Goal: Task Accomplishment & Management: Manage account settings

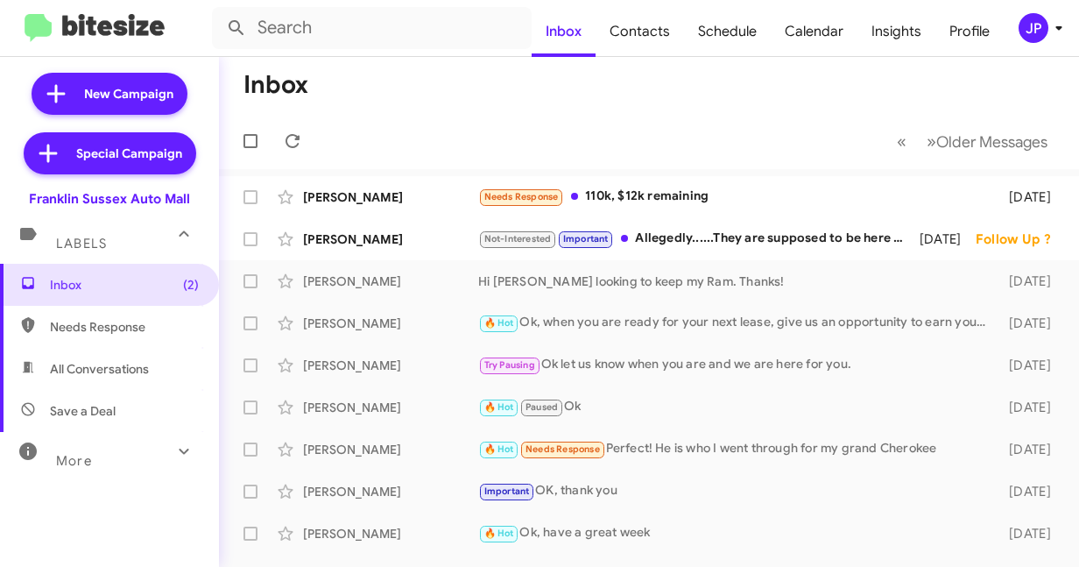
click at [1049, 32] on icon at bounding box center [1059, 28] width 21 height 21
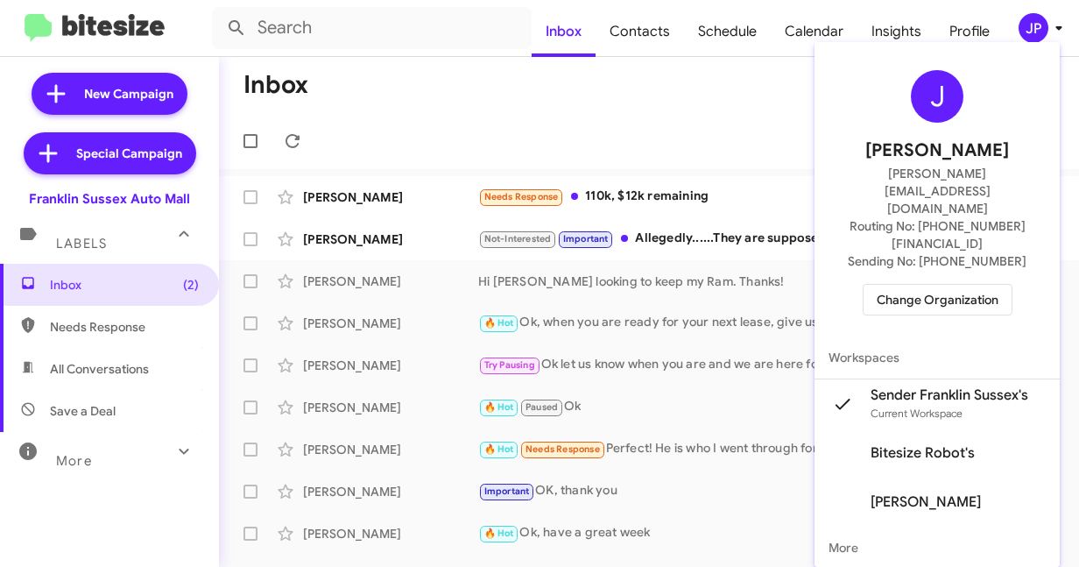
click at [893, 285] on span "Change Organization" at bounding box center [938, 300] width 122 height 30
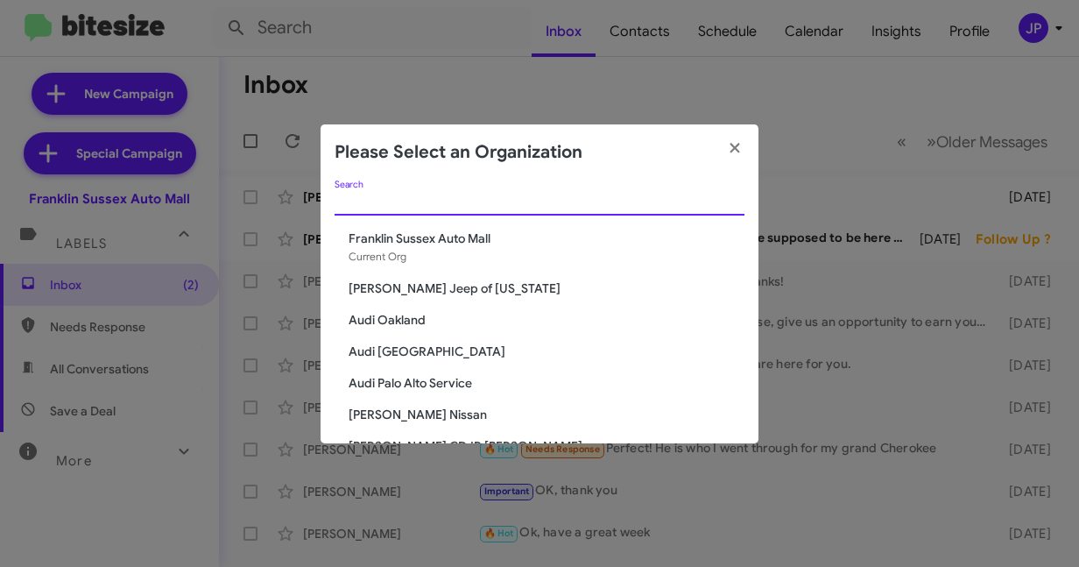
click at [536, 201] on input "Search" at bounding box center [540, 202] width 410 height 14
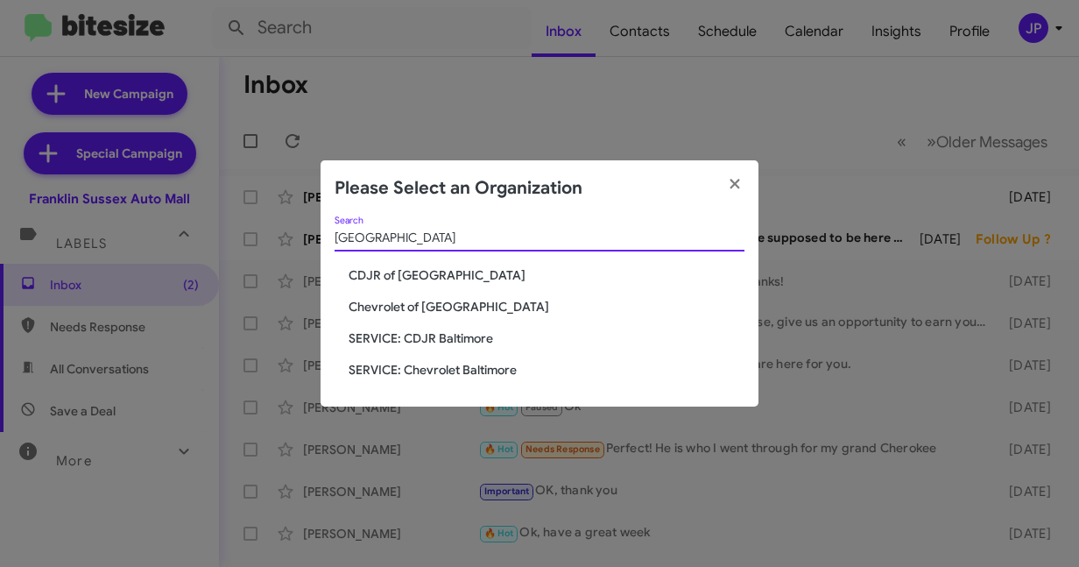
type input "Baltimore"
click at [428, 307] on span "Chevrolet of [GEOGRAPHIC_DATA]" at bounding box center [547, 307] width 396 height 18
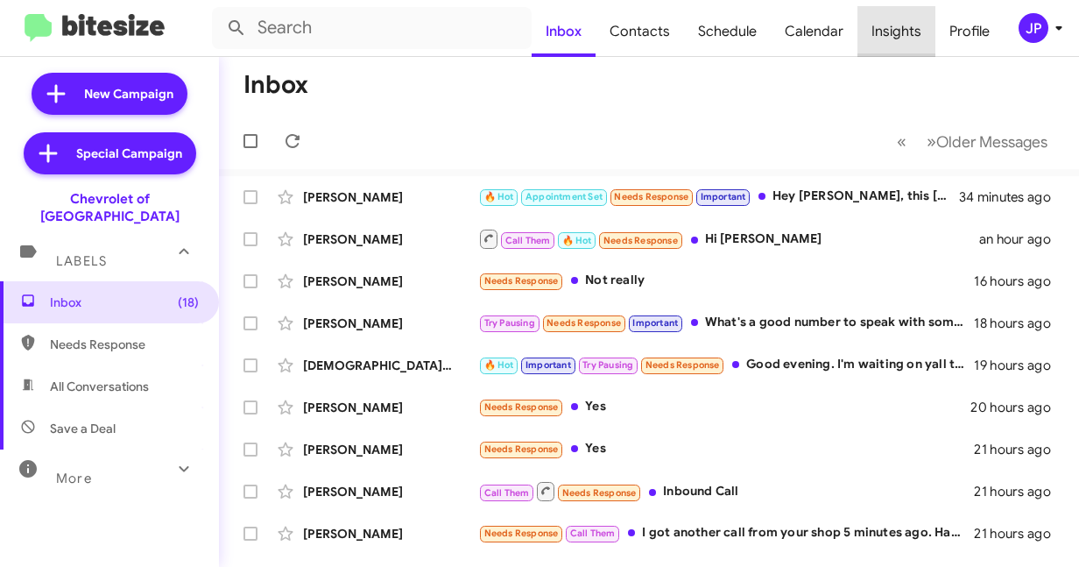
click at [899, 28] on span "Insights" at bounding box center [897, 31] width 78 height 51
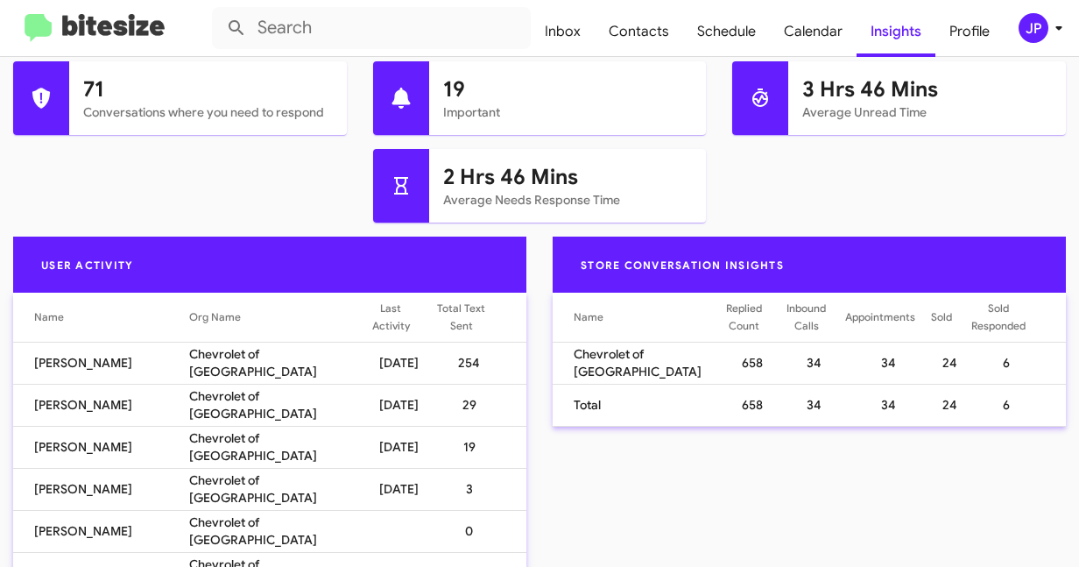
scroll to position [857, 0]
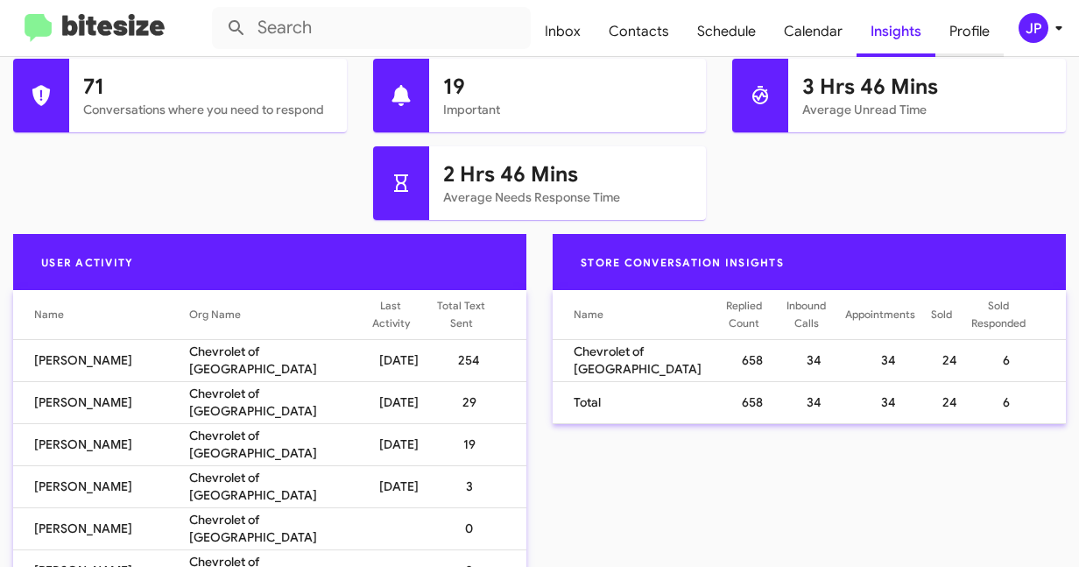
click at [966, 34] on span "Profile" at bounding box center [970, 31] width 68 height 51
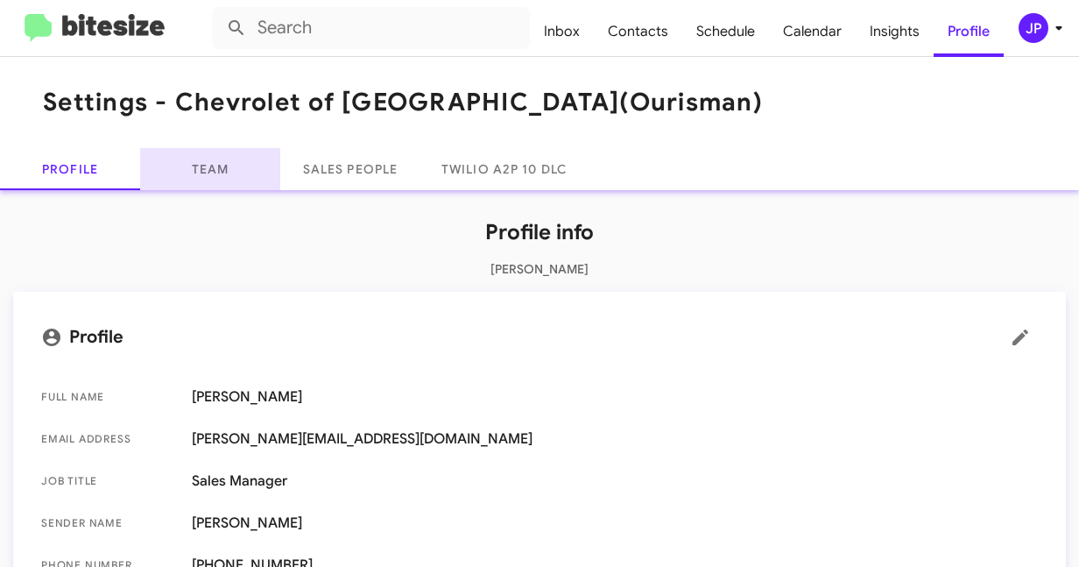
click at [228, 176] on link "Team" at bounding box center [210, 169] width 140 height 42
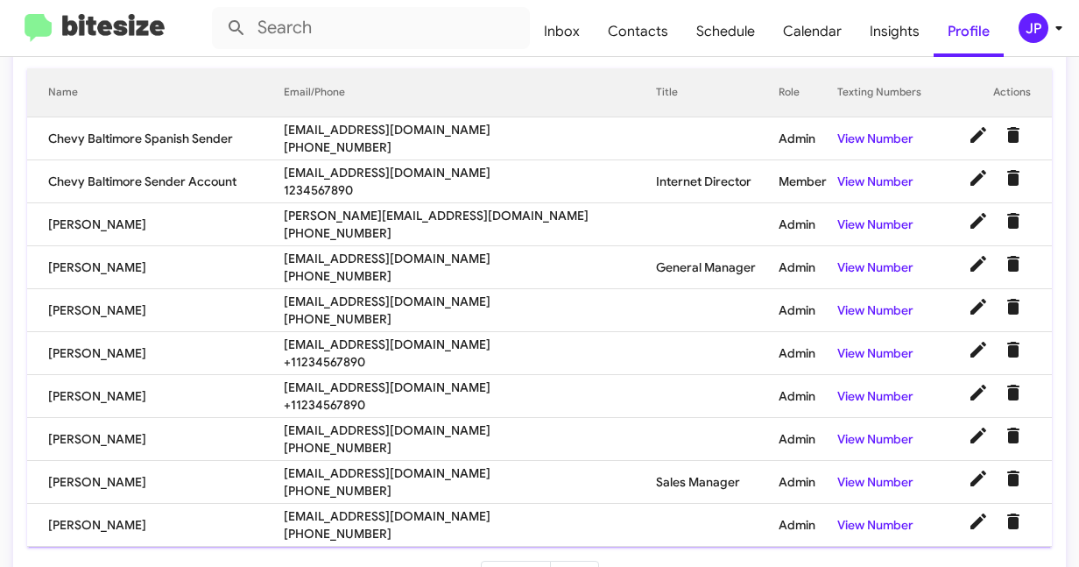
scroll to position [225, 0]
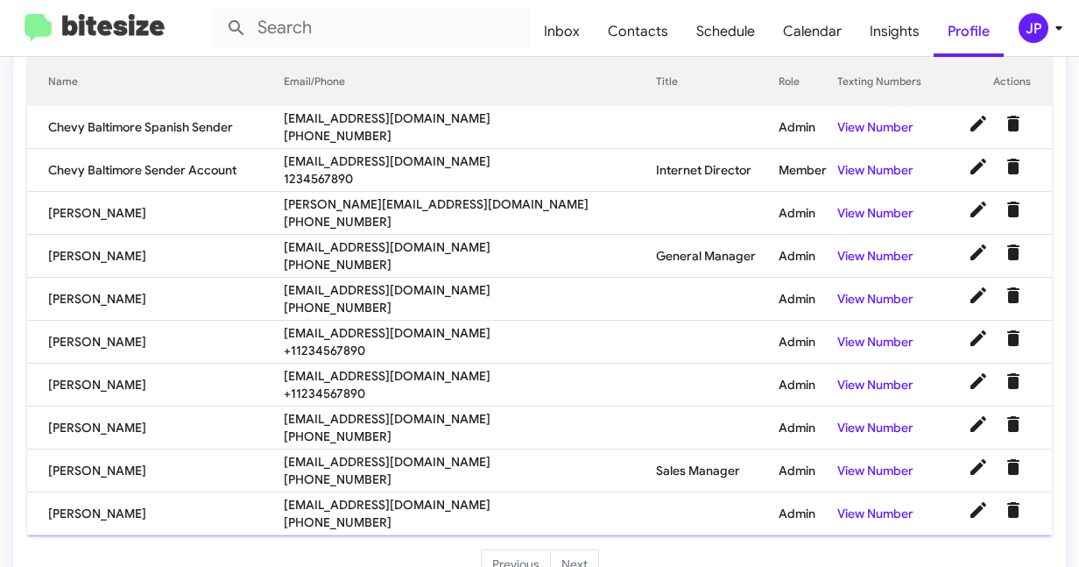
click at [378, 293] on span "sthornton@ourismancars.com" at bounding box center [470, 290] width 373 height 18
copy span "sthornton@ourismancars.com"
click at [364, 502] on span "rbowser@ourismancars.com" at bounding box center [470, 505] width 373 height 18
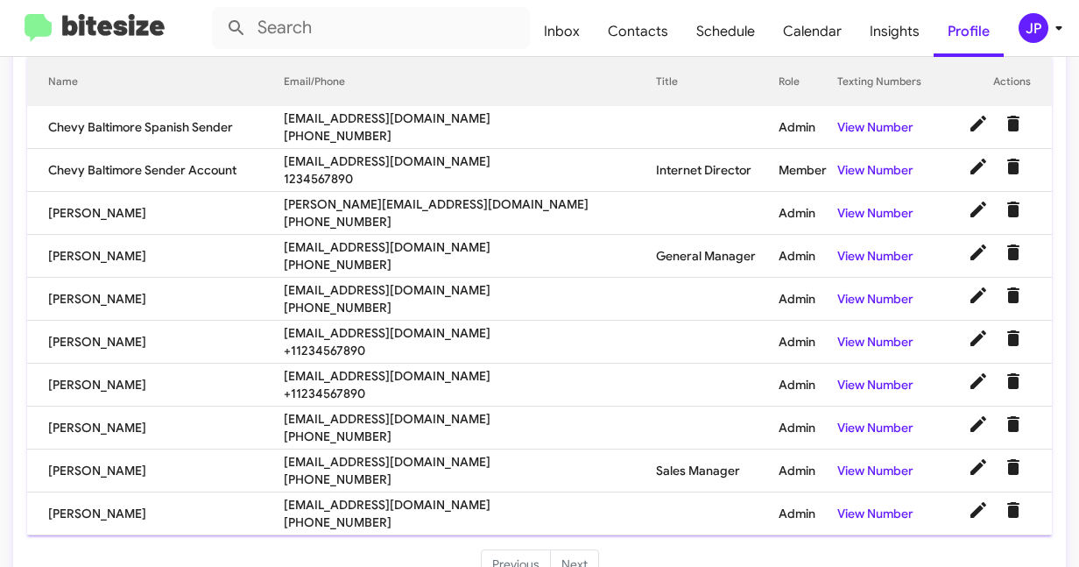
click at [364, 502] on span "rbowser@ourismancars.com" at bounding box center [470, 505] width 373 height 18
copy span "rbowser@ourismancars.com"
click at [104, 18] on img at bounding box center [95, 28] width 140 height 29
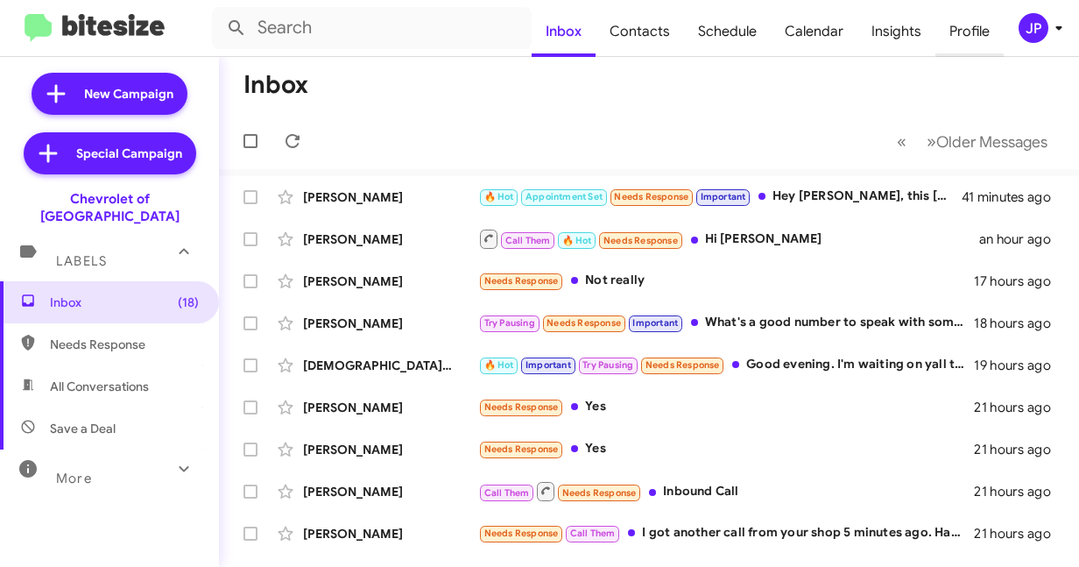
click at [967, 36] on span "Profile" at bounding box center [970, 31] width 68 height 51
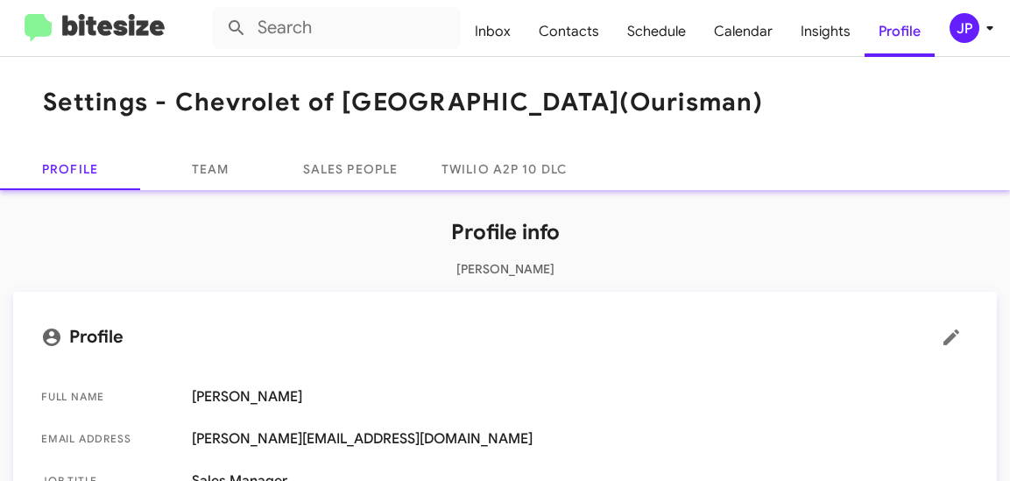
click at [980, 25] on icon at bounding box center [989, 28] width 21 height 21
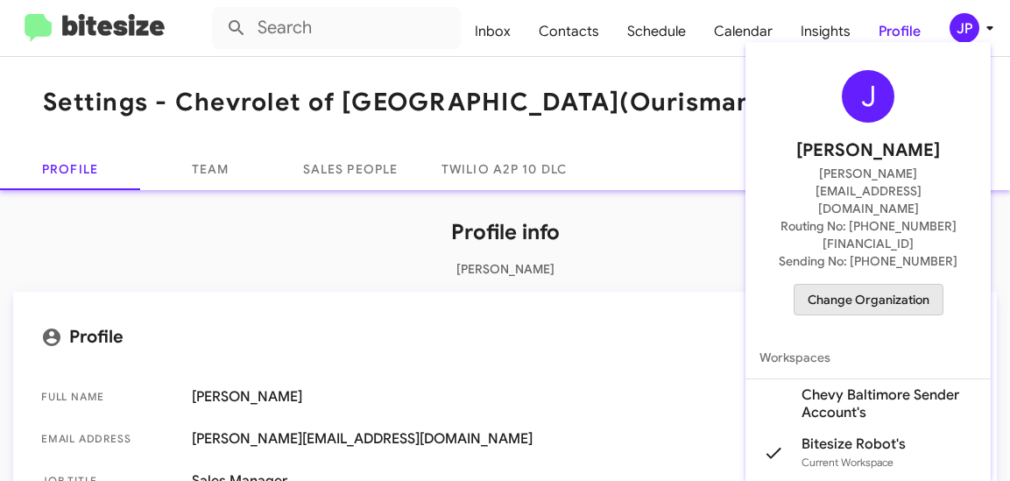
click at [875, 285] on span "Change Organization" at bounding box center [869, 300] width 122 height 30
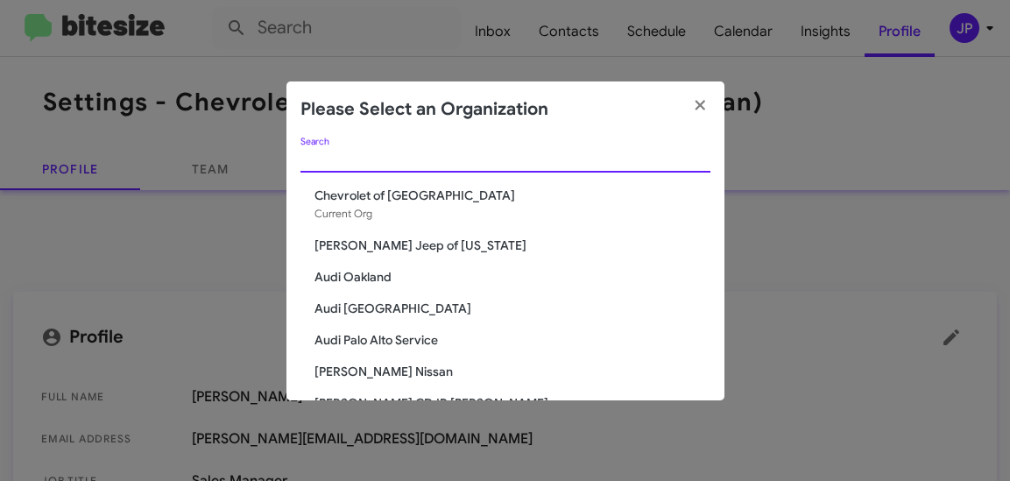
click at [550, 159] on input "Search" at bounding box center [506, 159] width 410 height 14
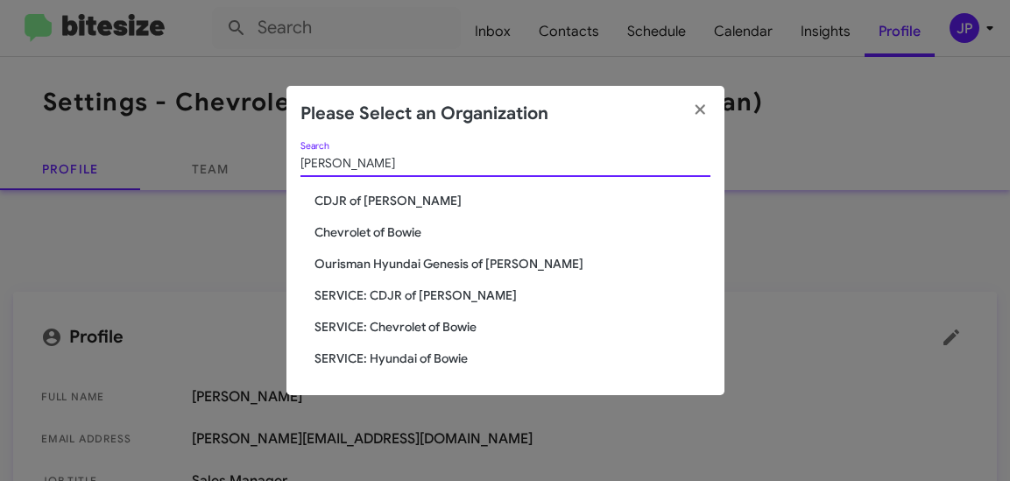
type input "[PERSON_NAME]"
click at [369, 196] on span "CDJR of [PERSON_NAME]" at bounding box center [513, 201] width 396 height 18
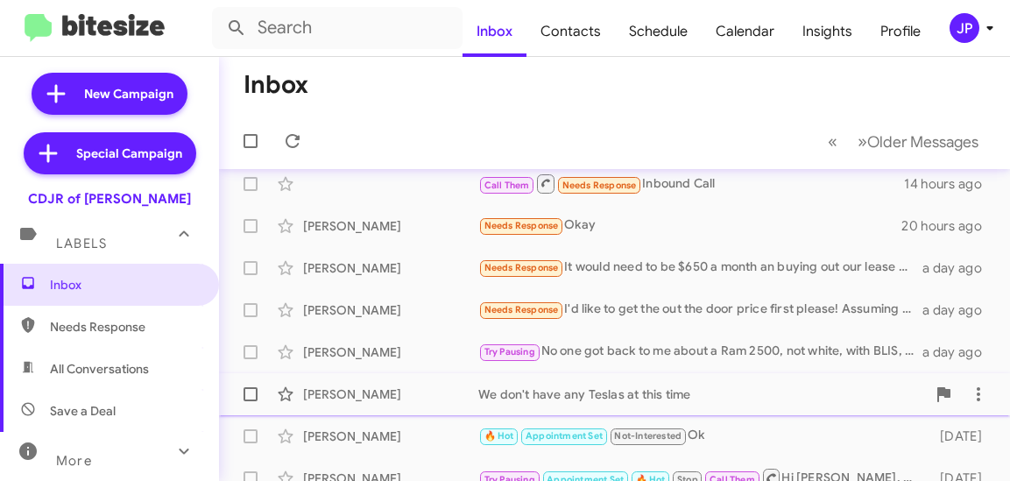
scroll to position [30, 0]
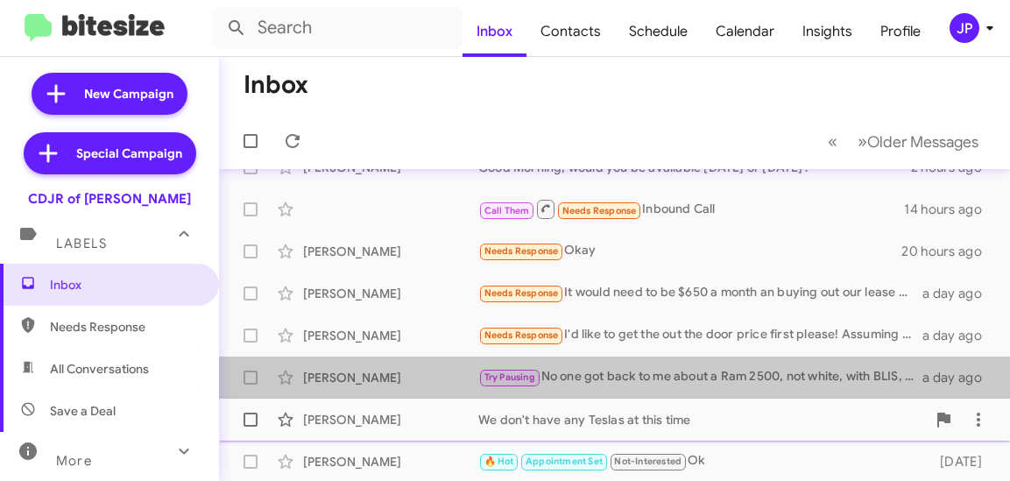
click at [711, 372] on div "Try Pausing No one got back to me about a Ram 2500, not white, with BLIS, and t…" at bounding box center [700, 377] width 444 height 20
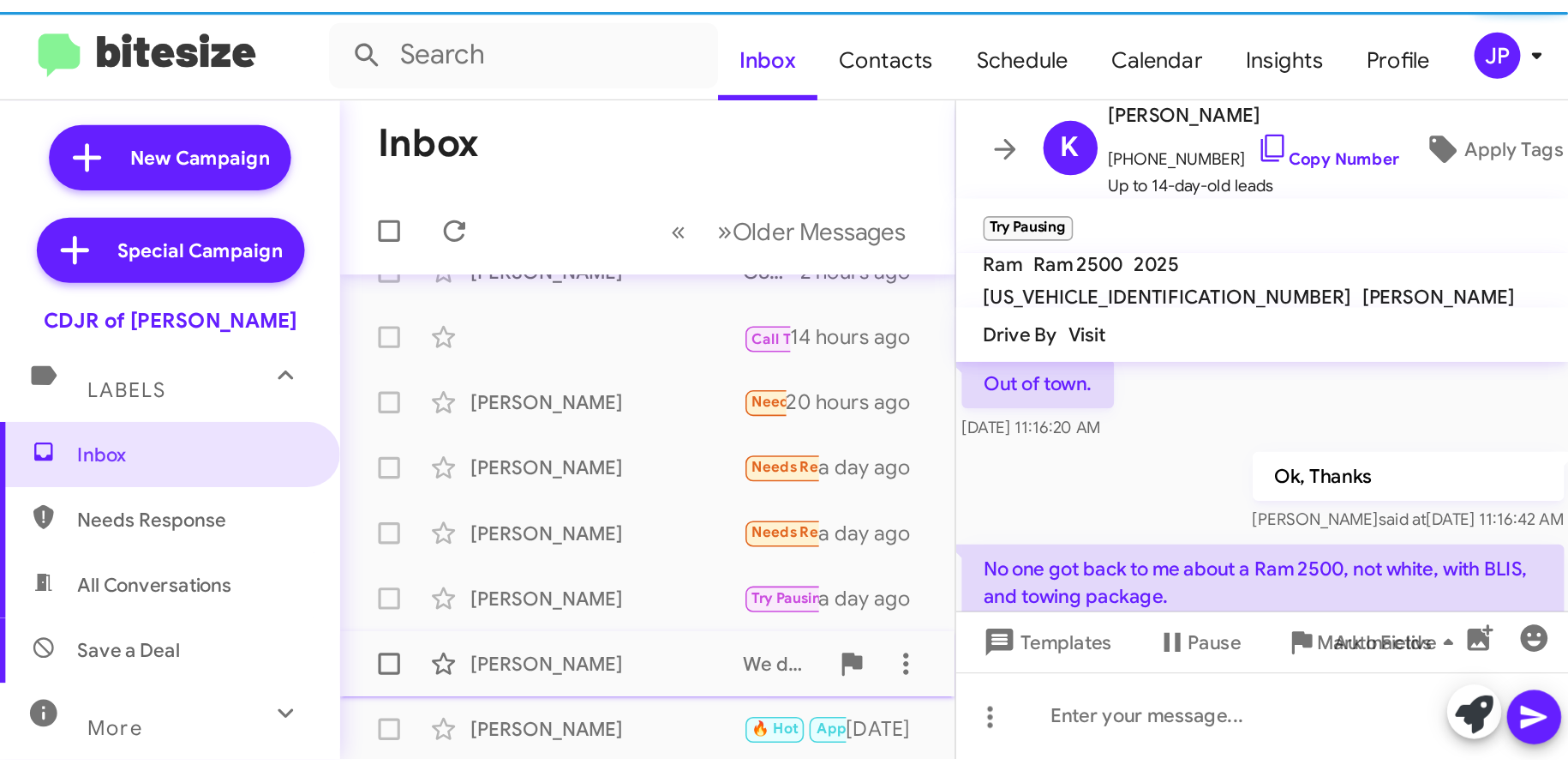
scroll to position [379, 0]
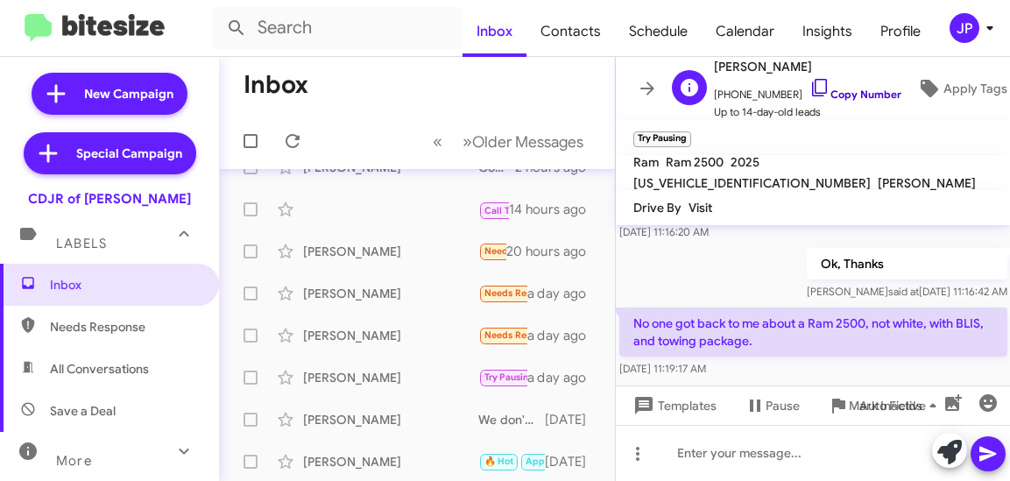
click at [812, 95] on icon at bounding box center [820, 87] width 21 height 21
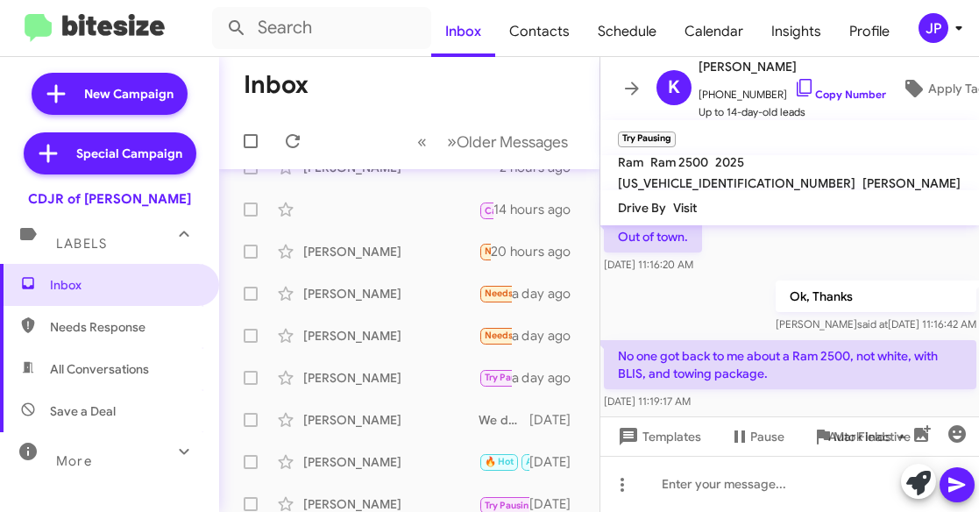
scroll to position [364, 0]
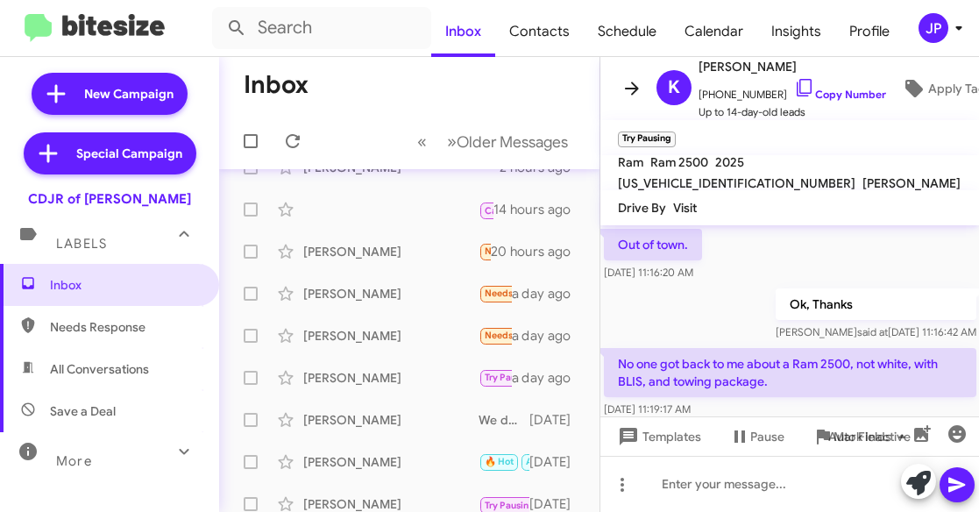
click at [628, 84] on icon at bounding box center [631, 88] width 21 height 21
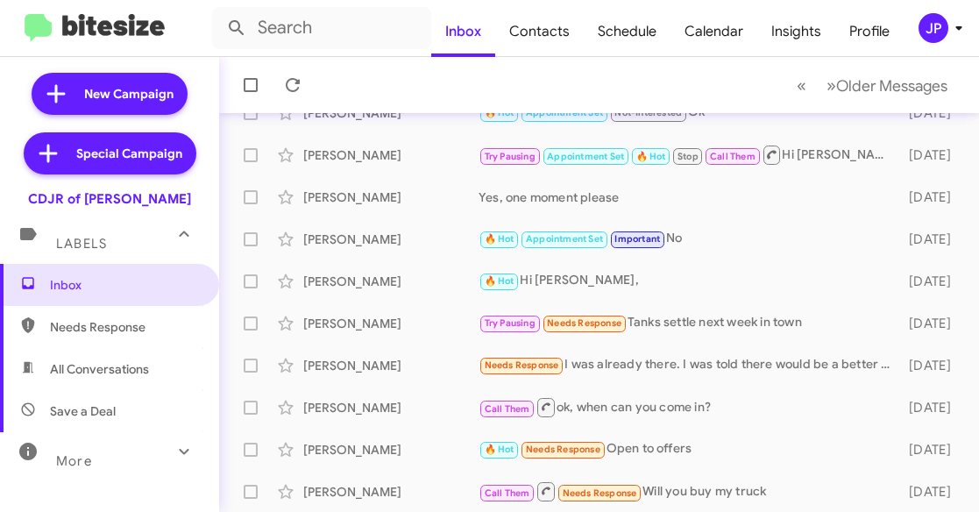
scroll to position [379, 0]
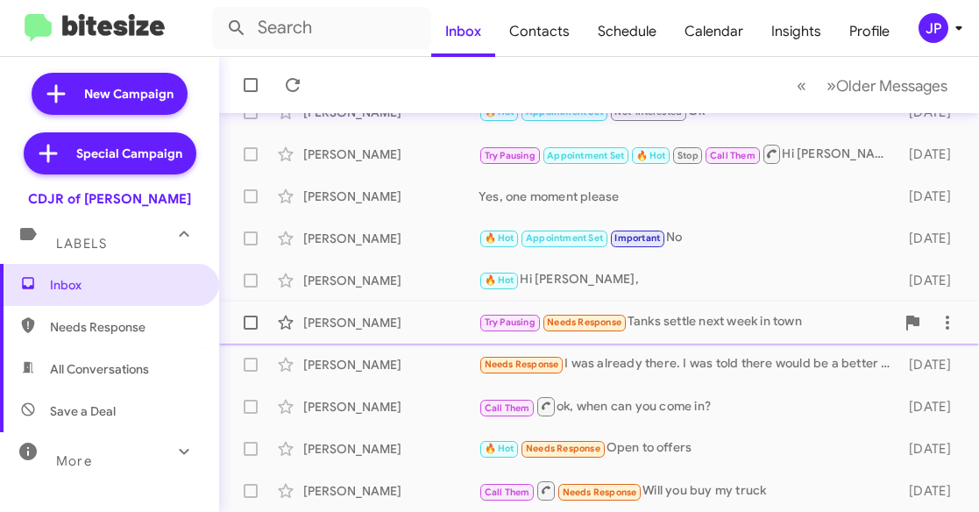
click at [722, 327] on div "Try Pausing Needs Response Tanks settle next week in town" at bounding box center [686, 322] width 416 height 20
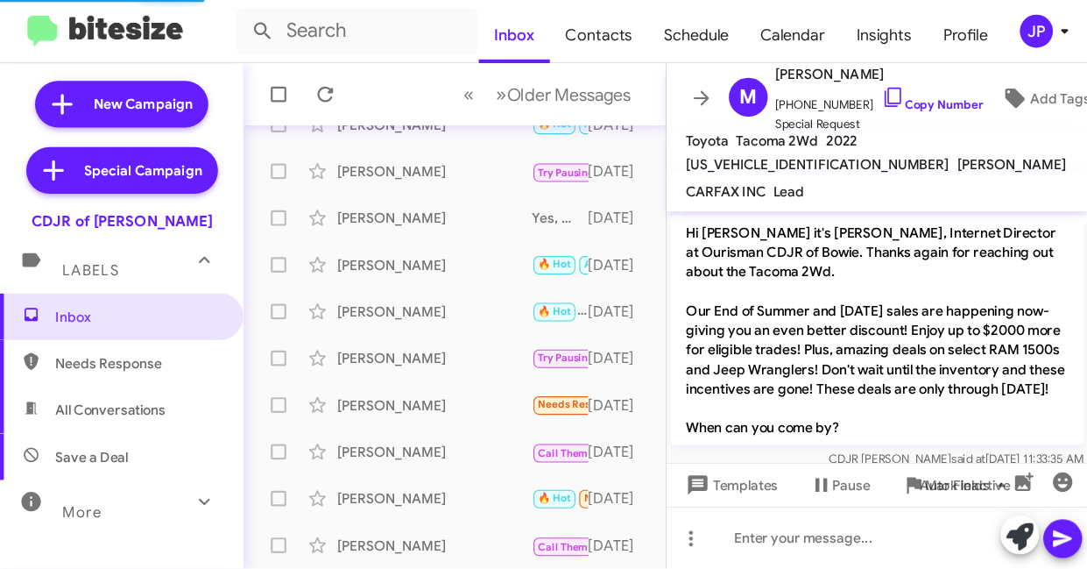
scroll to position [95, 0]
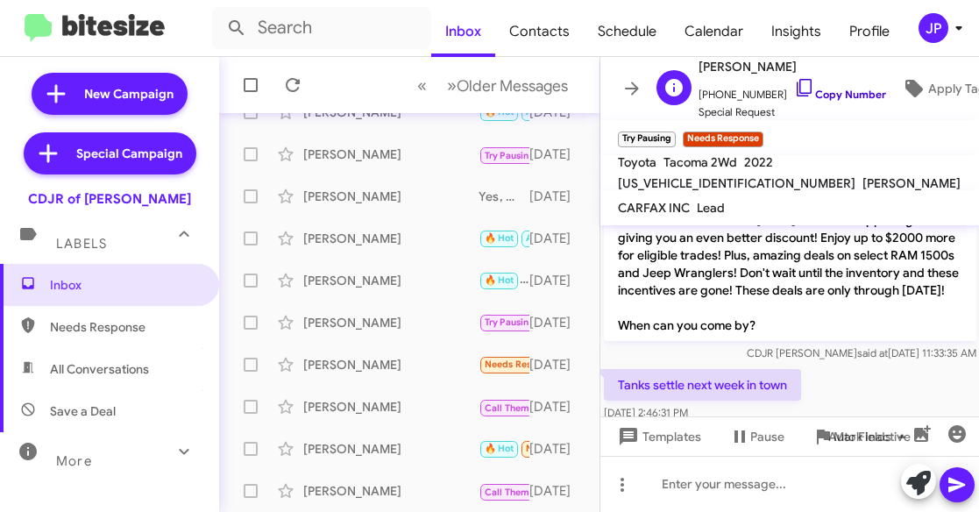
click at [841, 100] on link "Copy Number" at bounding box center [840, 94] width 92 height 13
click at [928, 88] on span "Apply Tags" at bounding box center [960, 89] width 64 height 32
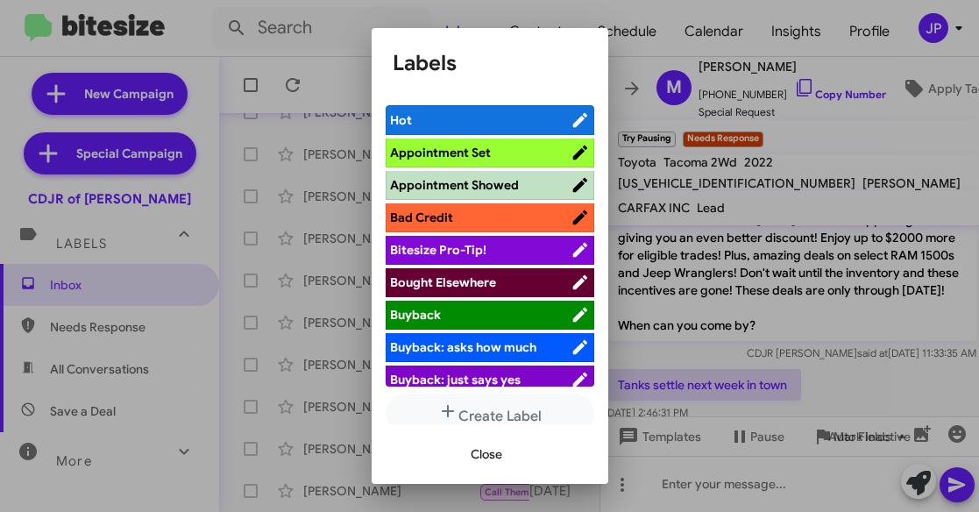
click at [501, 251] on span "Bitesize Pro-Tip!" at bounding box center [480, 250] width 180 height 18
click at [788, 353] on div at bounding box center [489, 256] width 979 height 512
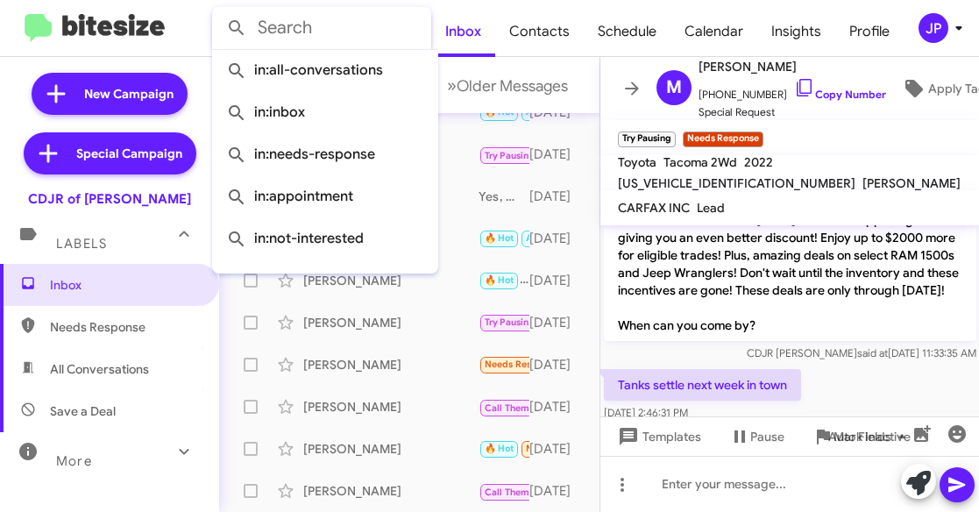
click at [397, 28] on input "text" at bounding box center [321, 28] width 219 height 42
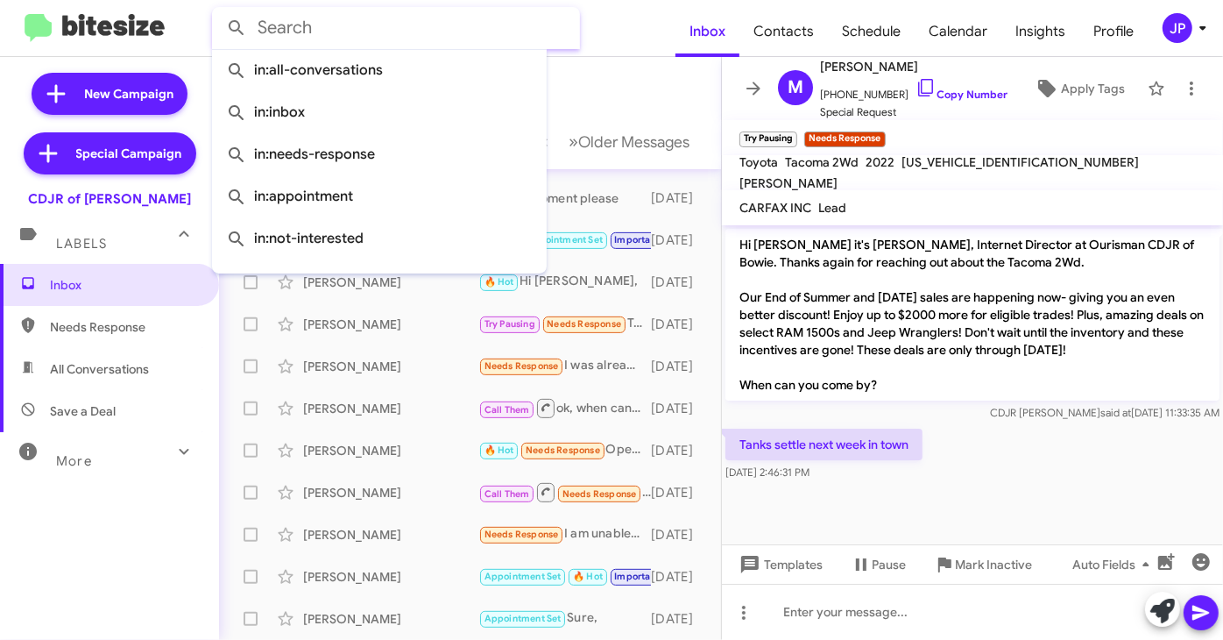
scroll to position [0, 0]
click at [1009, 480] on cdk-virtual-scroll-viewport "Hi Mark it's Ciara Taylor, Internet Director at Ourisman CDJR of Bowie. Thanks …" at bounding box center [972, 384] width 501 height 319
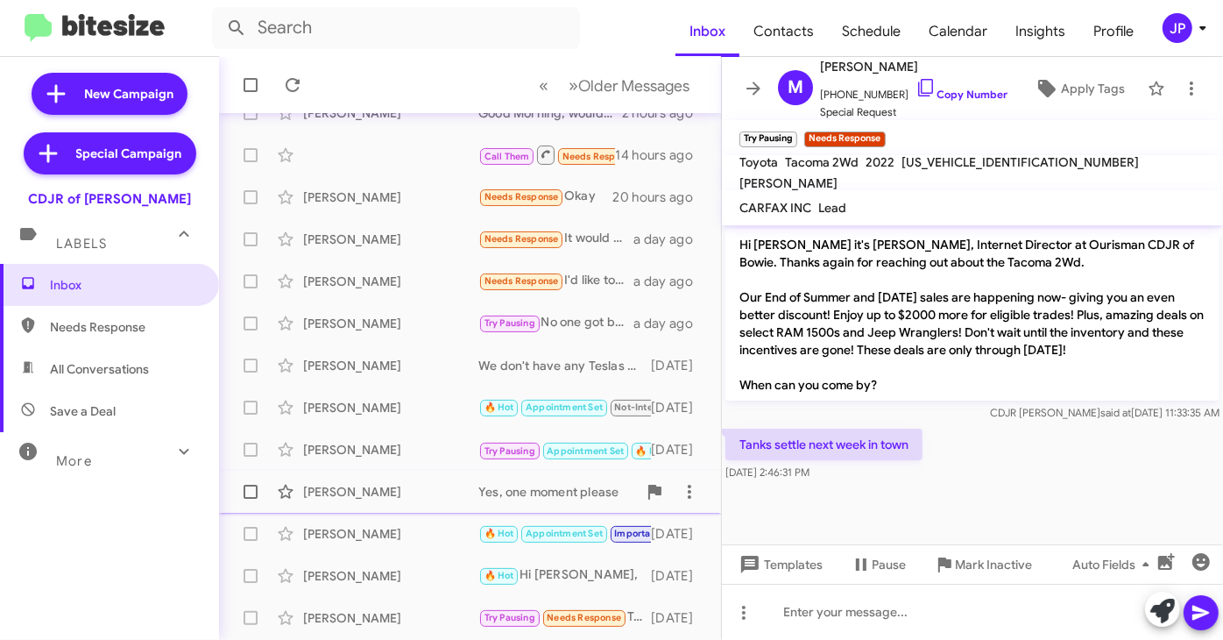
scroll to position [204, 0]
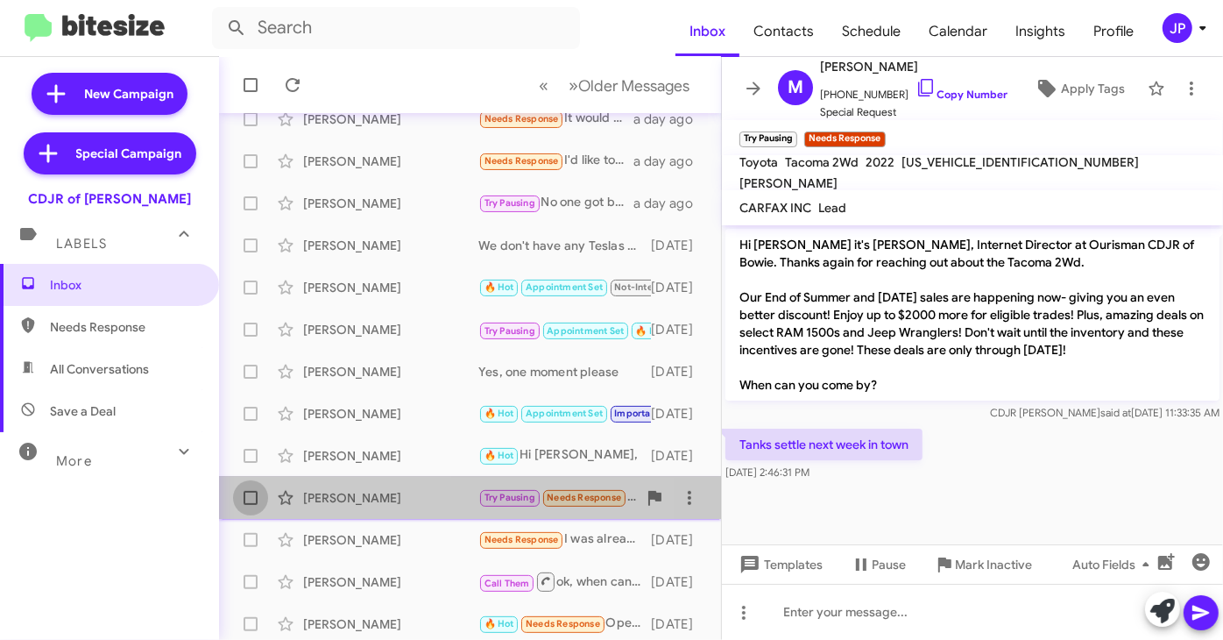
click at [252, 480] on span at bounding box center [251, 498] width 14 height 14
click at [251, 480] on input "checkbox" at bounding box center [250, 505] width 1 height 1
checkbox input "true"
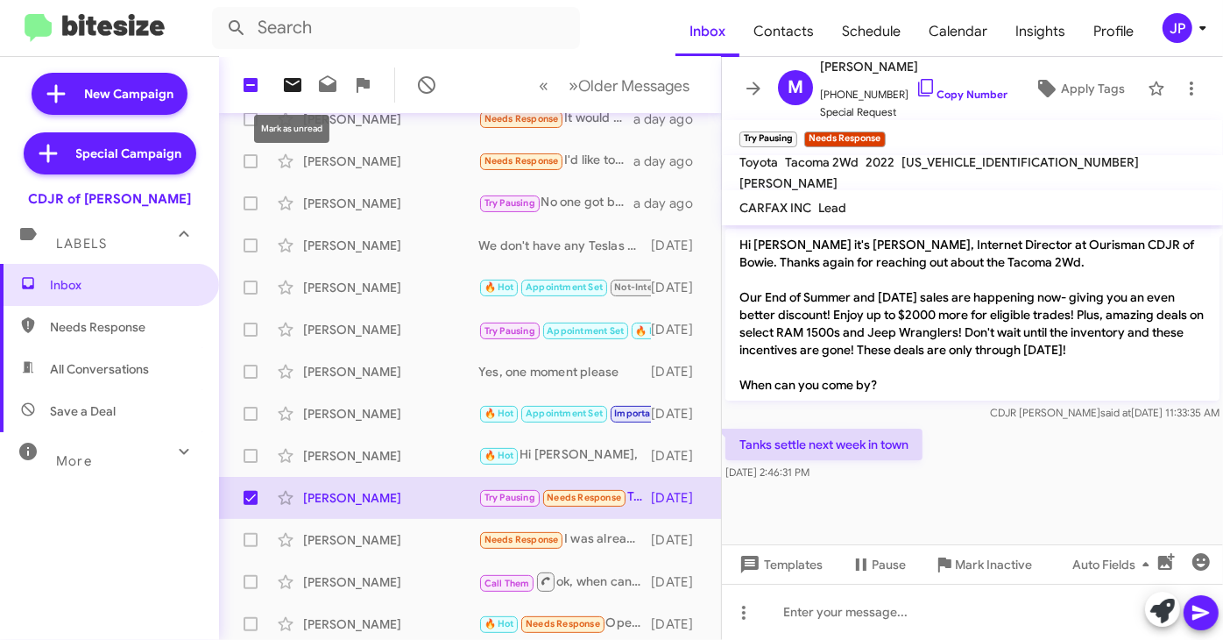
click at [301, 88] on icon at bounding box center [293, 85] width 18 height 14
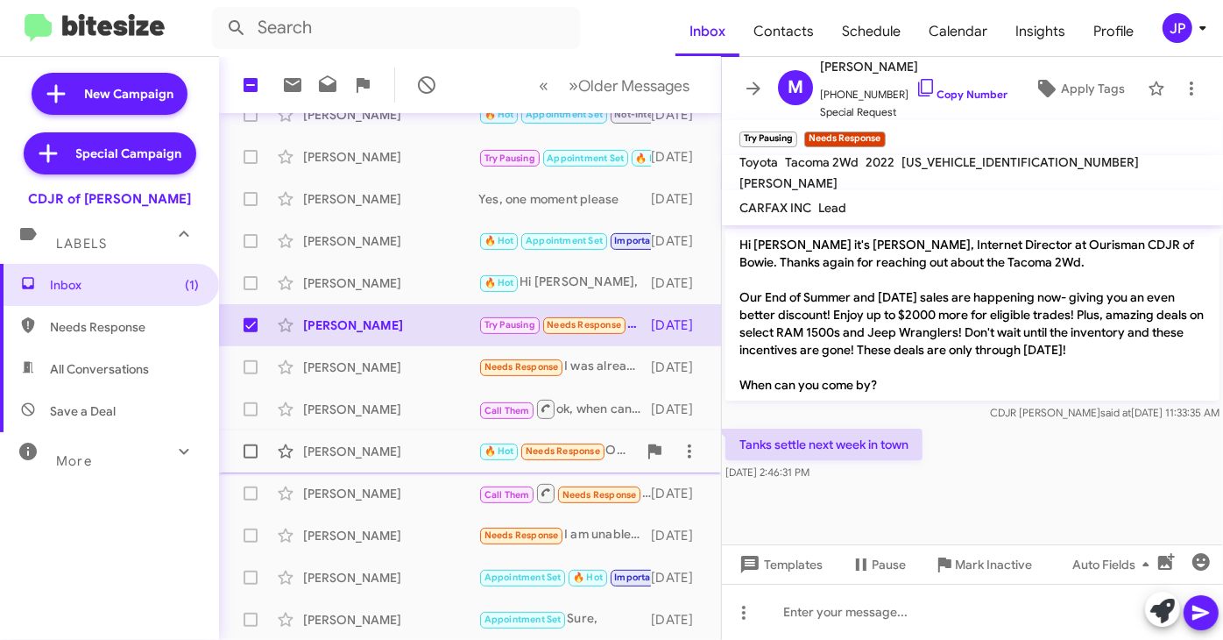
click at [407, 456] on div "Jeremy Bollman" at bounding box center [390, 451] width 175 height 18
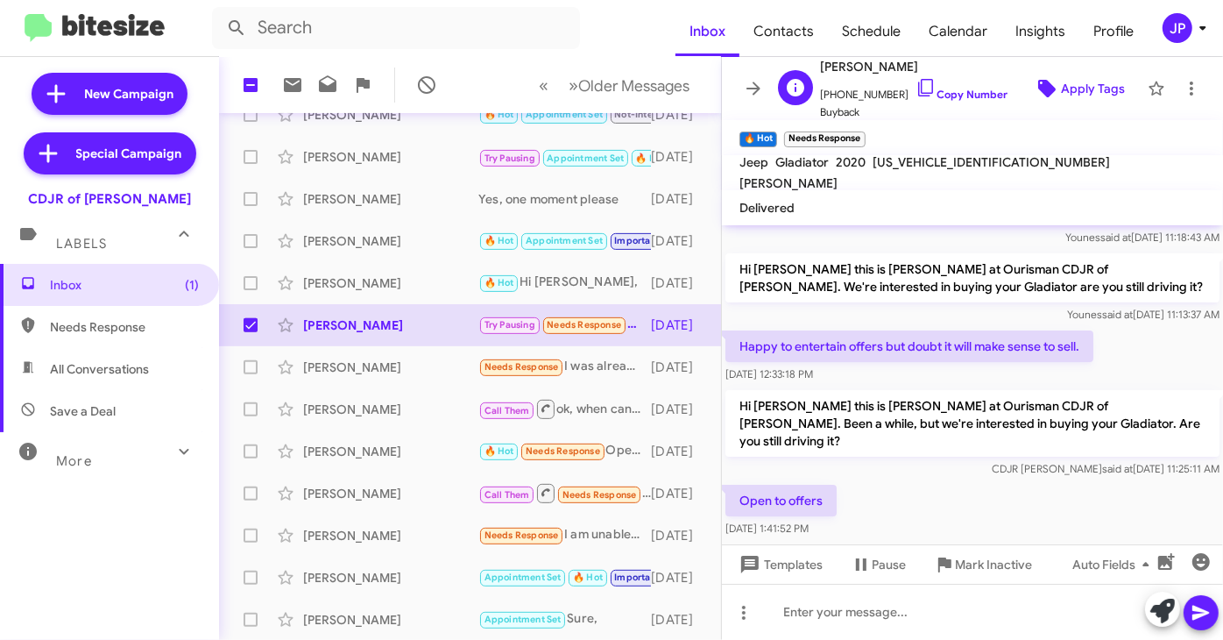
click at [1009, 87] on icon at bounding box center [1047, 89] width 18 height 18
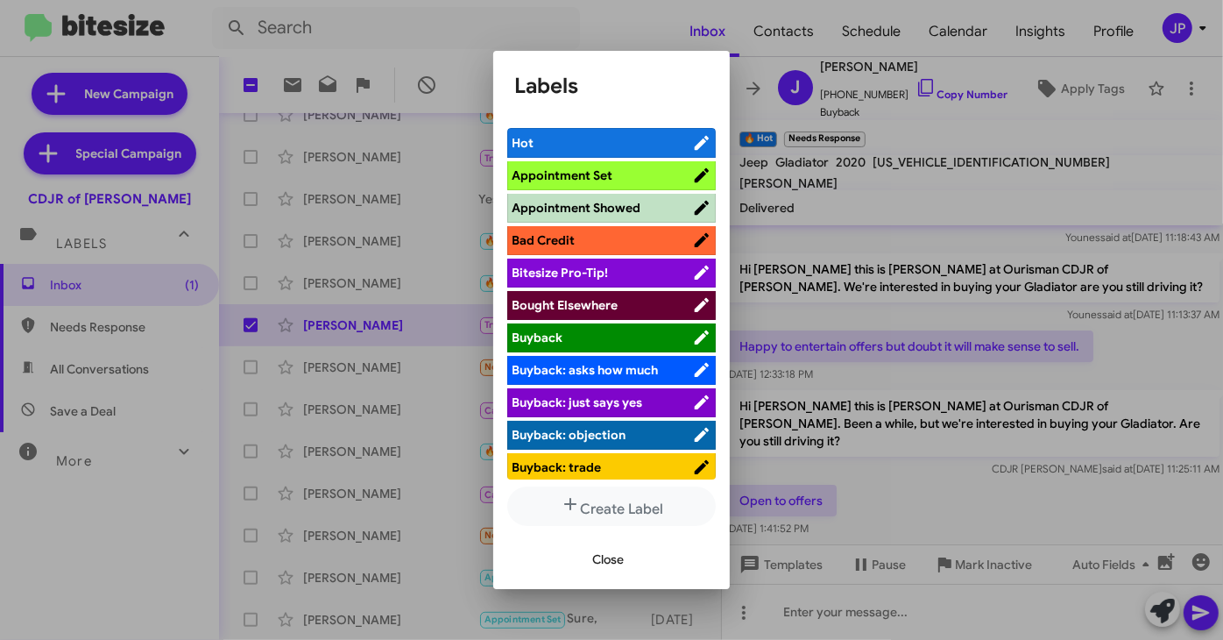
click at [662, 276] on span "Bitesize Pro-Tip!" at bounding box center [602, 273] width 180 height 18
click at [930, 474] on div at bounding box center [611, 320] width 1223 height 640
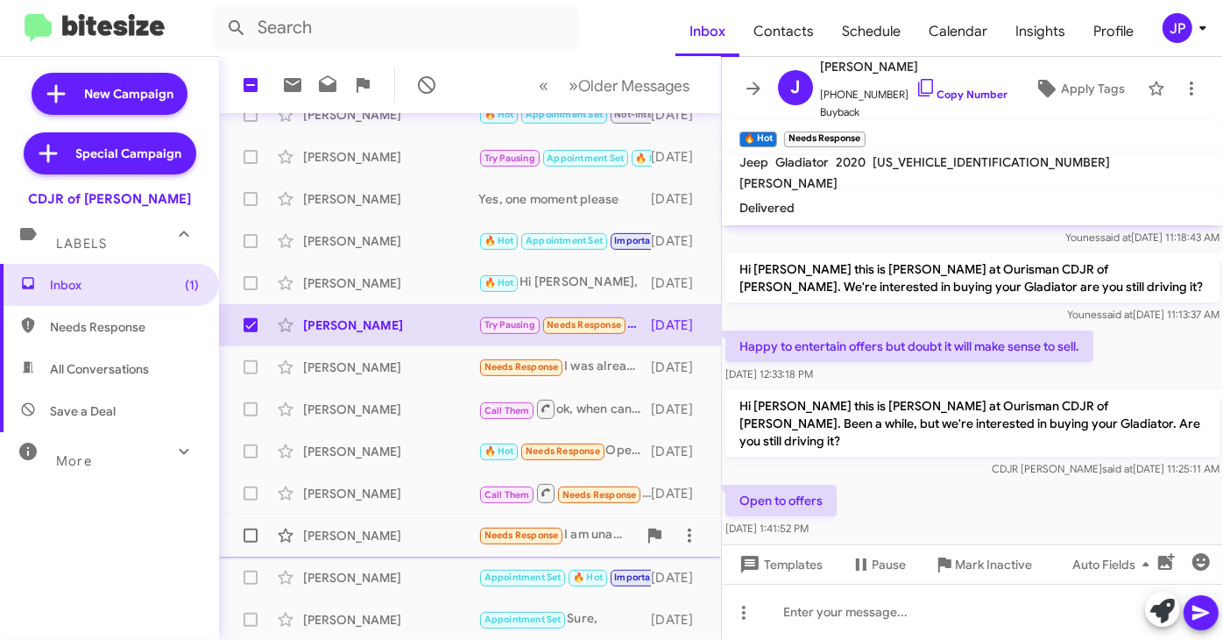
click at [410, 480] on div "James Kyger" at bounding box center [390, 536] width 175 height 18
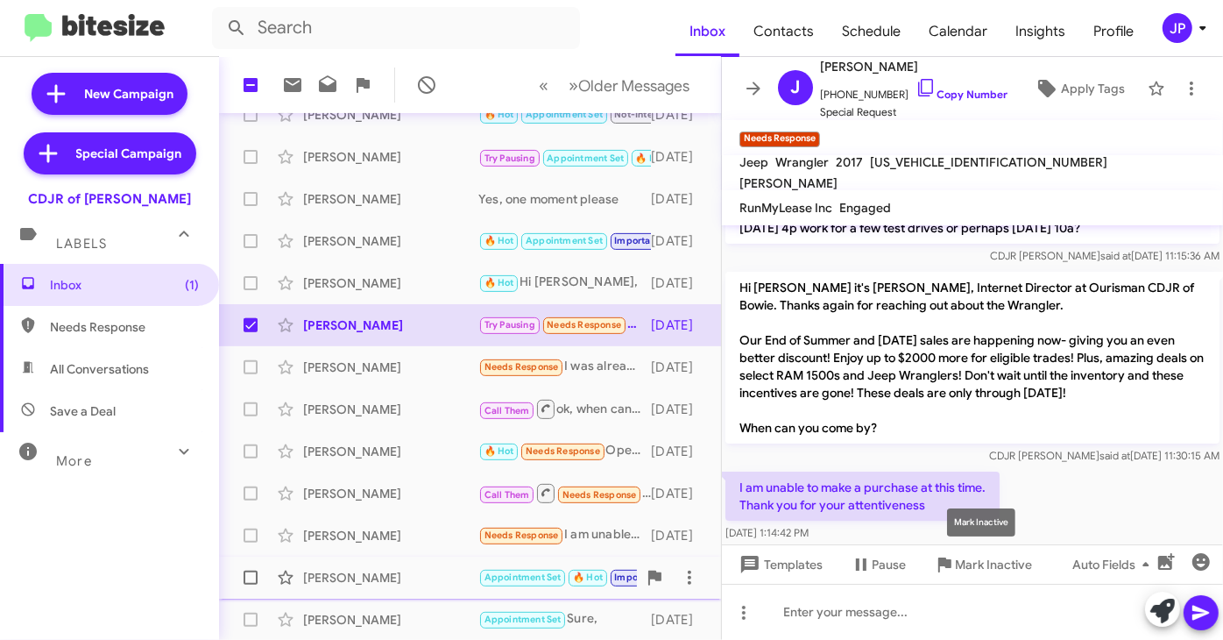
click at [1007, 480] on span "Mark Inactive" at bounding box center [993, 564] width 77 height 32
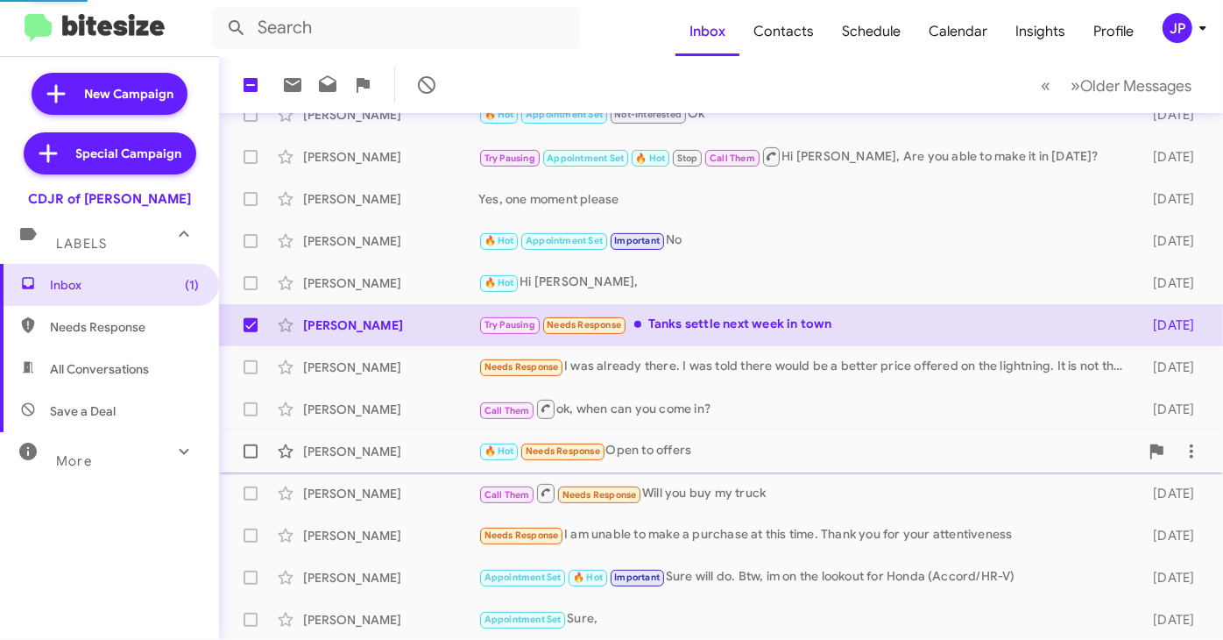
scroll to position [335, 0]
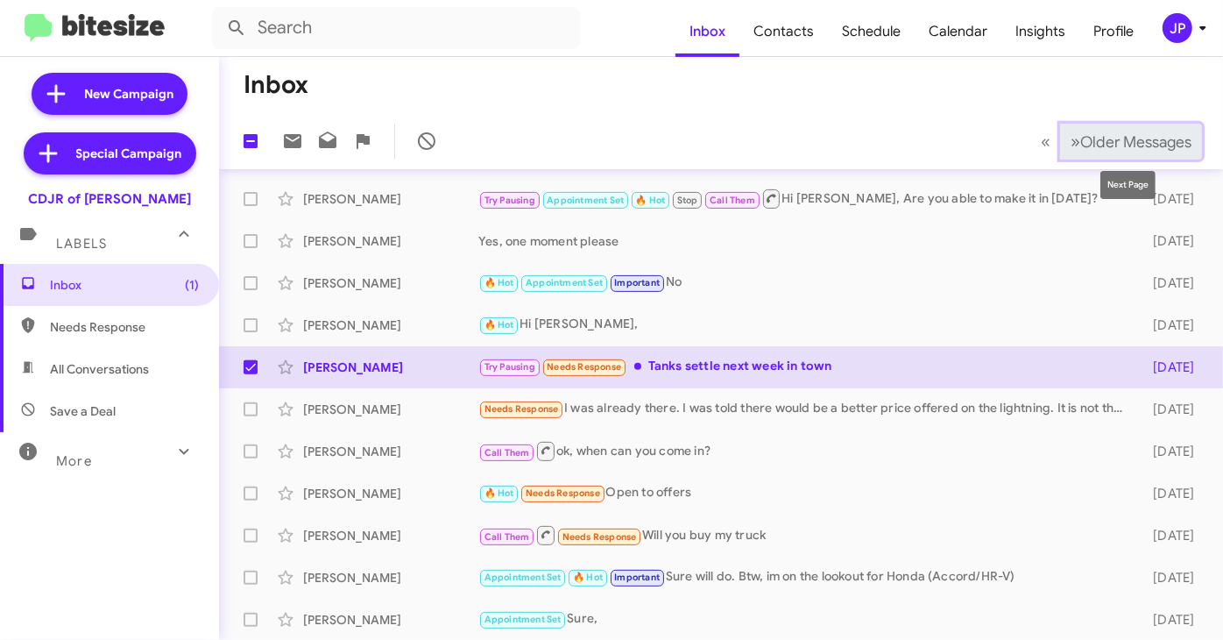
click at [1009, 146] on span "Older Messages" at bounding box center [1135, 141] width 111 height 19
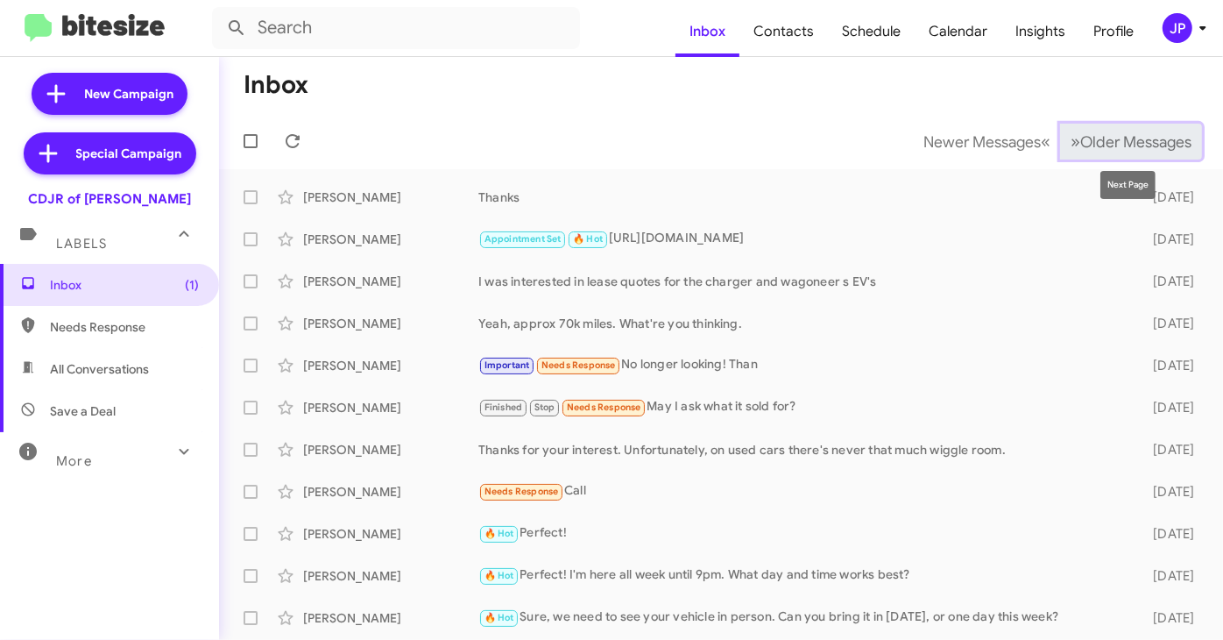
click at [1009, 134] on span "Older Messages" at bounding box center [1135, 141] width 111 height 19
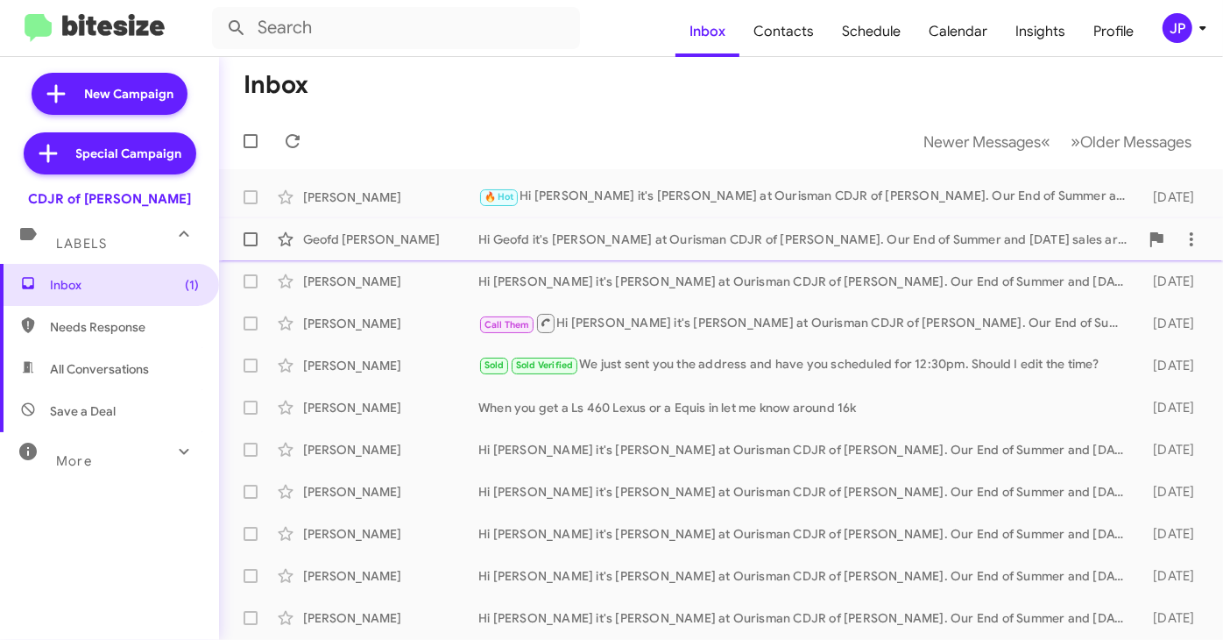
click at [691, 237] on div "Hi Geofd it's Ciara Taylor at Ourisman CDJR of Bowie. Our End of Summer and Lab…" at bounding box center [808, 239] width 661 height 18
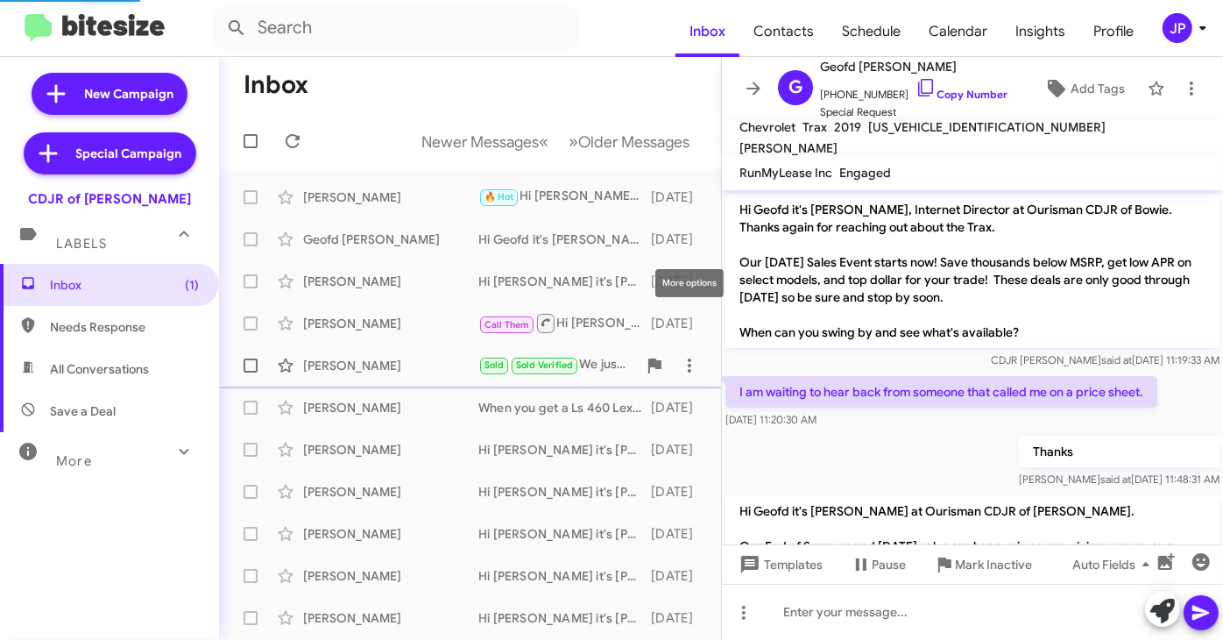
scroll to position [146, 0]
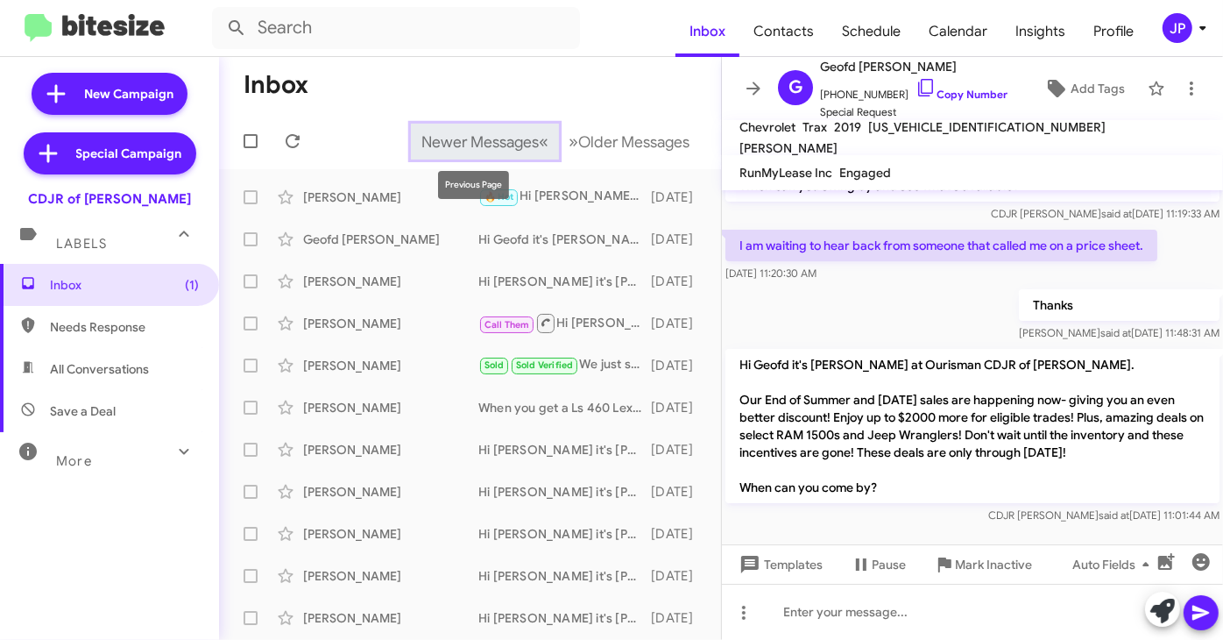
click at [429, 133] on span "Newer Messages" at bounding box center [479, 141] width 117 height 19
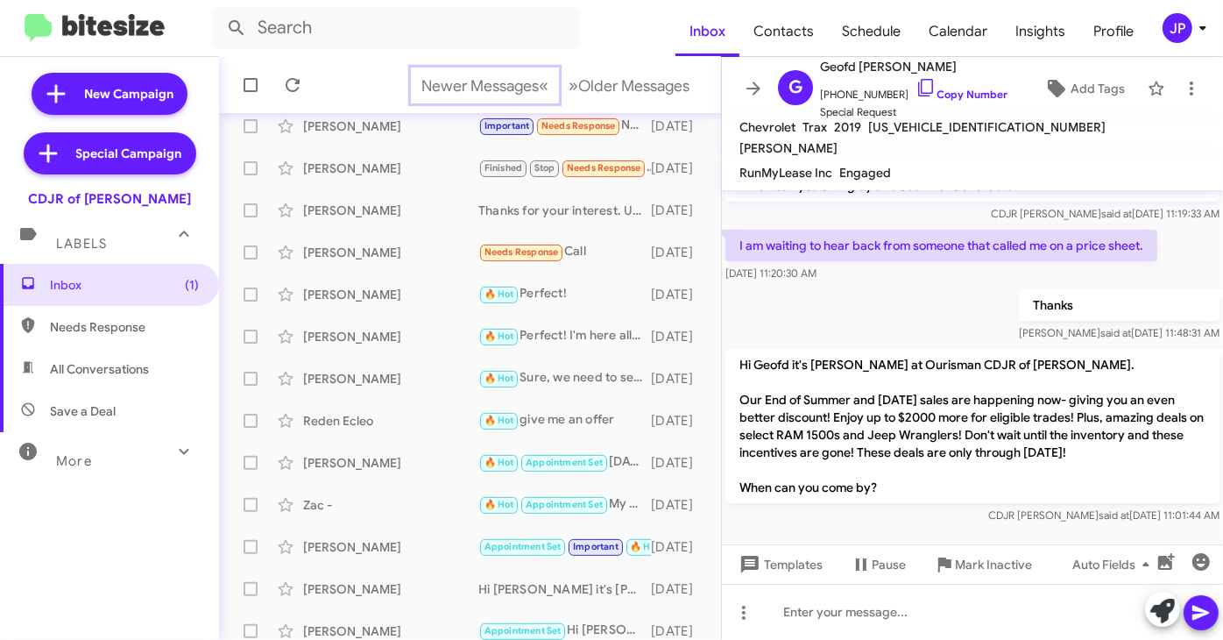
scroll to position [377, 0]
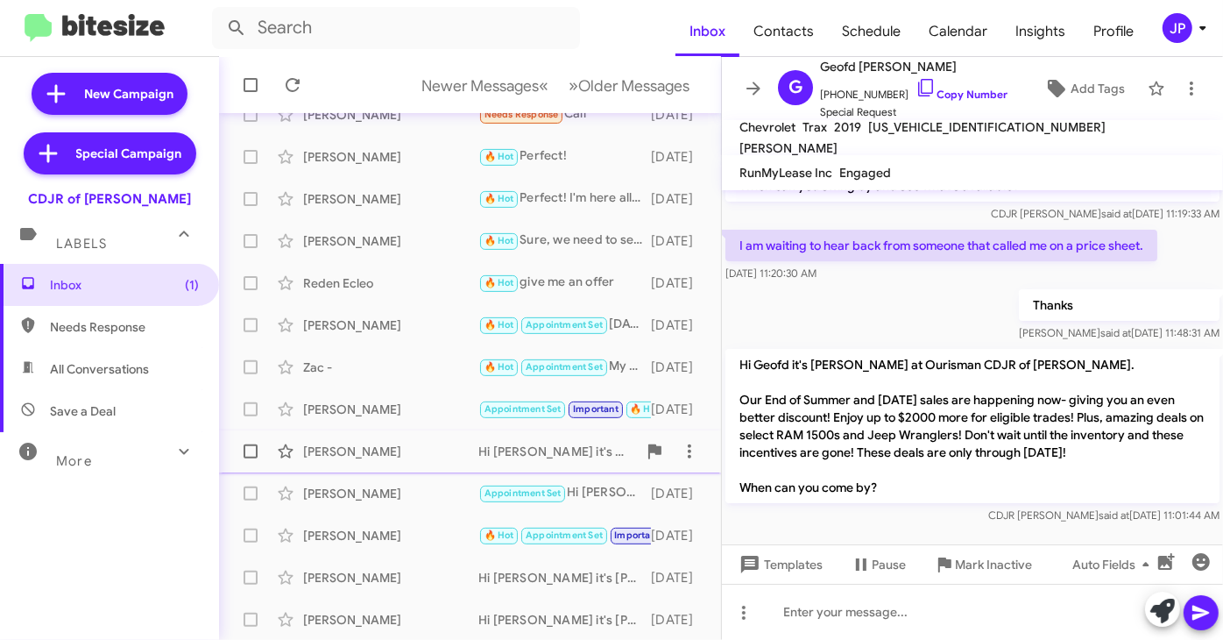
click at [408, 446] on div "Wendell Salisbury" at bounding box center [390, 451] width 175 height 18
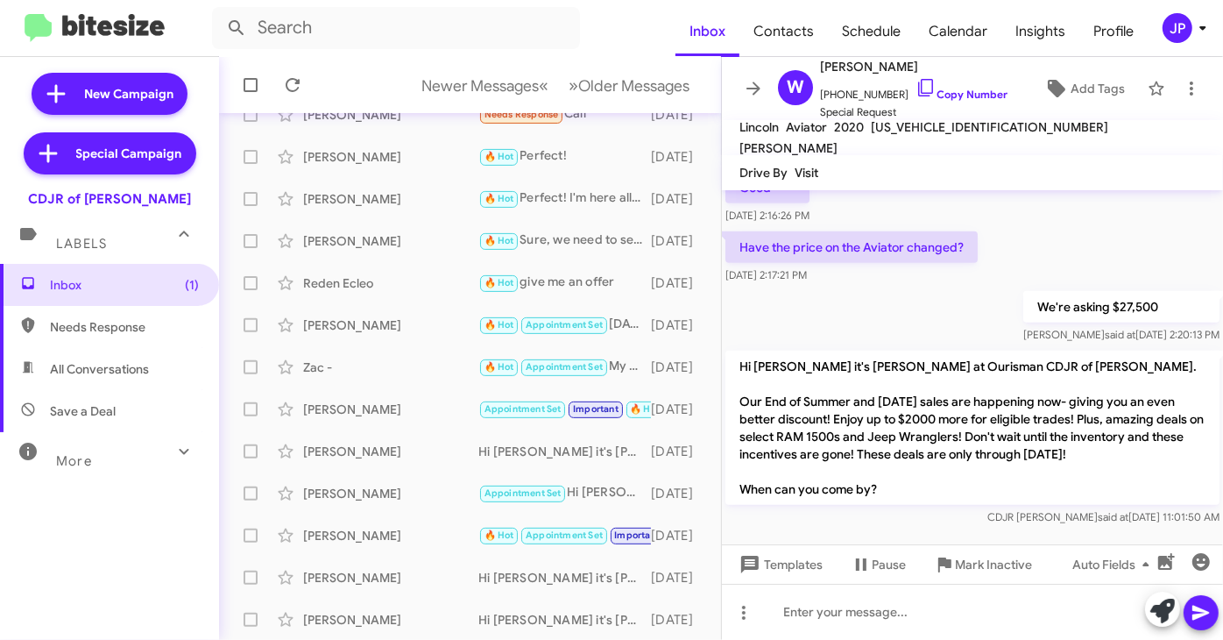
scroll to position [828, 0]
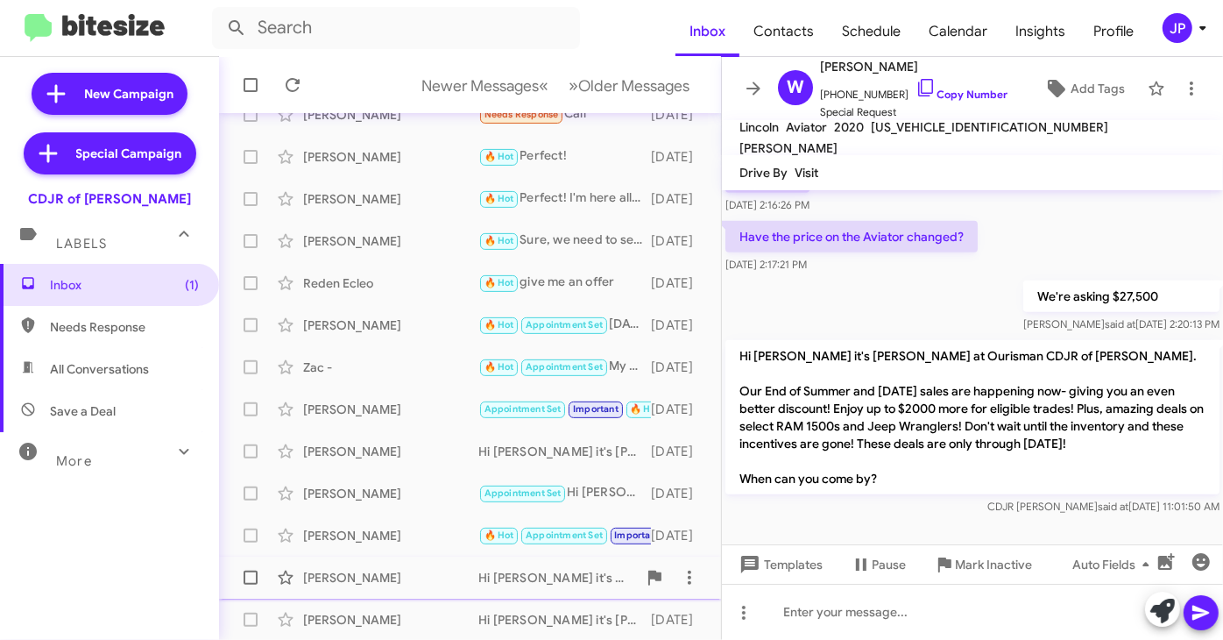
click at [378, 480] on div "Lauren Horst Hi Lauren it's Ciara Taylor at Ourisman CDJR of Bowie. Our End of …" at bounding box center [470, 577] width 474 height 35
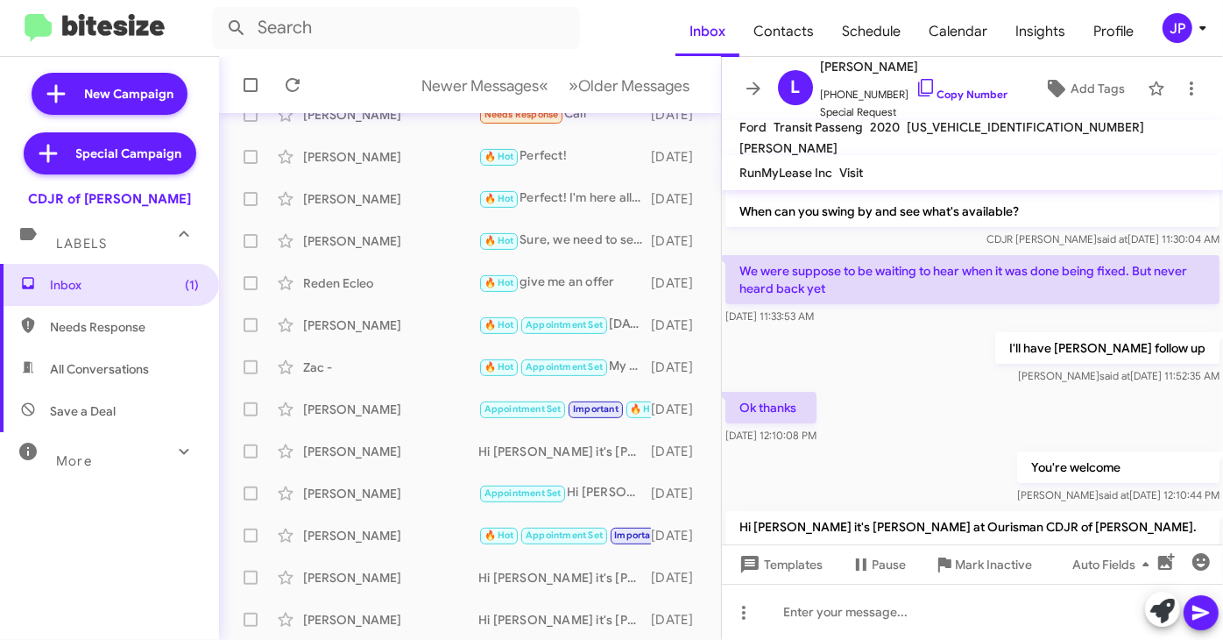
scroll to position [215, 0]
click at [147, 294] on span "Inbox (1)" at bounding box center [109, 285] width 219 height 42
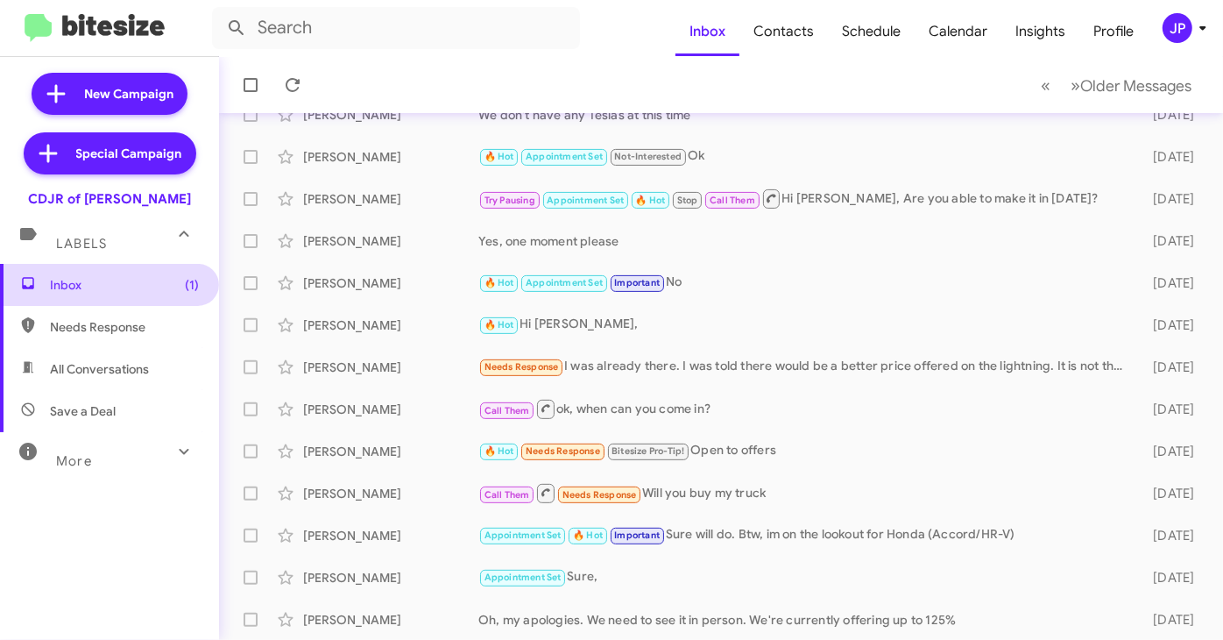
click at [187, 277] on span "(1)" at bounding box center [192, 285] width 14 height 18
click at [66, 321] on span "Needs Response" at bounding box center [124, 327] width 149 height 18
type input "in:needs-response"
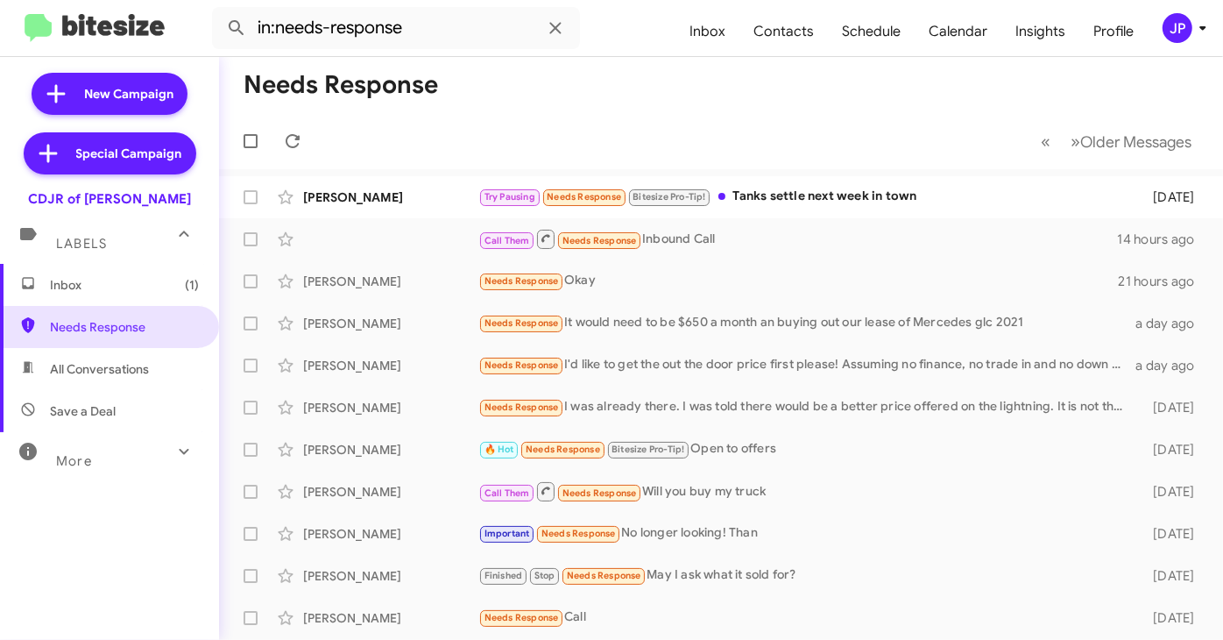
click at [109, 285] on span "Inbox (1)" at bounding box center [124, 285] width 149 height 18
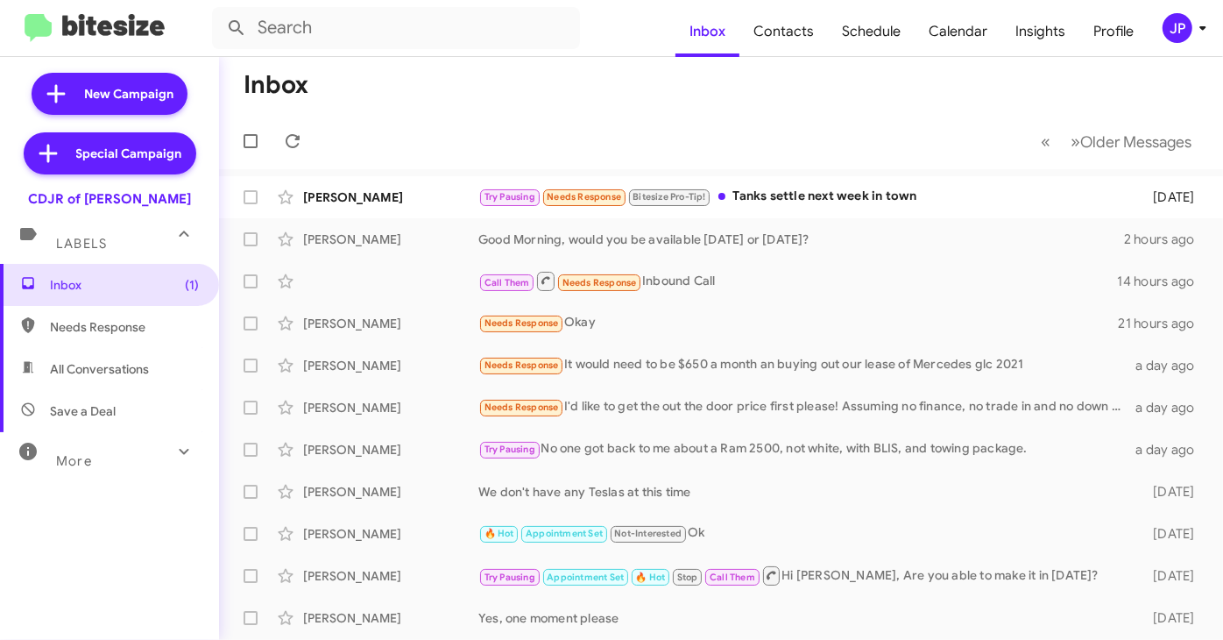
click at [1009, 36] on span "JP" at bounding box center [1188, 28] width 53 height 30
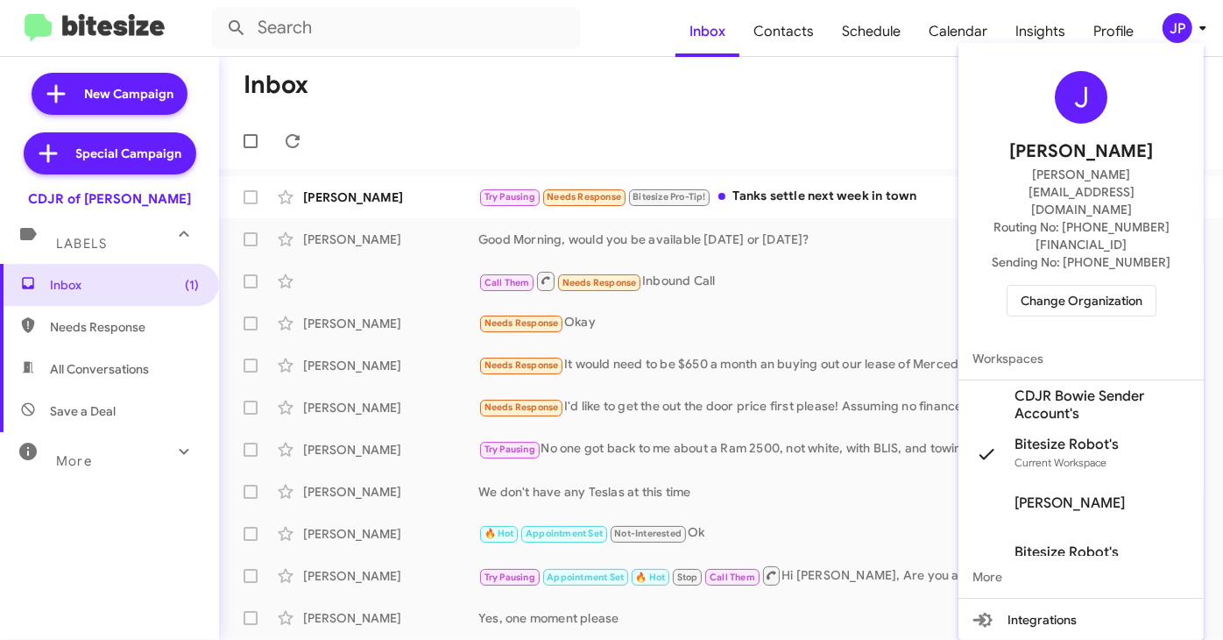
click at [1009, 286] on span "Change Organization" at bounding box center [1082, 301] width 122 height 30
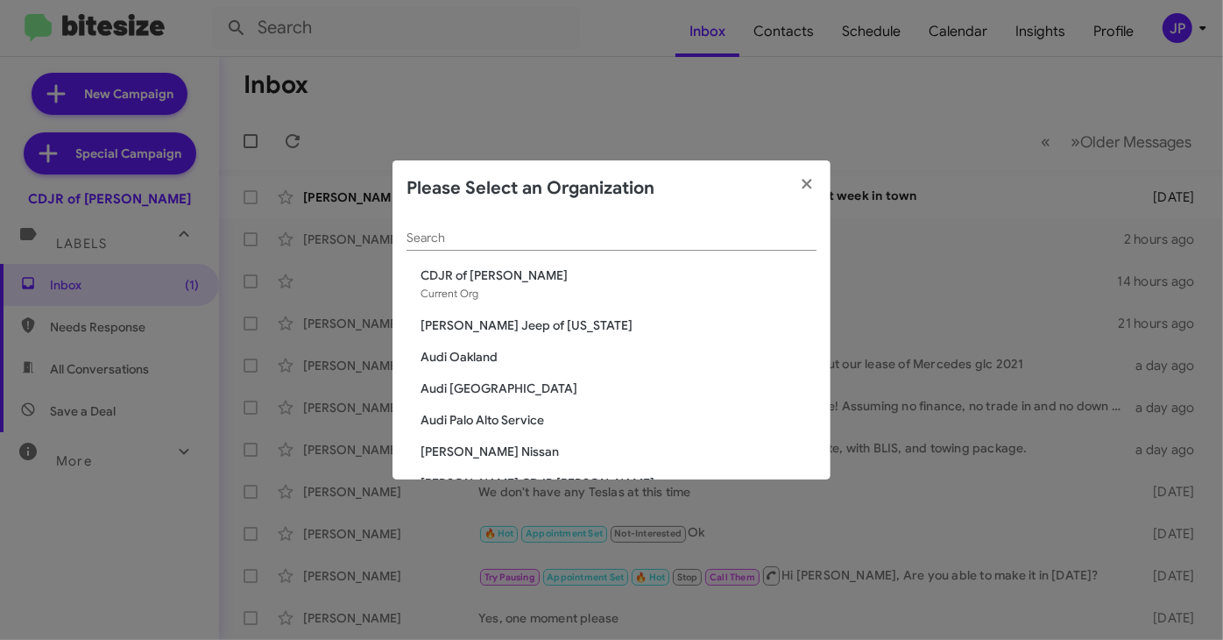
click at [705, 243] on input "Search" at bounding box center [612, 238] width 410 height 14
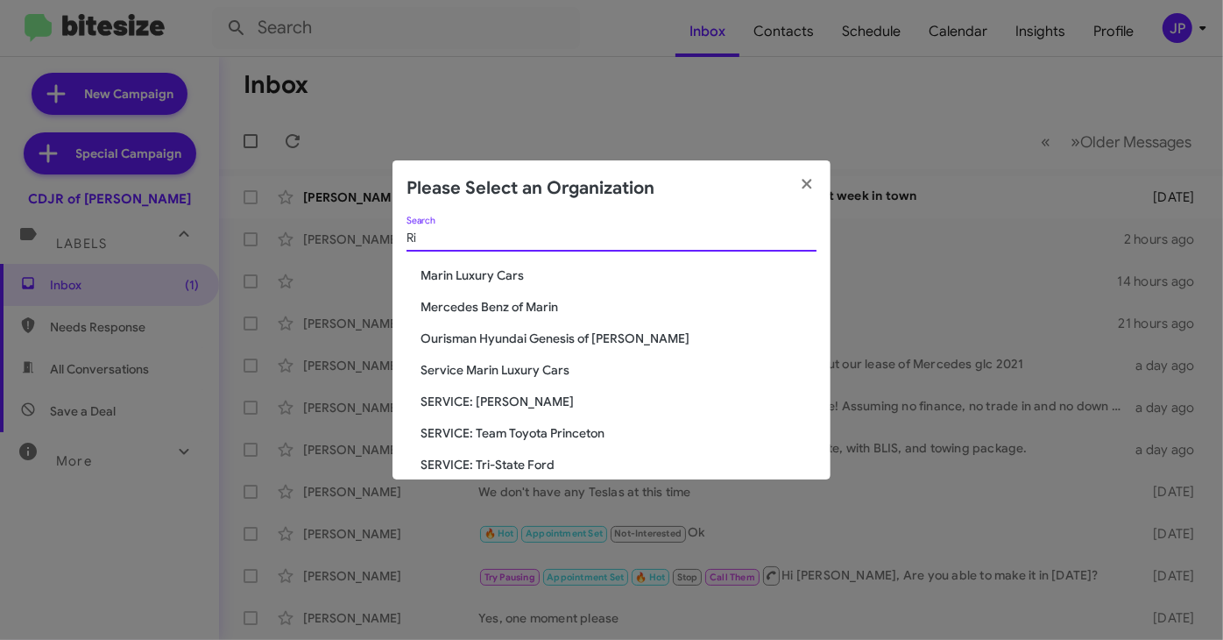
type input "R"
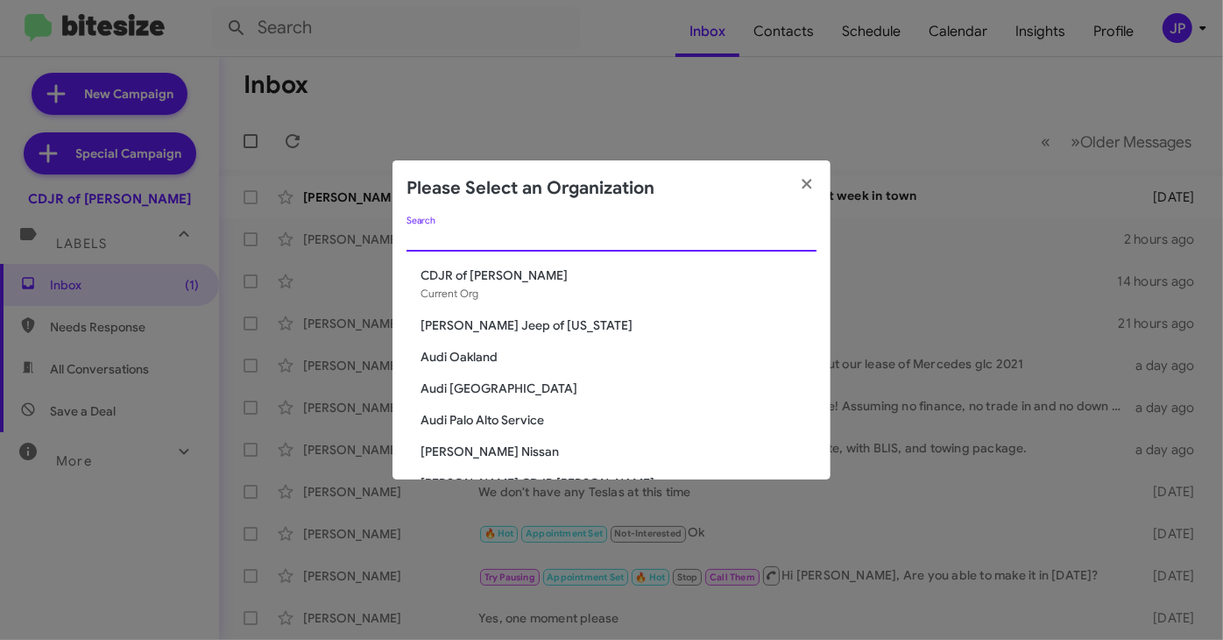
type input "o"
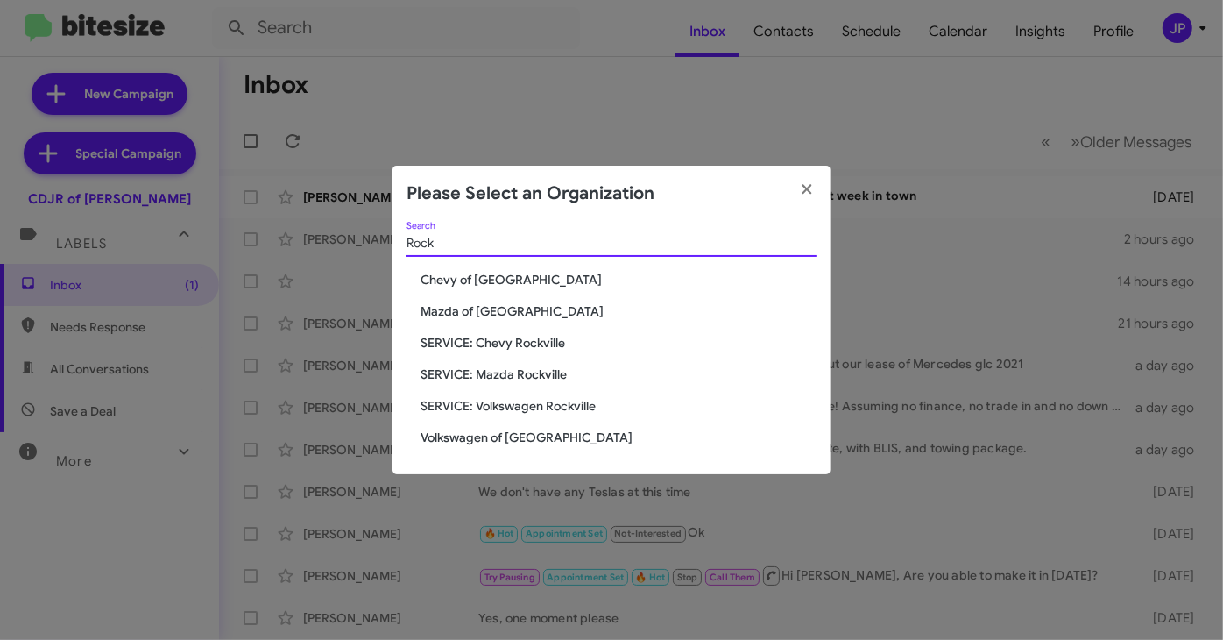
type input "Rock"
click at [529, 443] on span "Volkswagen of Rockville" at bounding box center [619, 437] width 396 height 18
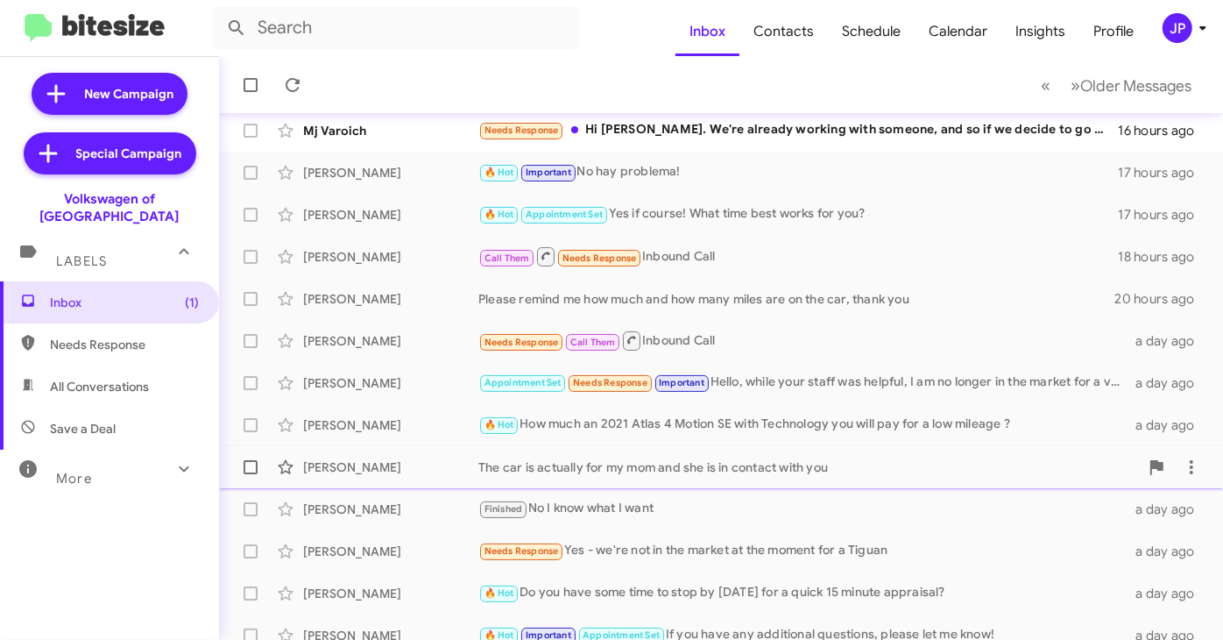
scroll to position [68, 0]
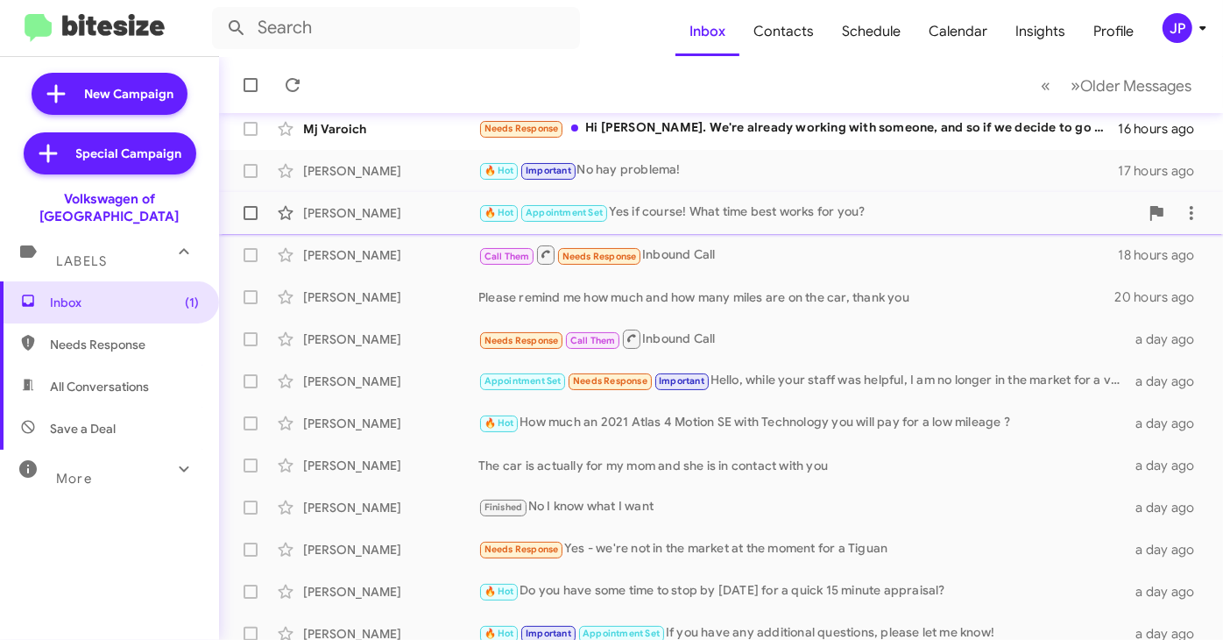
click at [795, 216] on div "🔥 Hot Appointment Set Yes if course! What time best works for you?" at bounding box center [808, 212] width 661 height 20
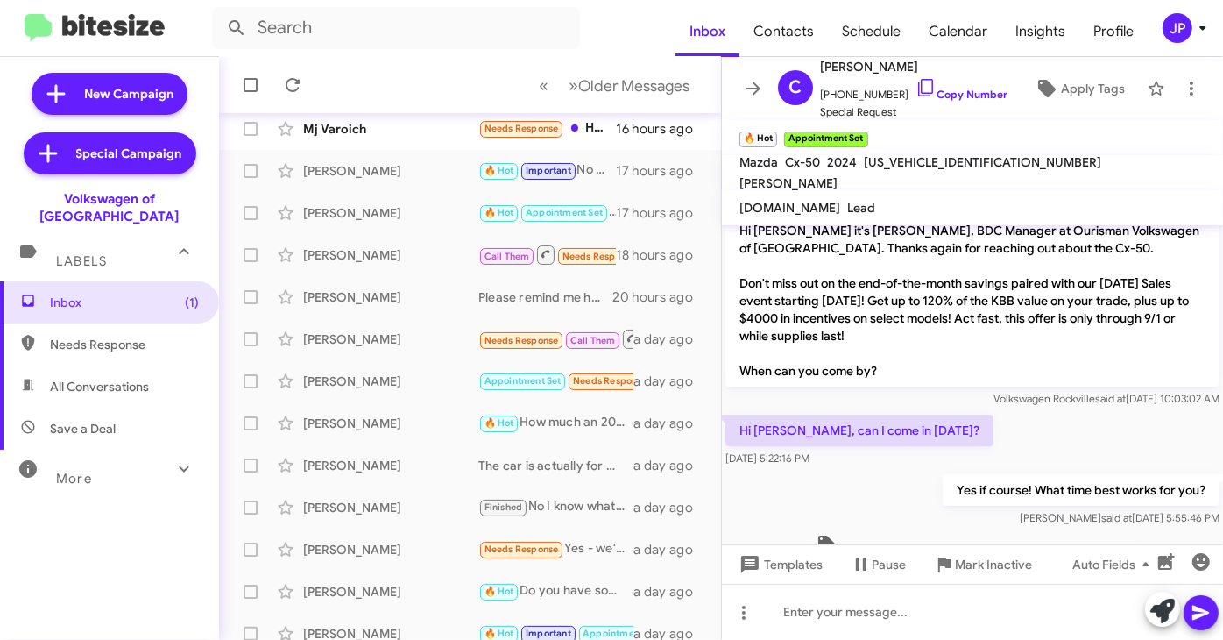
scroll to position [49, 0]
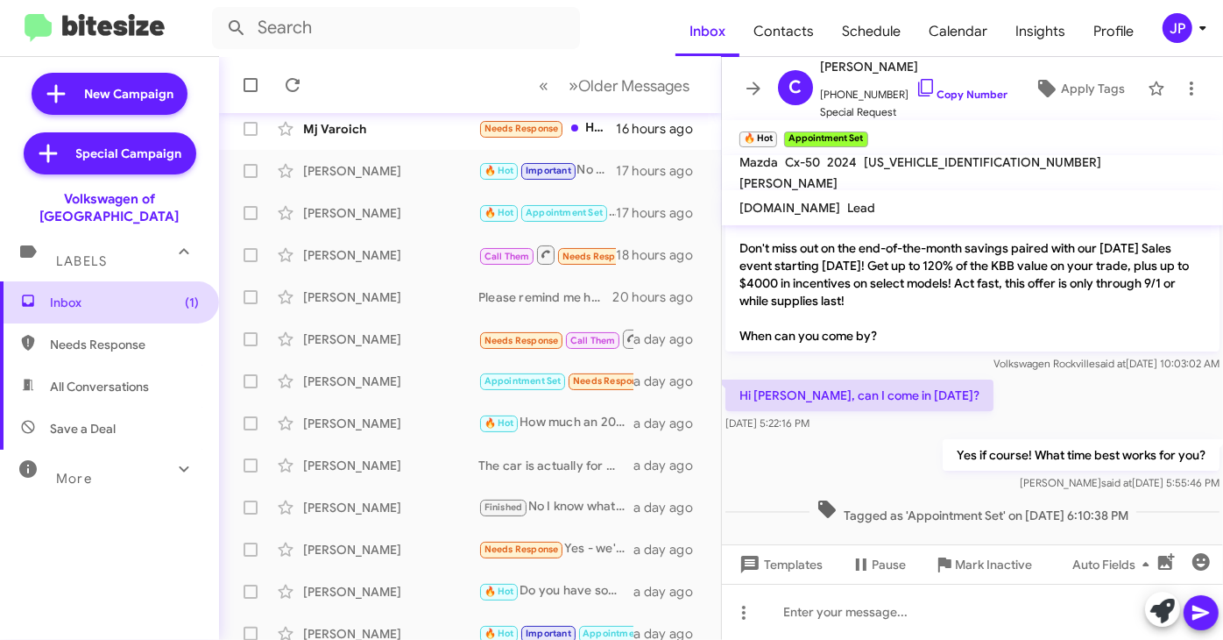
click at [164, 296] on span "Inbox (1)" at bounding box center [109, 302] width 219 height 42
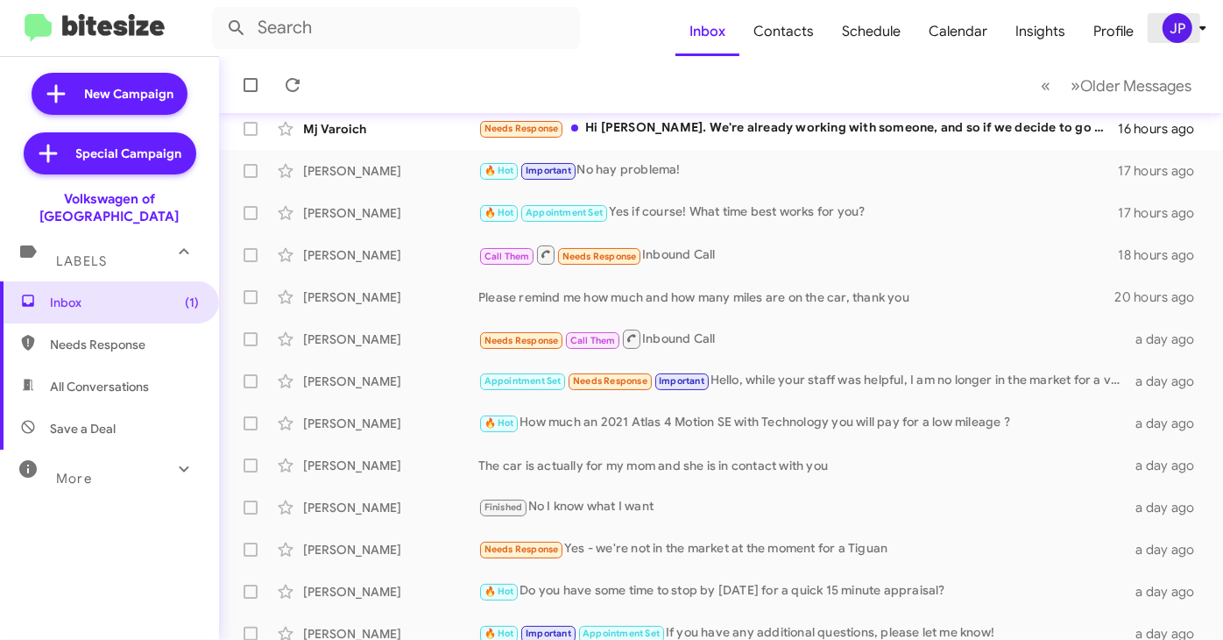
click at [1168, 39] on span "JP" at bounding box center [1188, 28] width 53 height 30
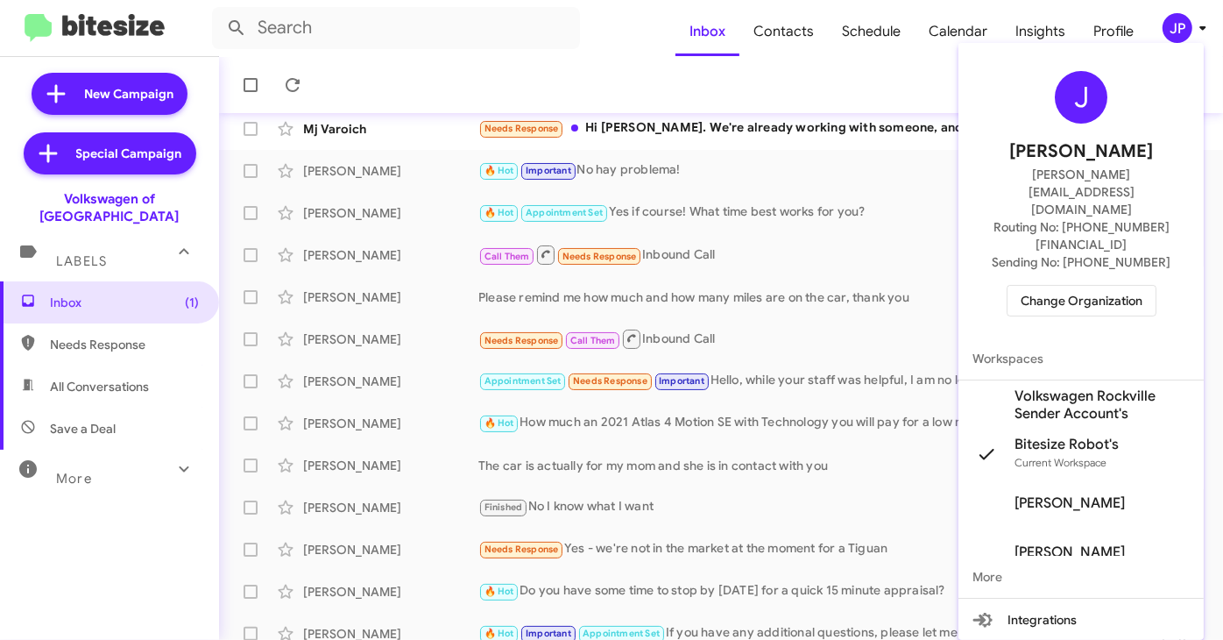
click at [1071, 286] on span "Change Organization" at bounding box center [1082, 301] width 122 height 30
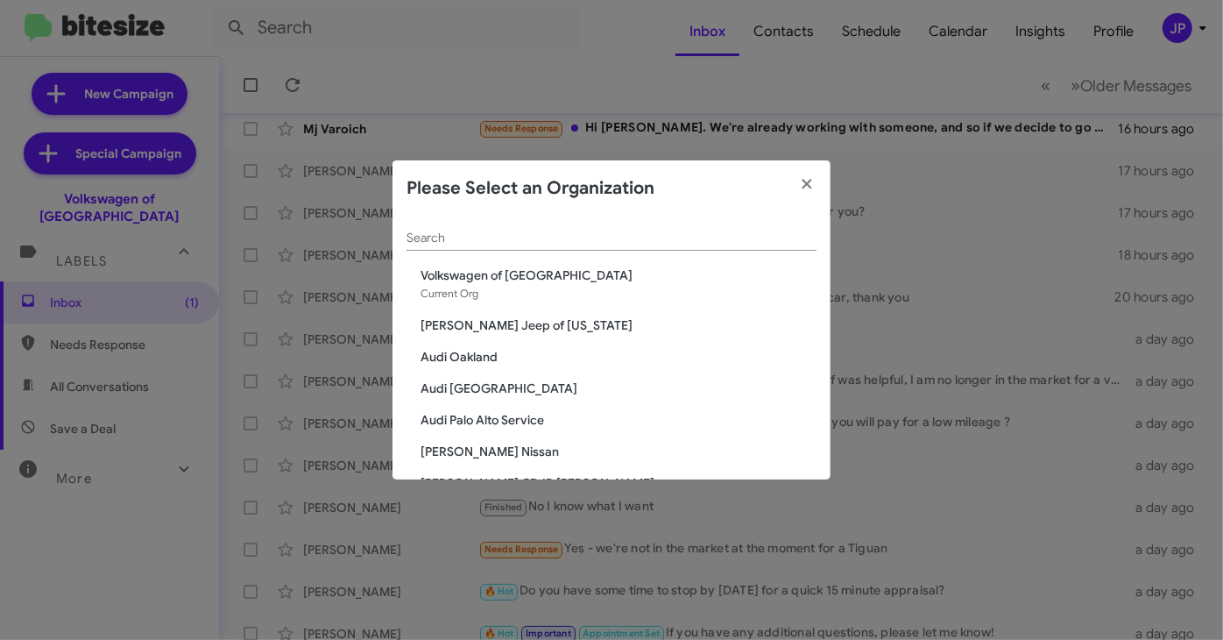
click at [730, 238] on input "Search" at bounding box center [612, 238] width 410 height 14
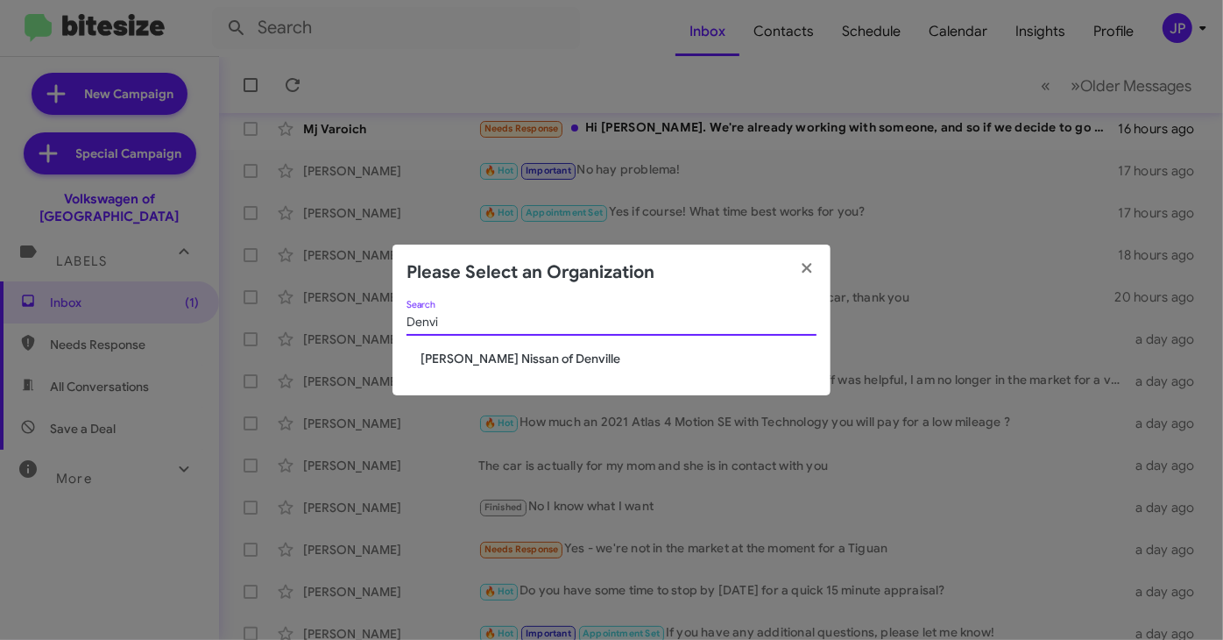
type input "Denvi"
click at [543, 368] on div "Denvi Search Nielsen Nissan of Denville" at bounding box center [611, 348] width 438 height 95
click at [544, 365] on span "[PERSON_NAME] Nissan of Denville" at bounding box center [619, 359] width 396 height 18
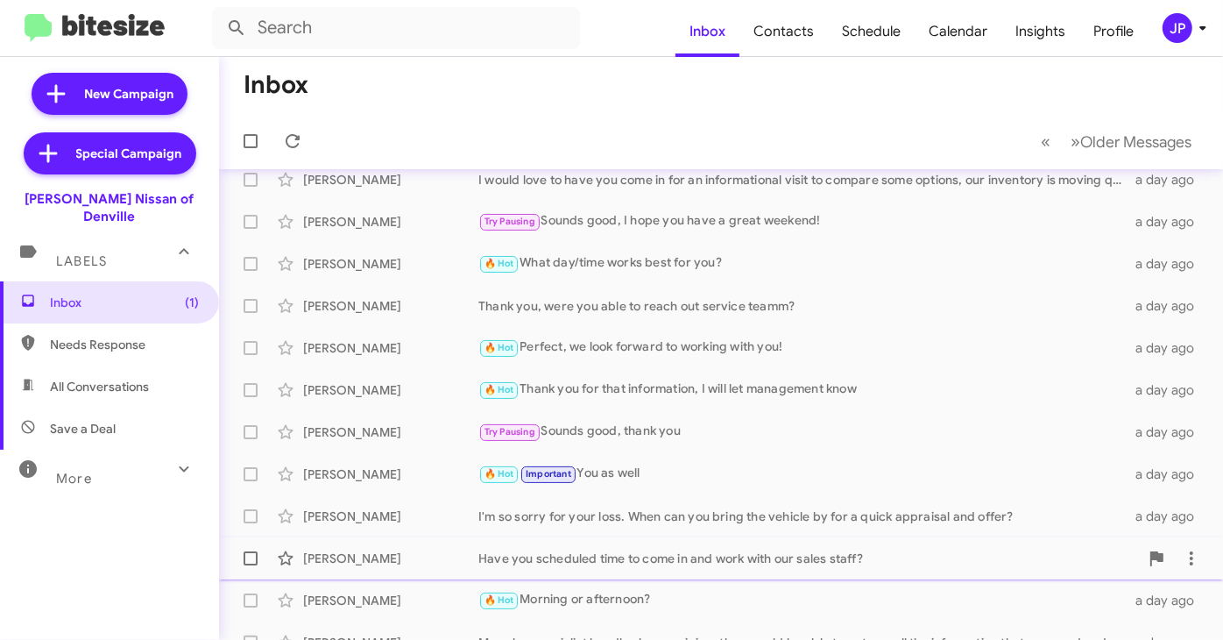
scroll to position [64, 0]
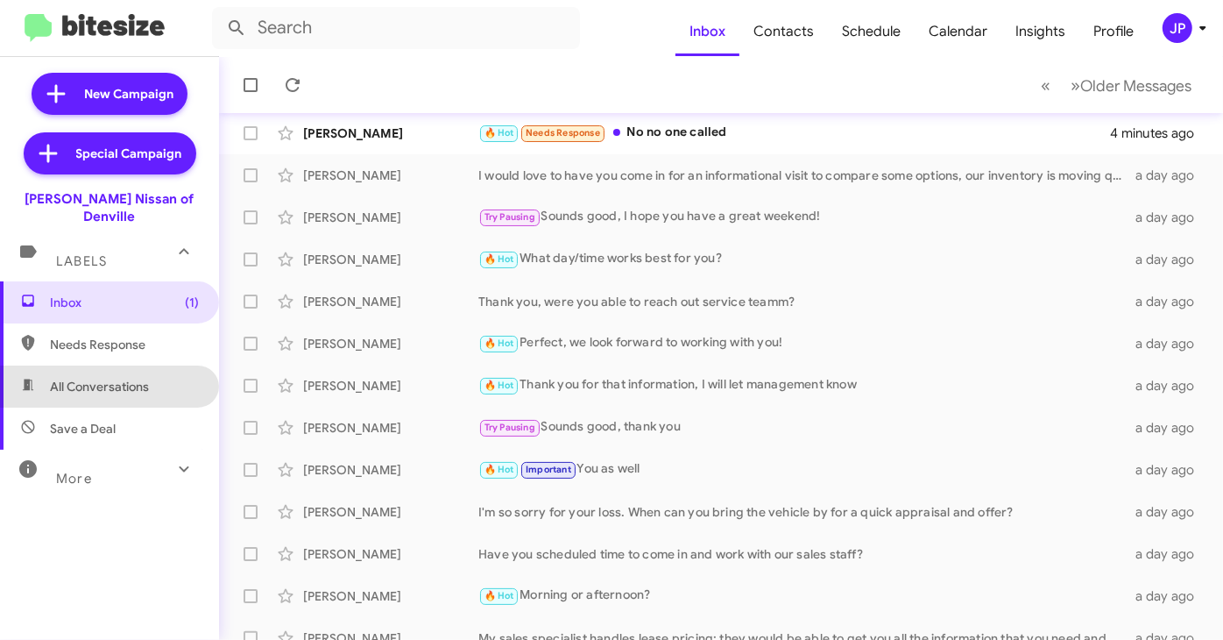
click at [167, 378] on span "All Conversations" at bounding box center [109, 386] width 219 height 42
type input "in:all-conversations"
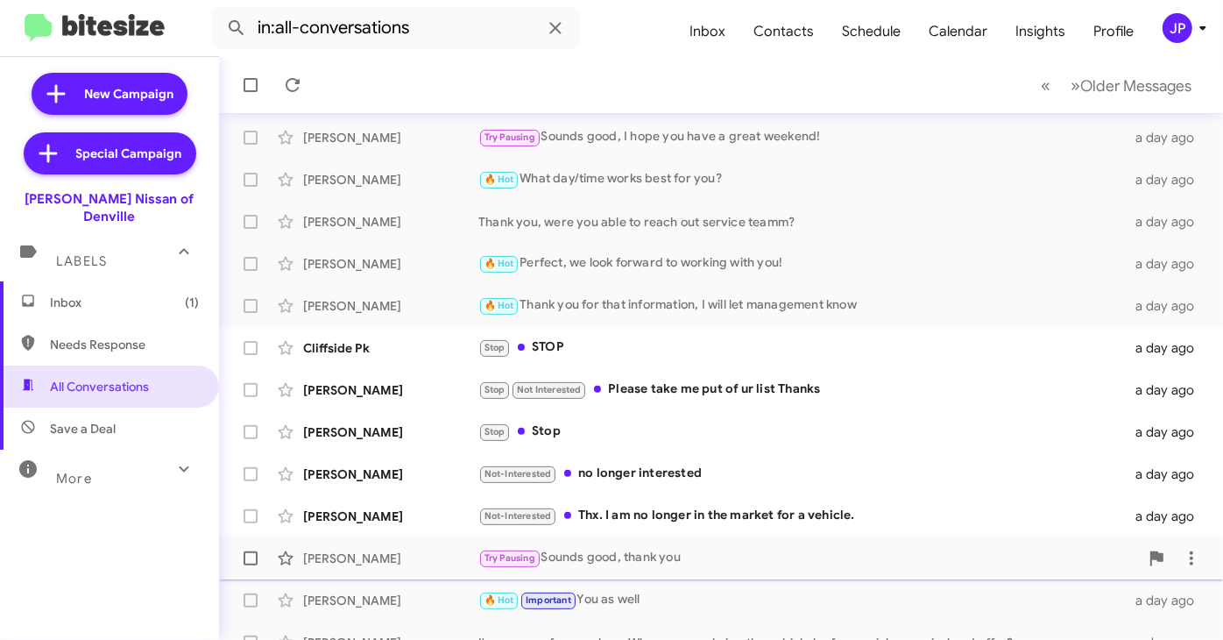
scroll to position [377, 0]
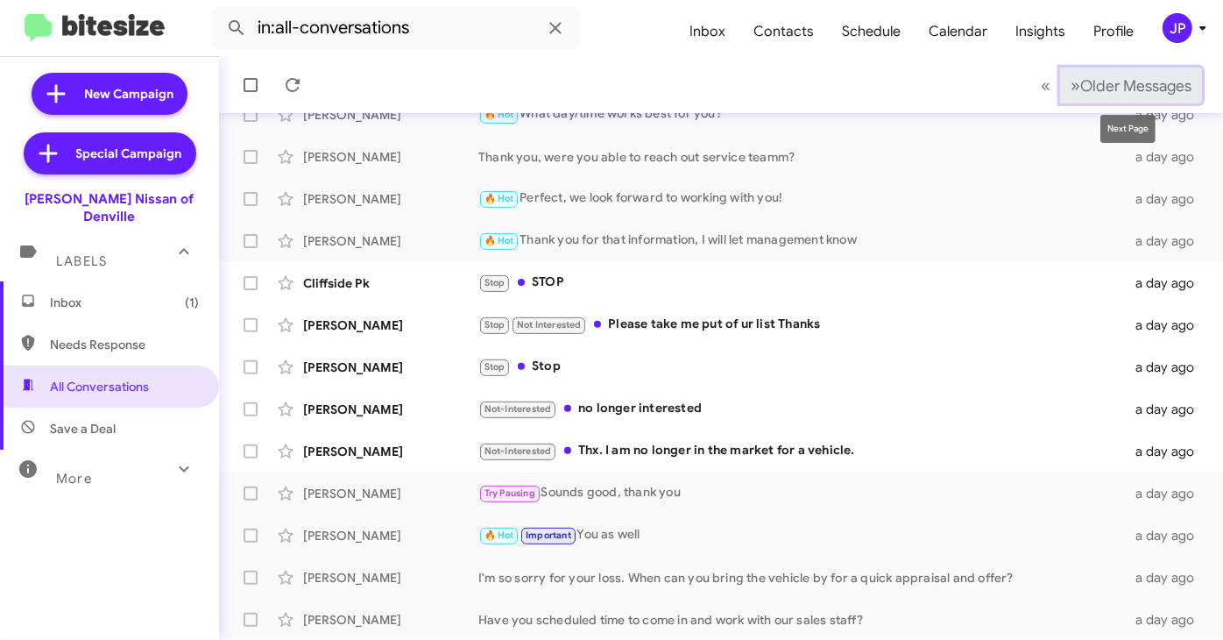
click at [1133, 98] on button "» Next Older Messages" at bounding box center [1131, 85] width 142 height 36
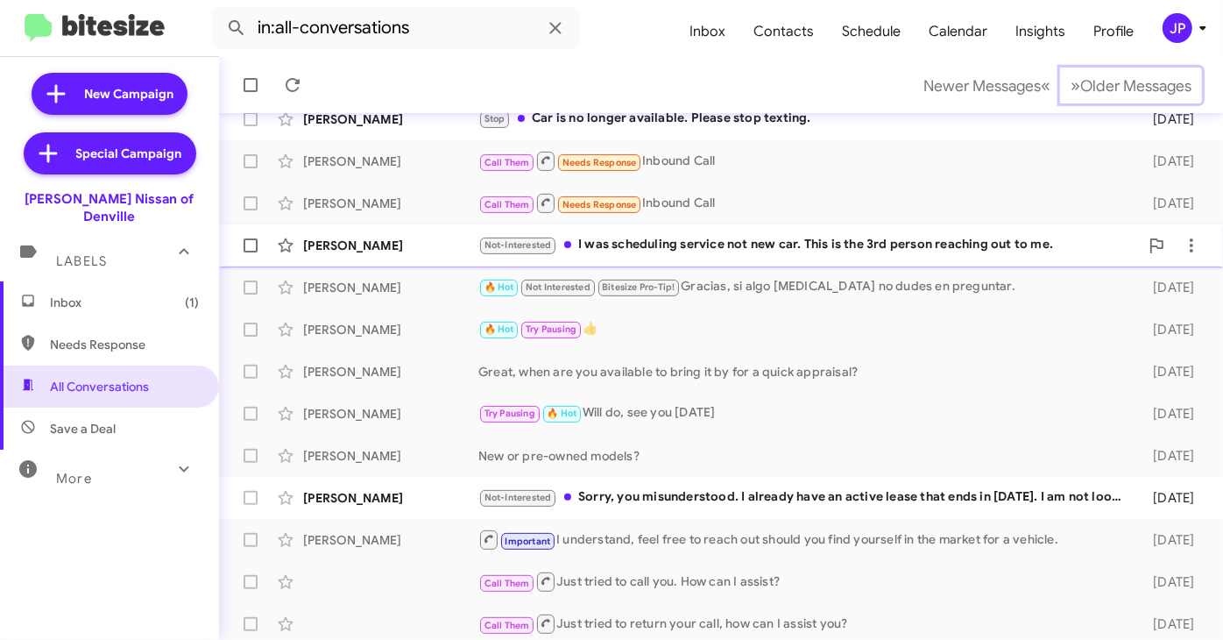
scroll to position [377, 0]
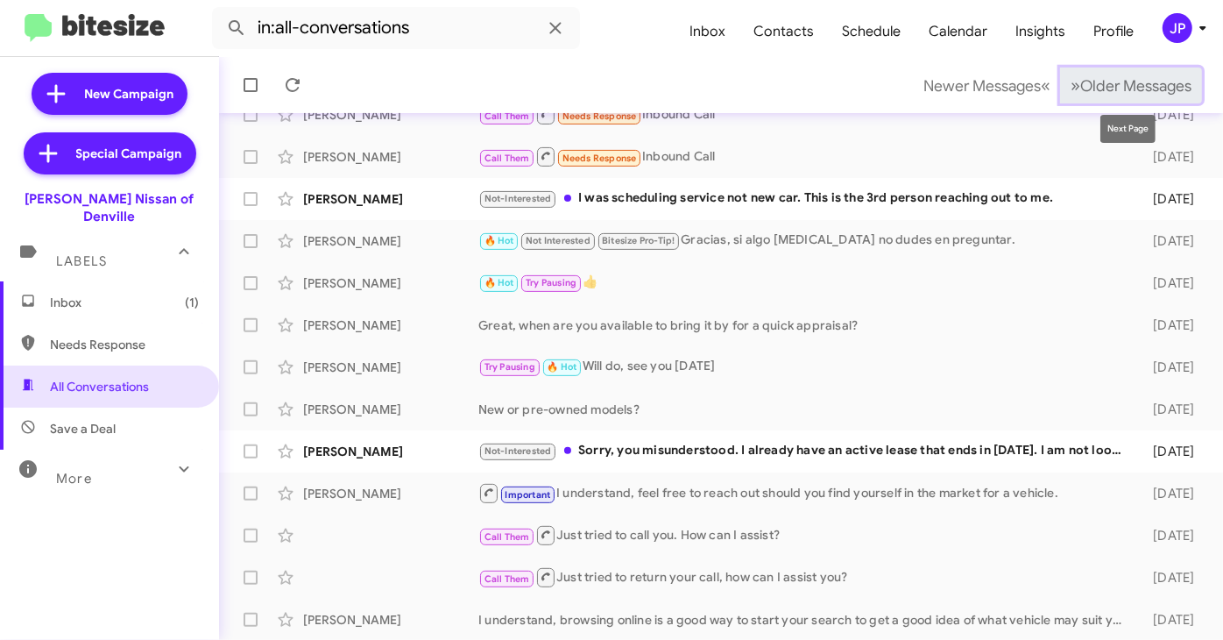
click at [1128, 85] on span "Older Messages" at bounding box center [1135, 85] width 111 height 19
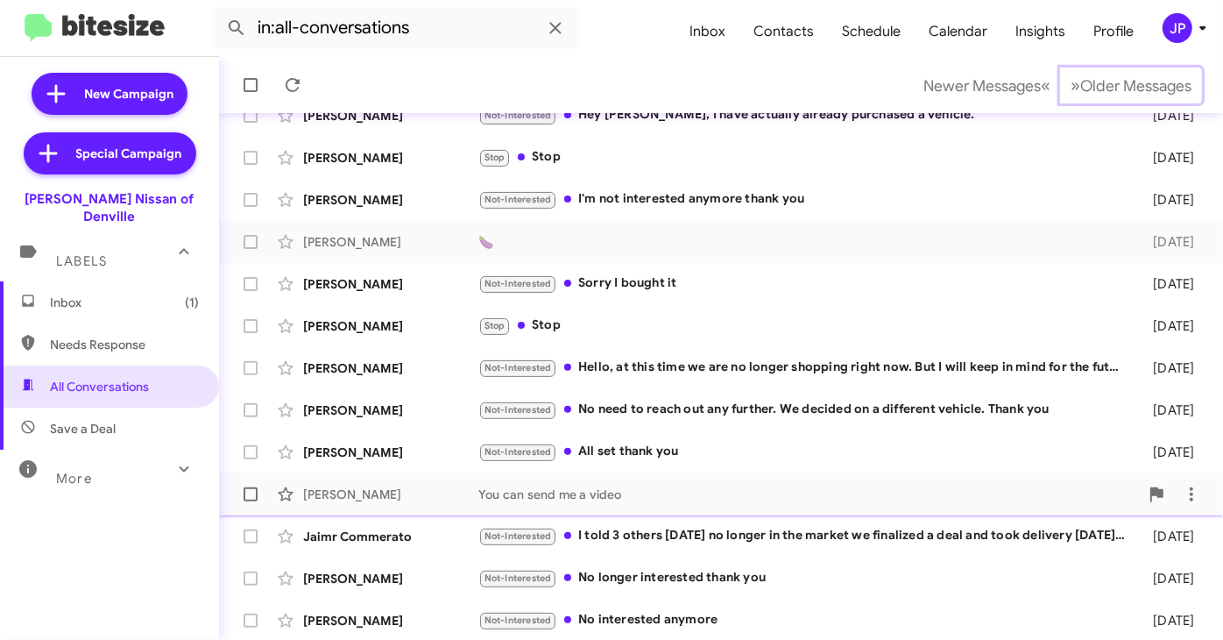
scroll to position [377, 0]
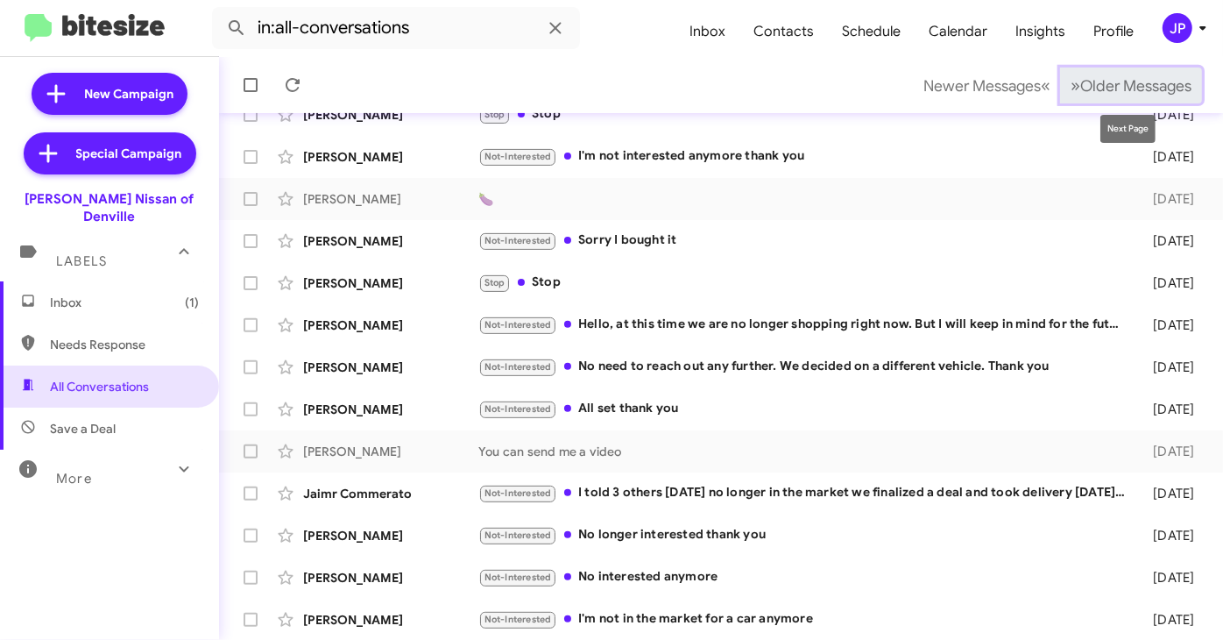
click at [1129, 89] on span "Older Messages" at bounding box center [1135, 85] width 111 height 19
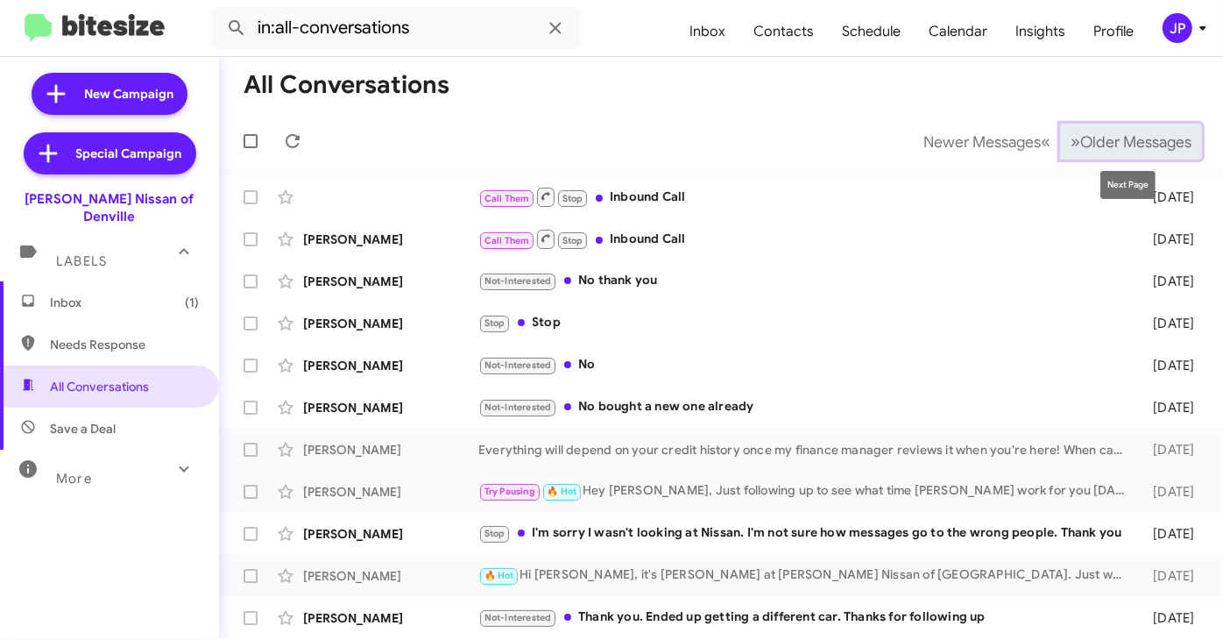
click at [1104, 157] on button "» Next Older Messages" at bounding box center [1131, 142] width 142 height 36
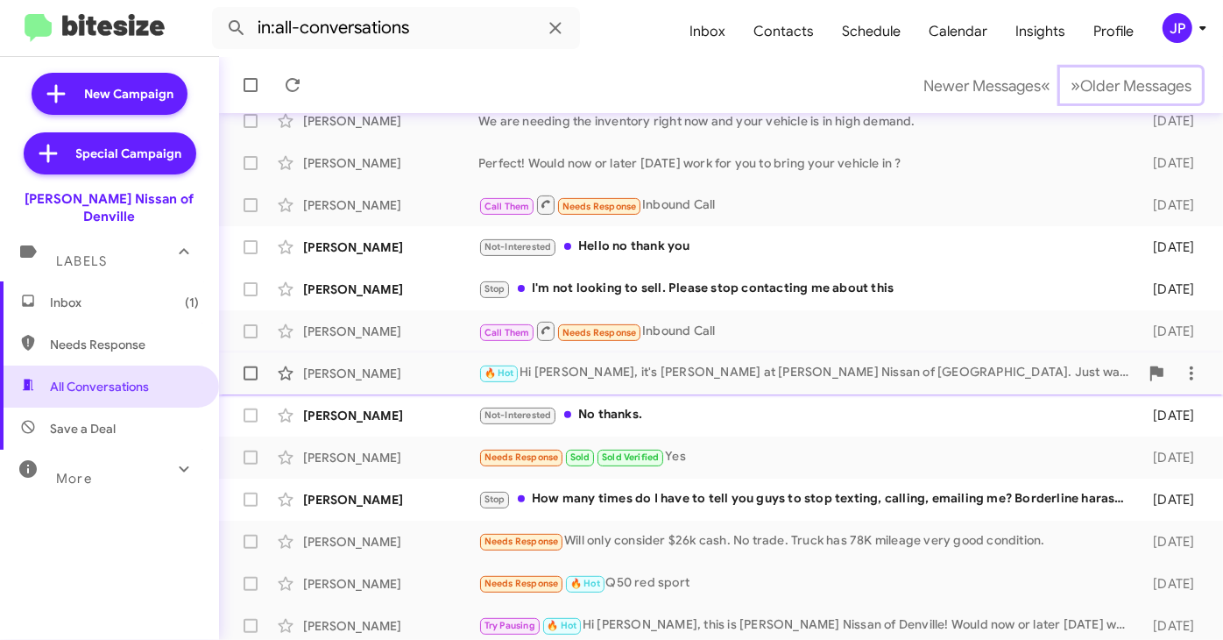
scroll to position [377, 0]
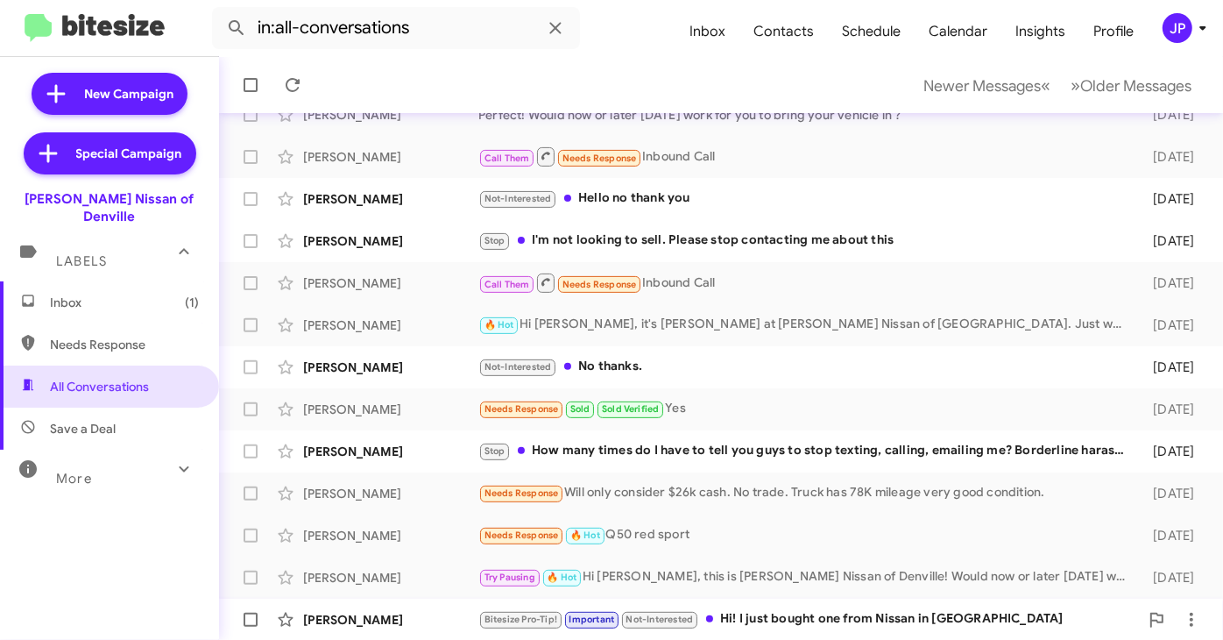
click at [1023, 622] on div "Bitesize Pro-Tip! Important Not-Interested Hi! I just bought one from Nissan in…" at bounding box center [808, 619] width 661 height 20
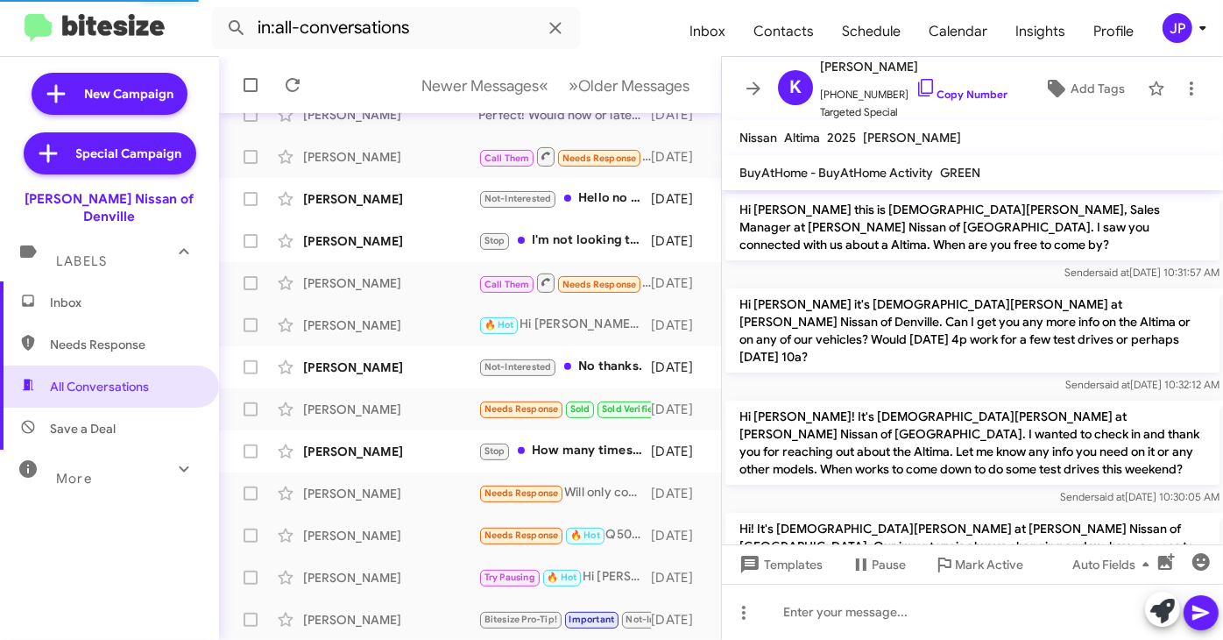
scroll to position [1601, 0]
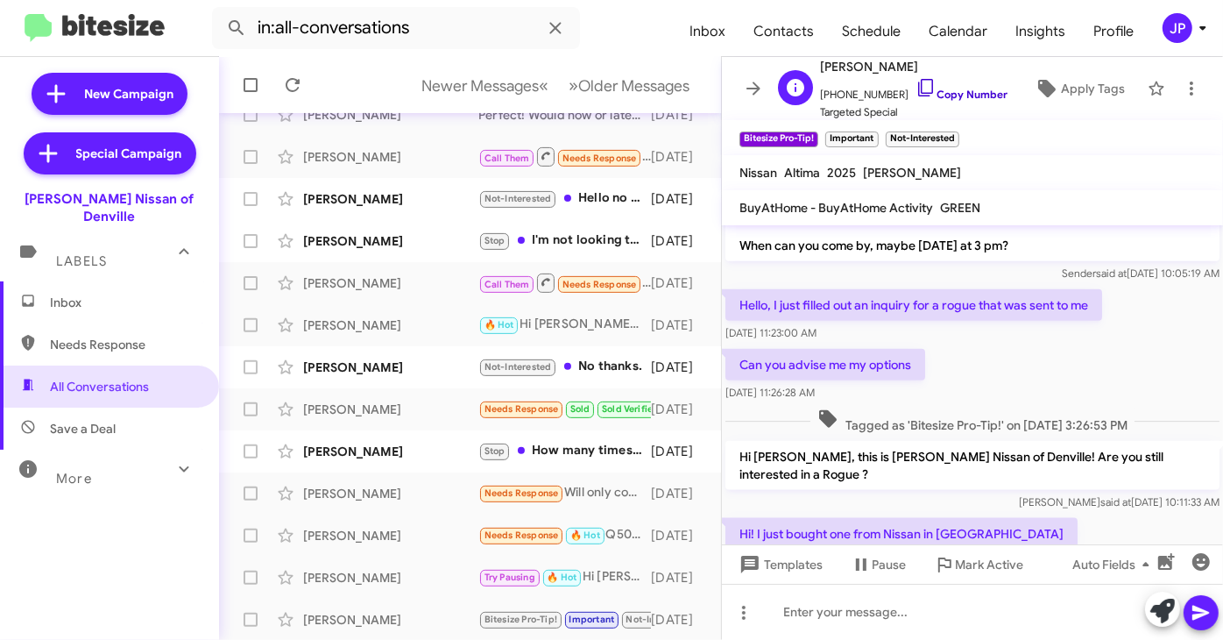
click at [955, 99] on link "Copy Number" at bounding box center [962, 94] width 92 height 13
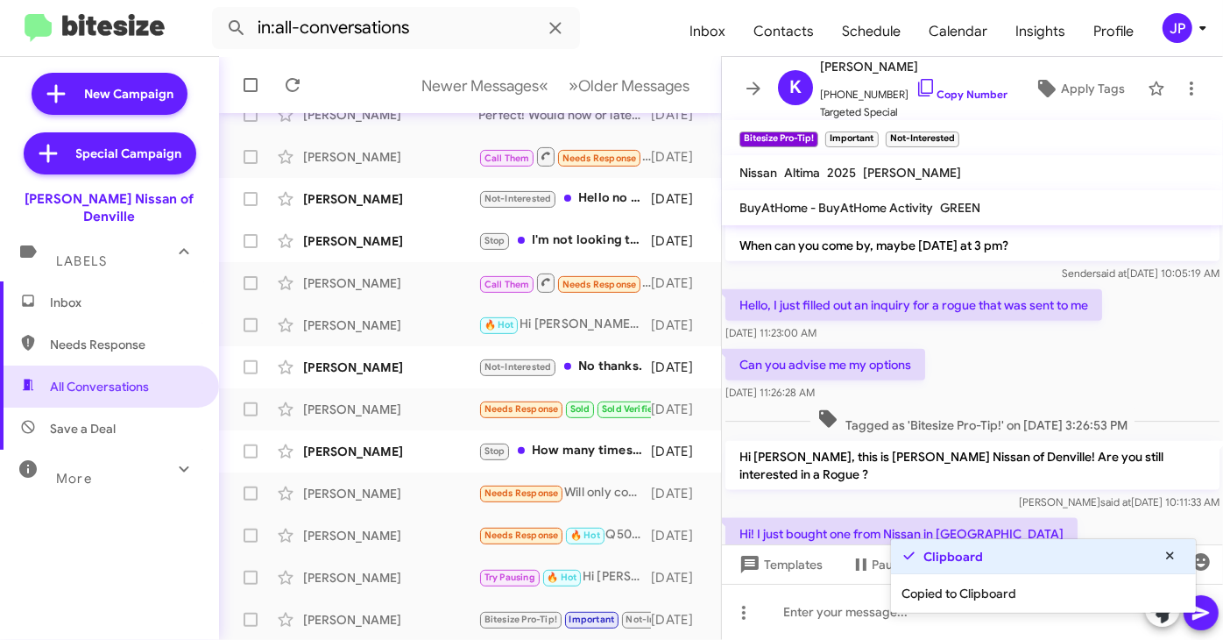
click at [1182, 36] on div "JP" at bounding box center [1178, 28] width 30 height 30
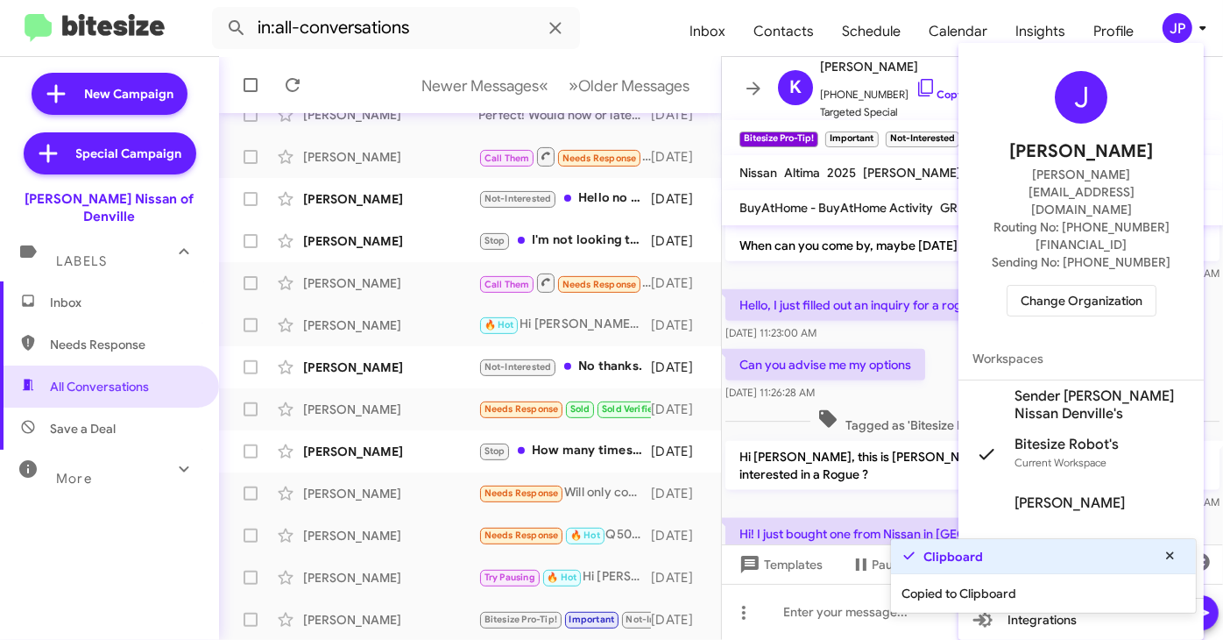
click at [1036, 286] on span "Change Organization" at bounding box center [1082, 301] width 122 height 30
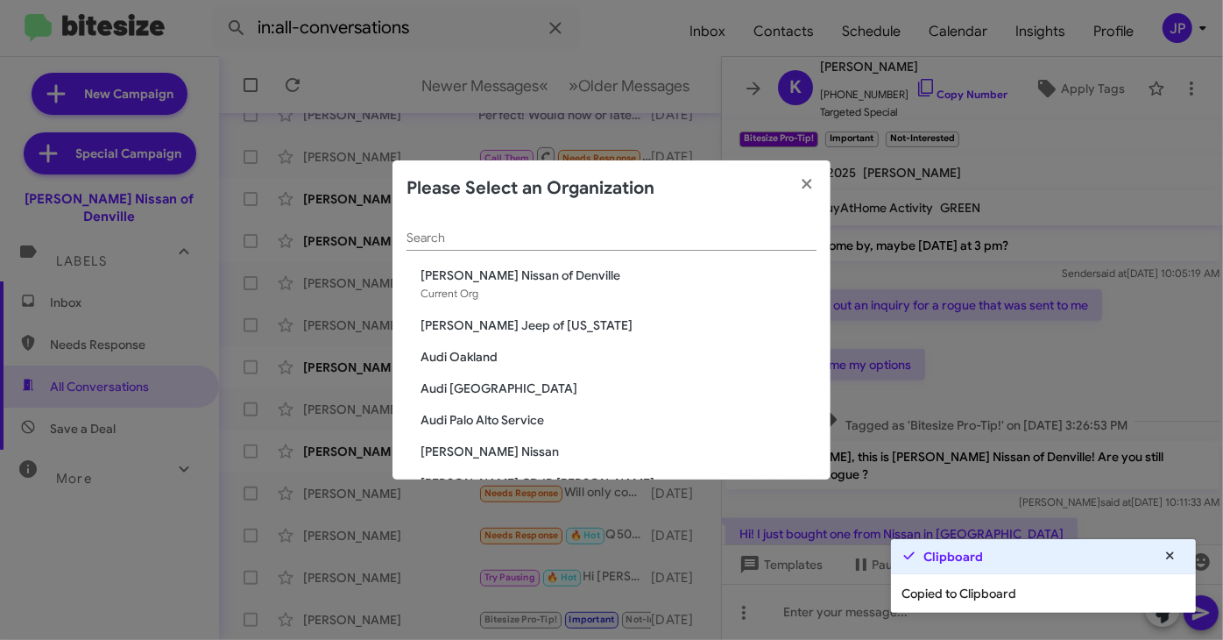
click at [763, 213] on div "Please Select an Organization" at bounding box center [611, 188] width 438 height 56
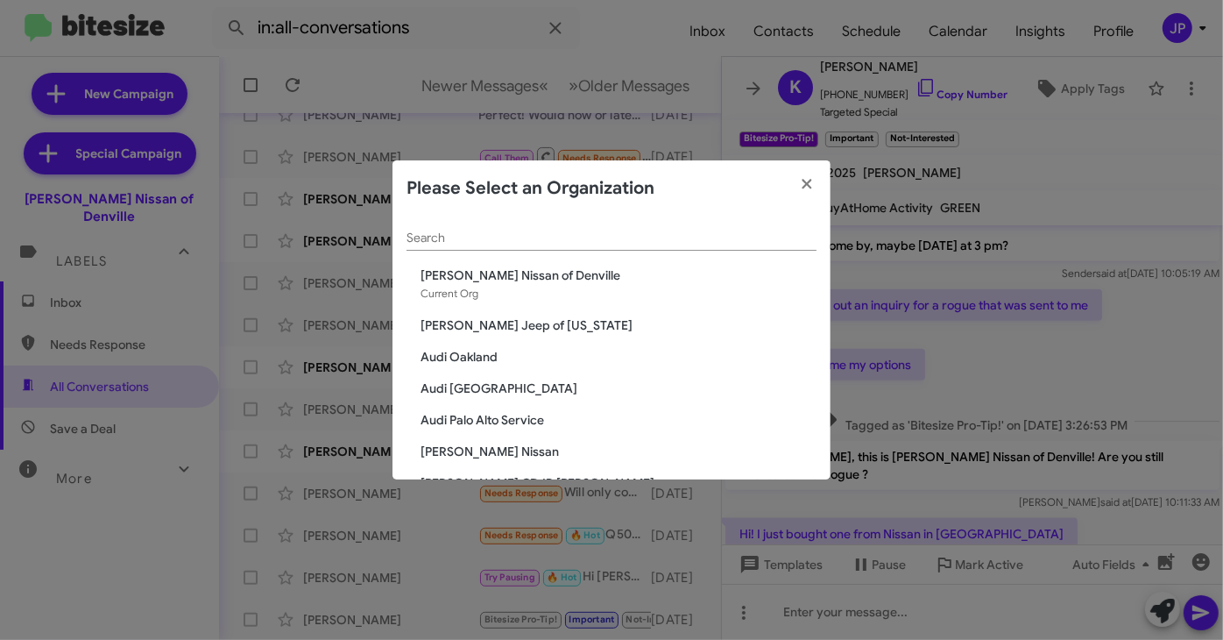
click at [756, 241] on input "Search" at bounding box center [612, 238] width 410 height 14
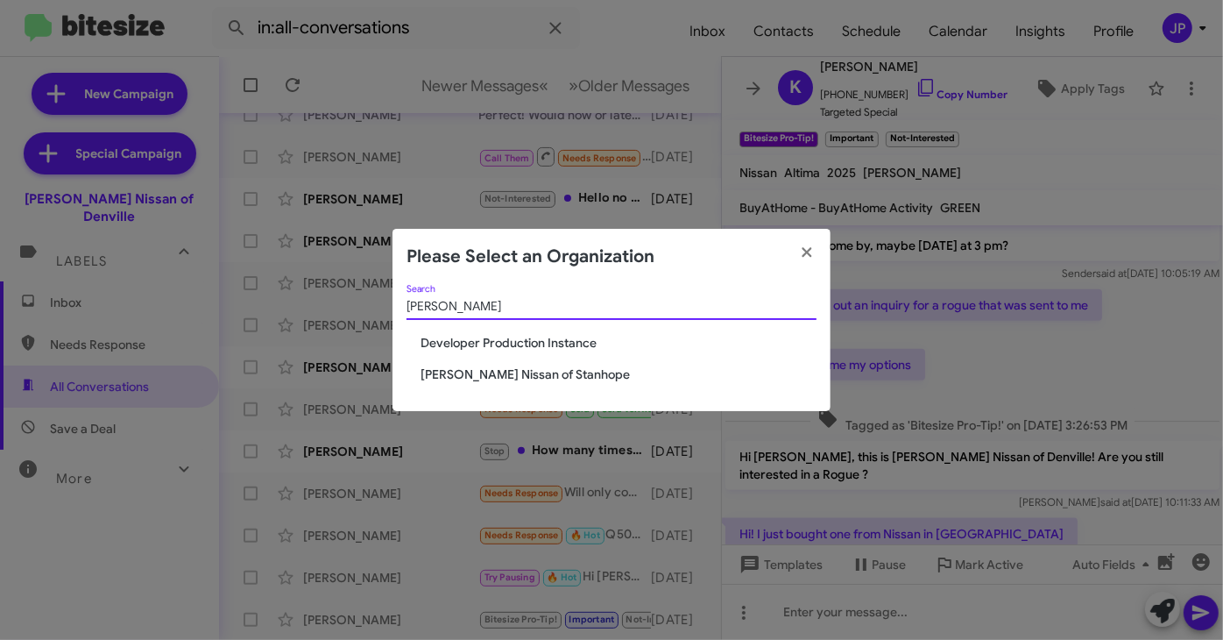
type input "stan"
click at [545, 371] on span "Nielsen Nissan of Stanhope" at bounding box center [619, 374] width 396 height 18
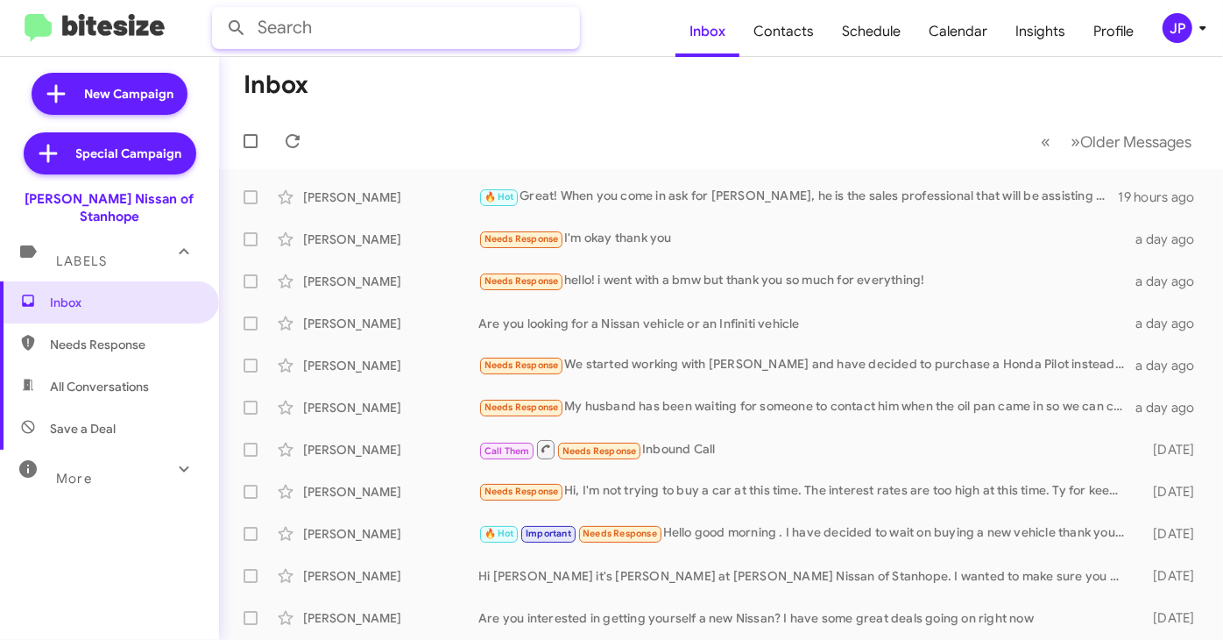
click at [458, 32] on input "text" at bounding box center [396, 28] width 368 height 42
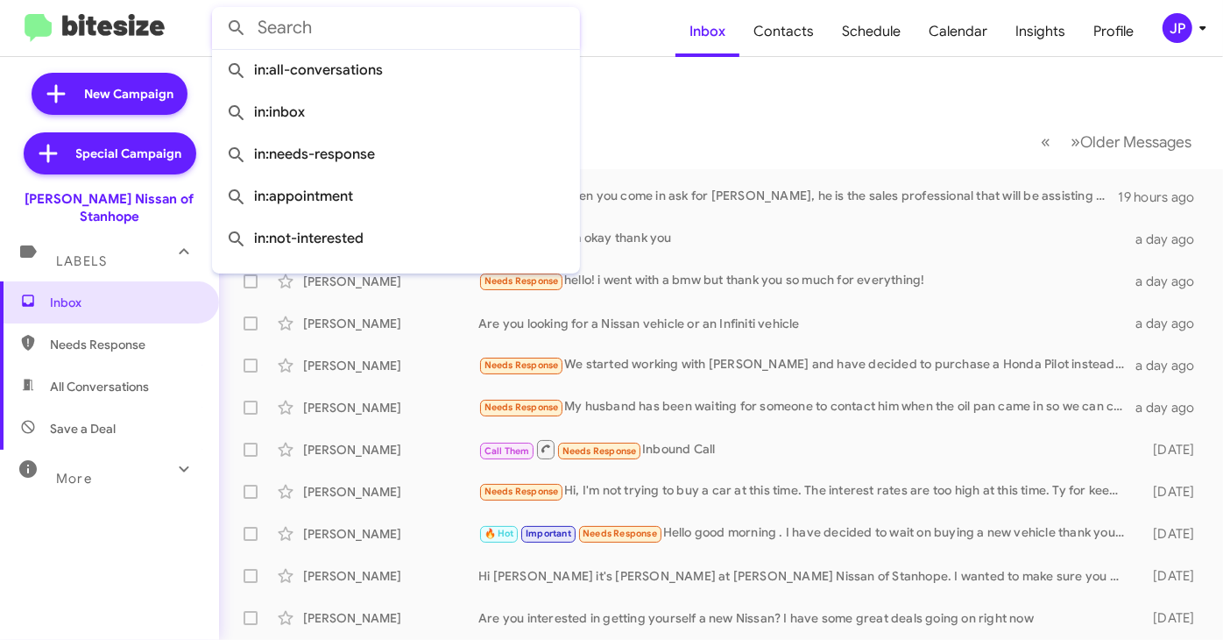
paste input "9735275827"
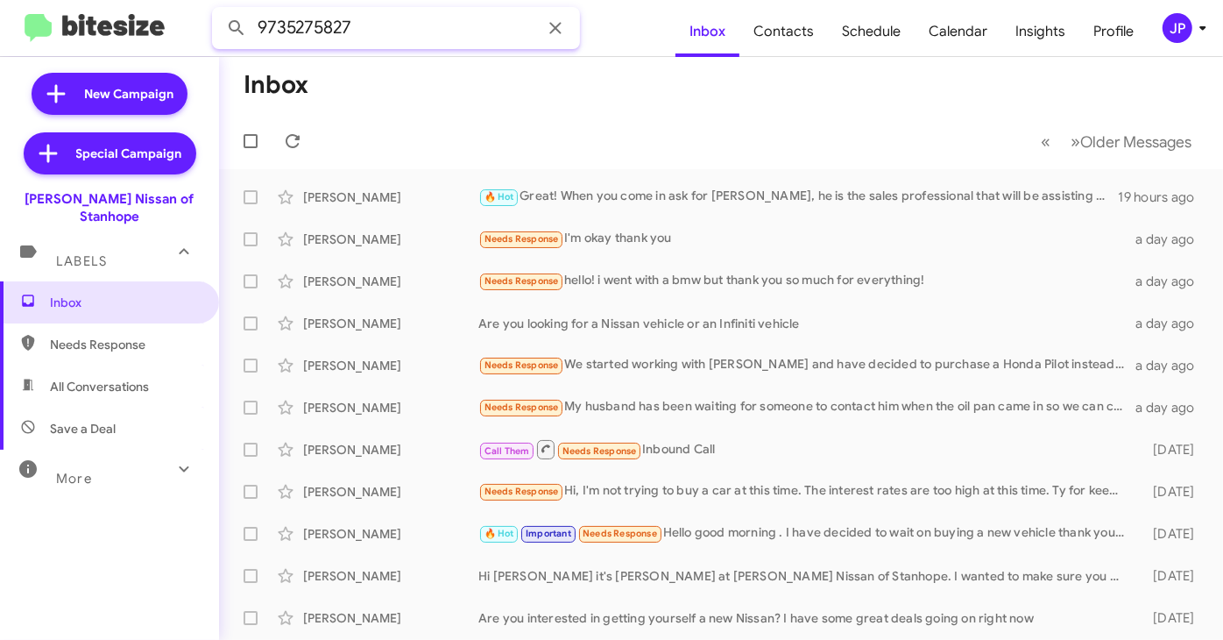
type input "9735275827"
click at [219, 11] on button at bounding box center [236, 28] width 35 height 35
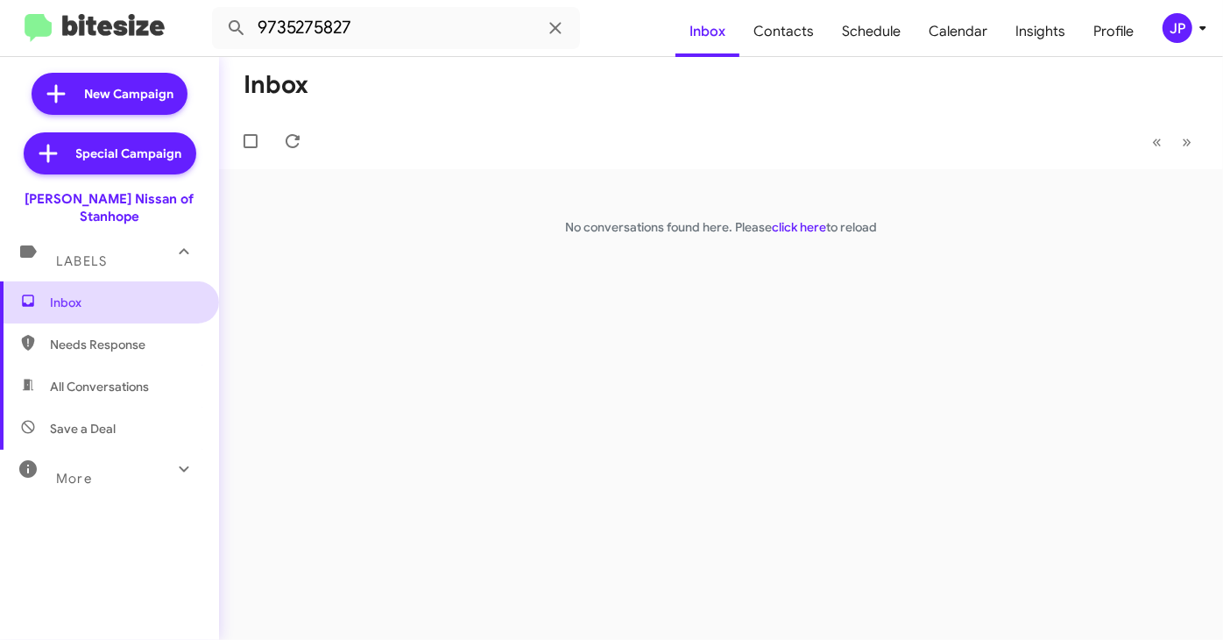
click at [173, 293] on span "Inbox" at bounding box center [124, 302] width 149 height 18
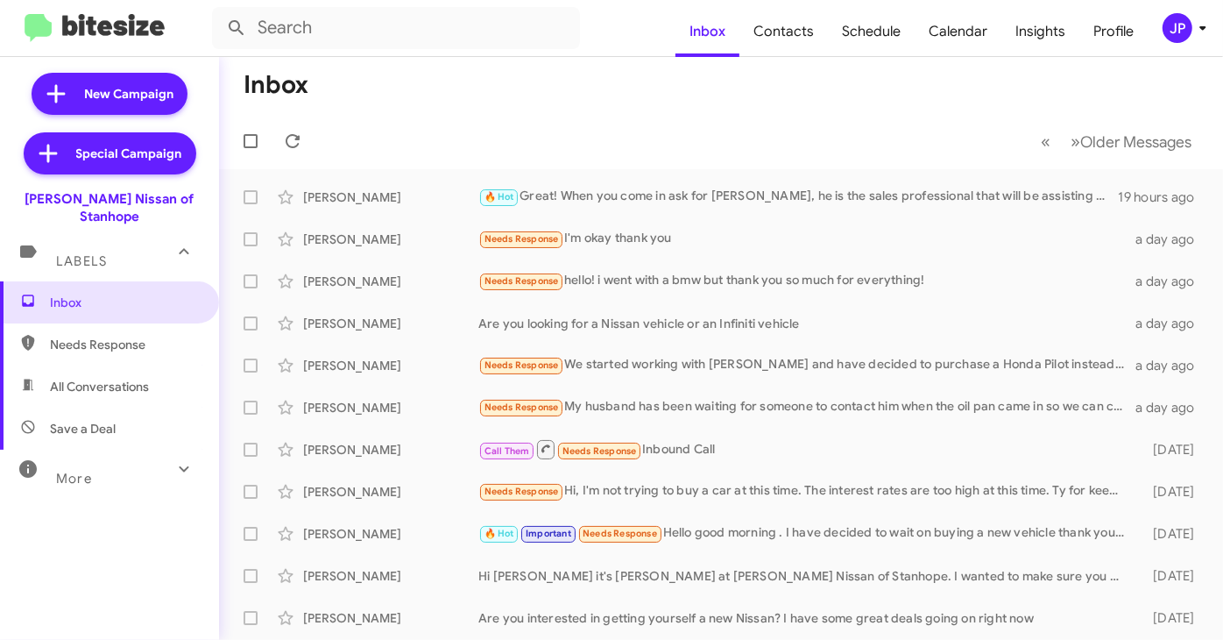
click at [1192, 25] on icon at bounding box center [1202, 28] width 21 height 21
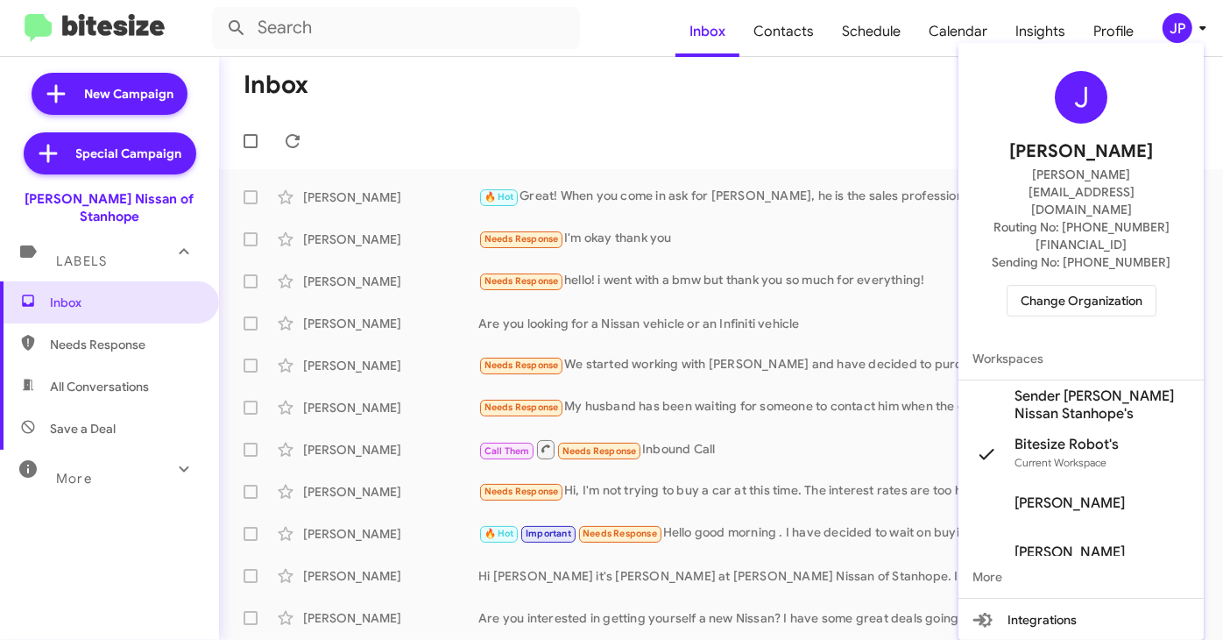
click at [1107, 286] on span "Change Organization" at bounding box center [1082, 301] width 122 height 30
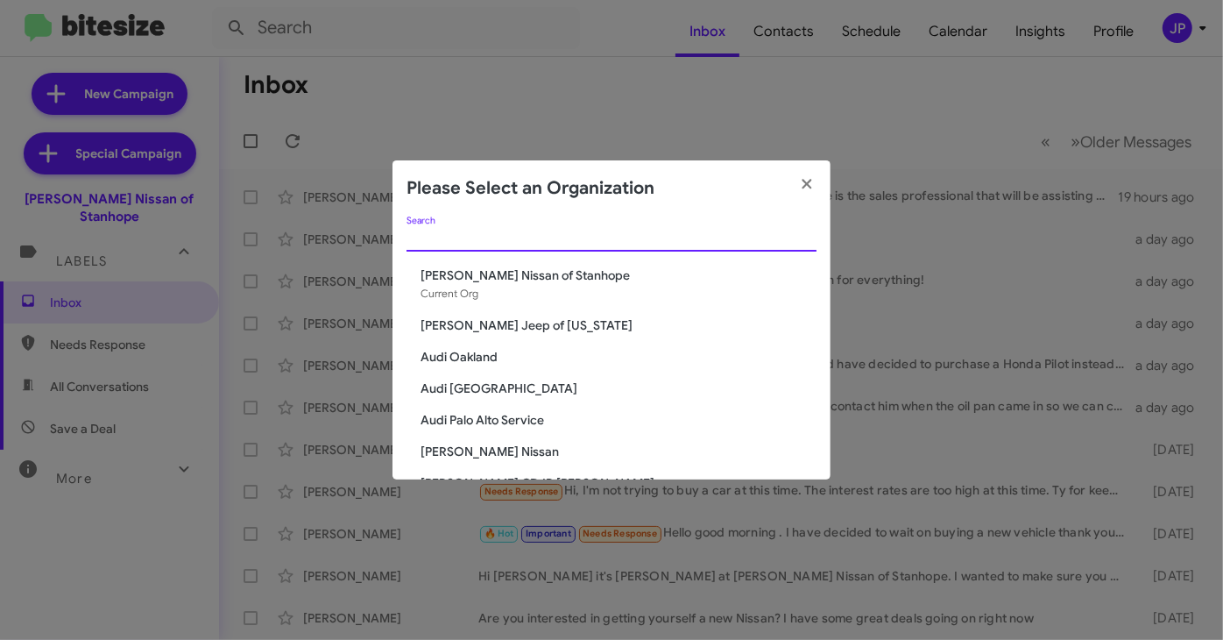
click at [753, 237] on input "Search" at bounding box center [612, 238] width 410 height 14
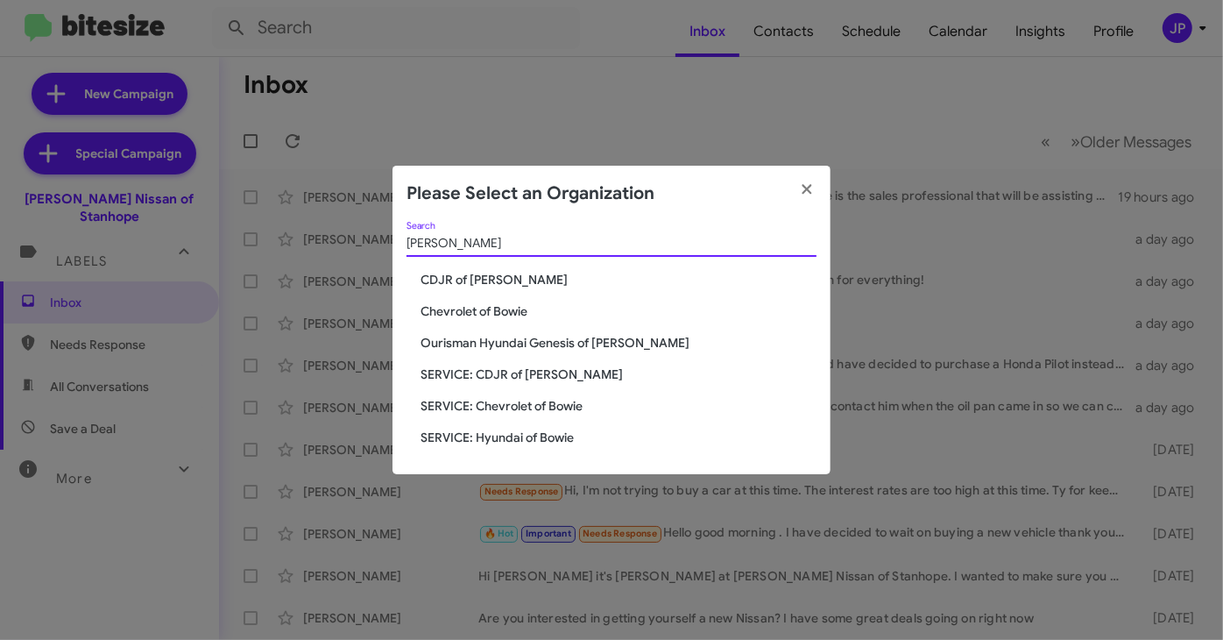
type input "Bowie"
click at [548, 310] on span "Chevrolet of Bowie" at bounding box center [619, 311] width 396 height 18
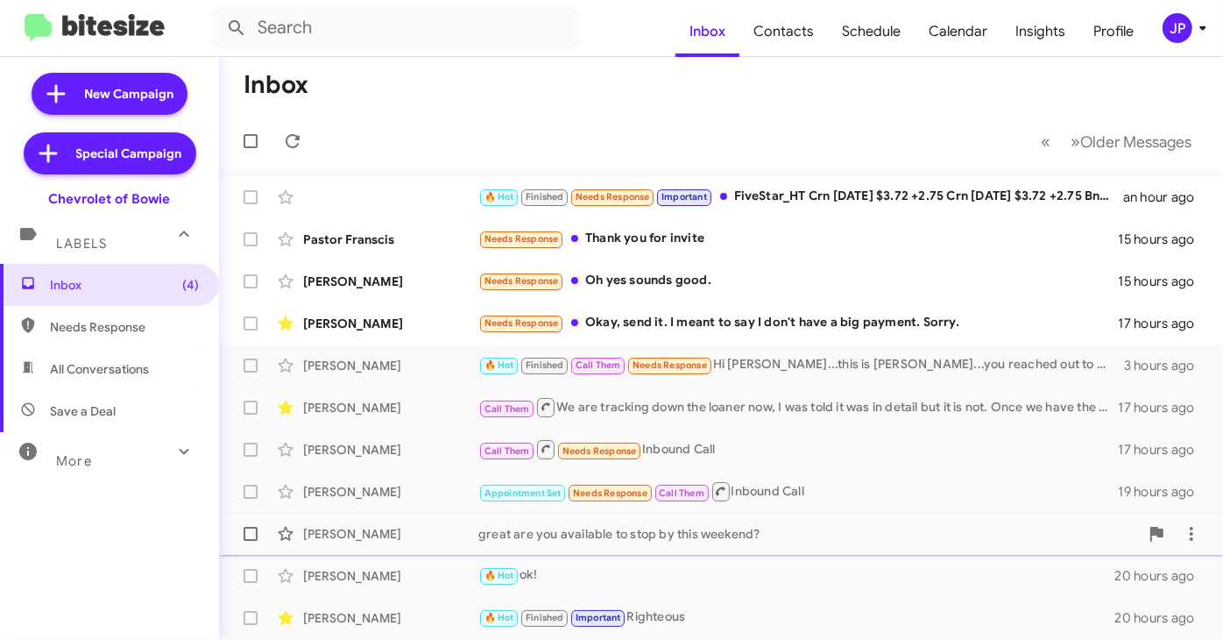
scroll to position [377, 0]
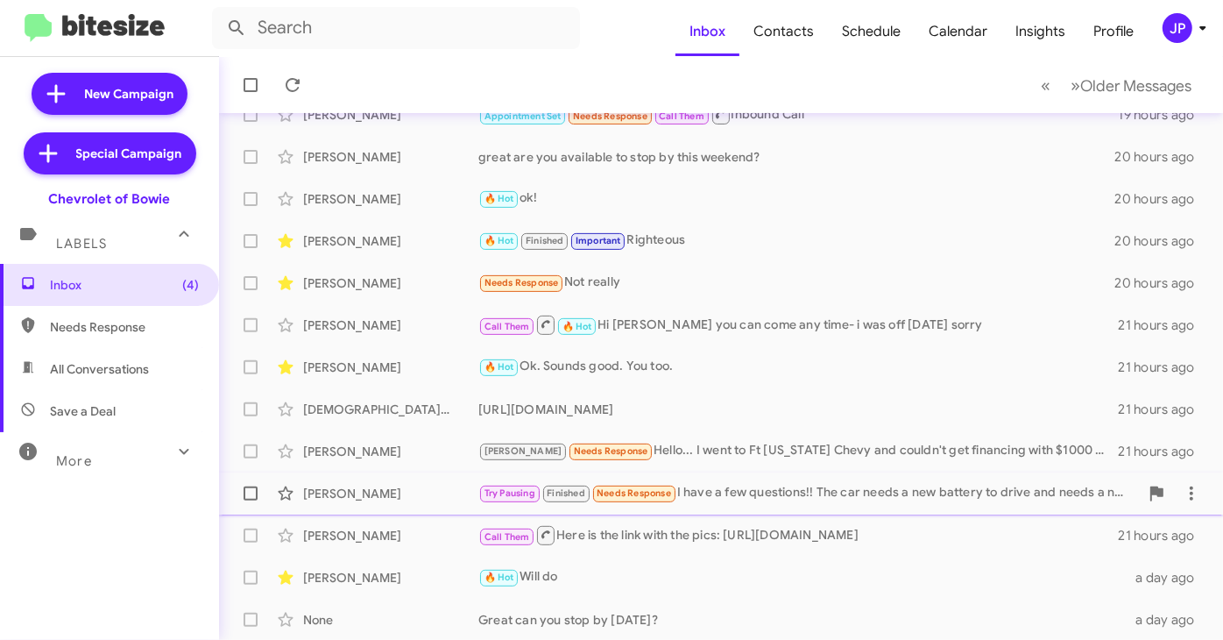
click at [773, 496] on div "Try Pausing Finished Needs Response I have a few questions!! The car needs a ne…" at bounding box center [808, 493] width 661 height 20
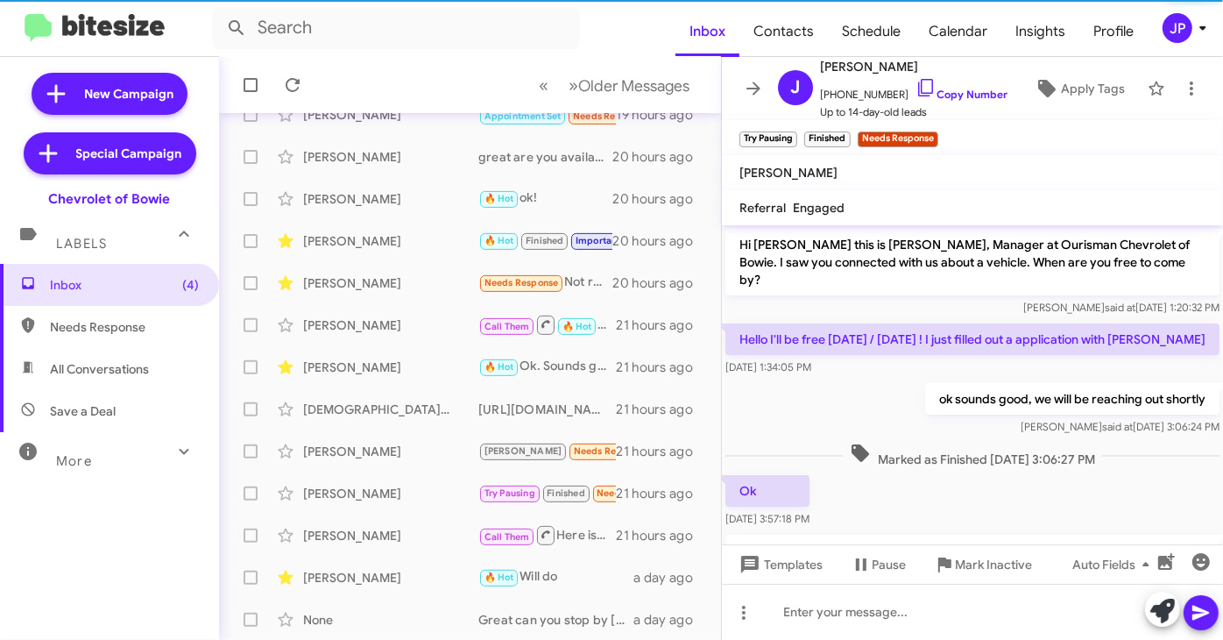
scroll to position [456, 0]
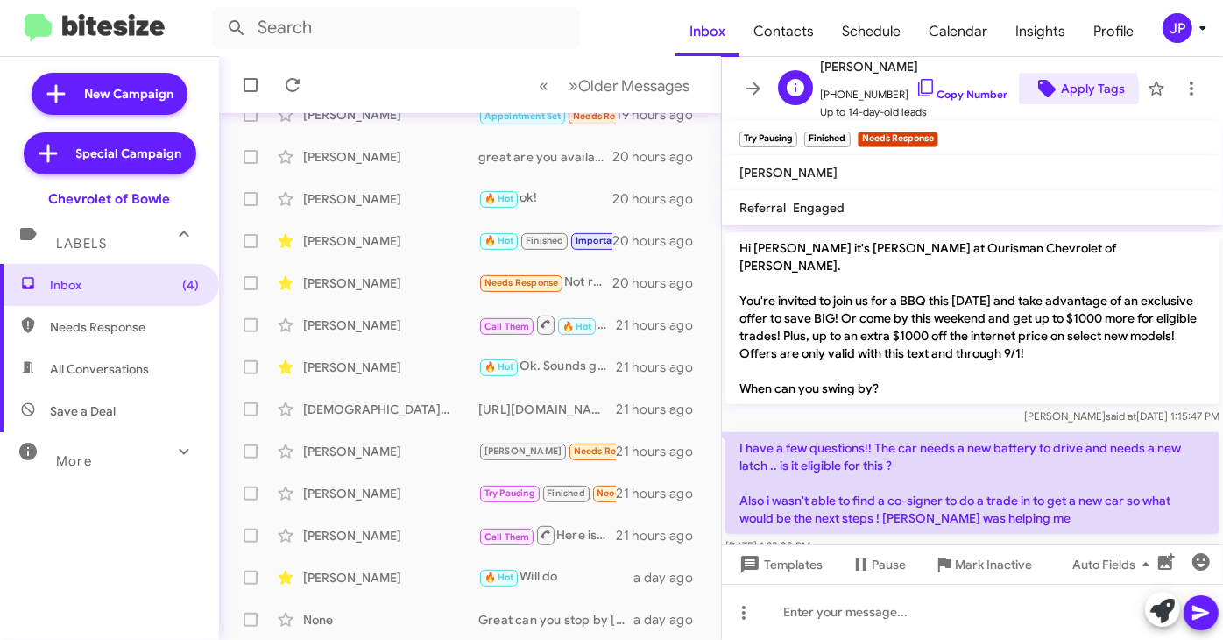
click at [1065, 95] on span "Apply Tags" at bounding box center [1093, 89] width 64 height 32
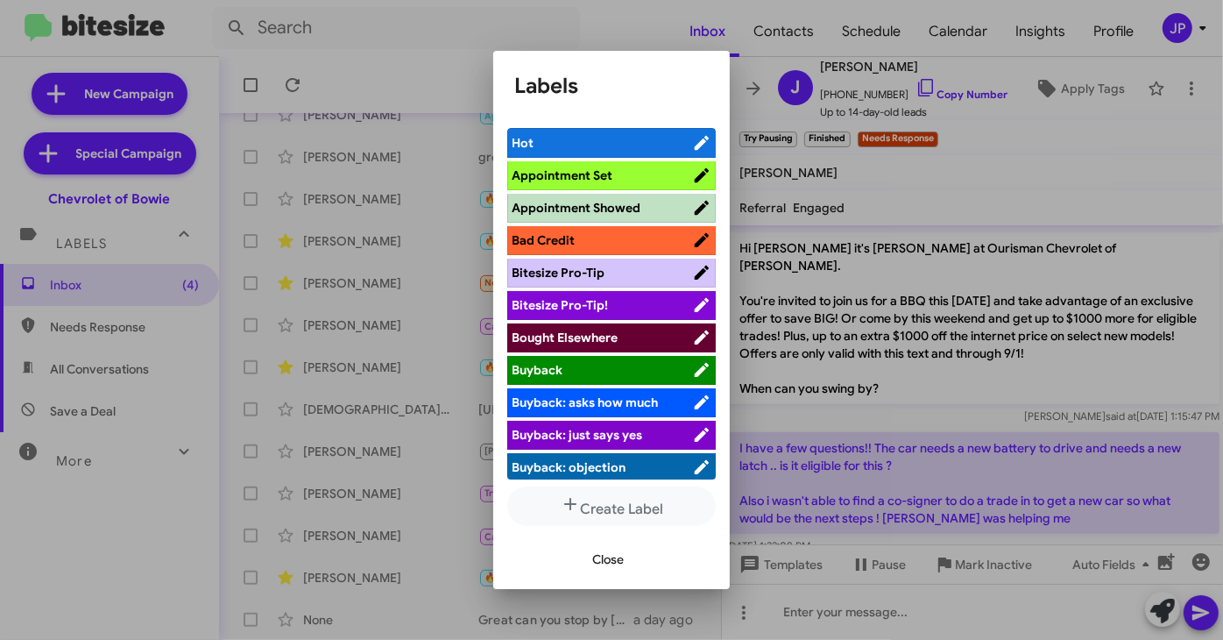
click at [633, 562] on button "Close" at bounding box center [608, 559] width 60 height 32
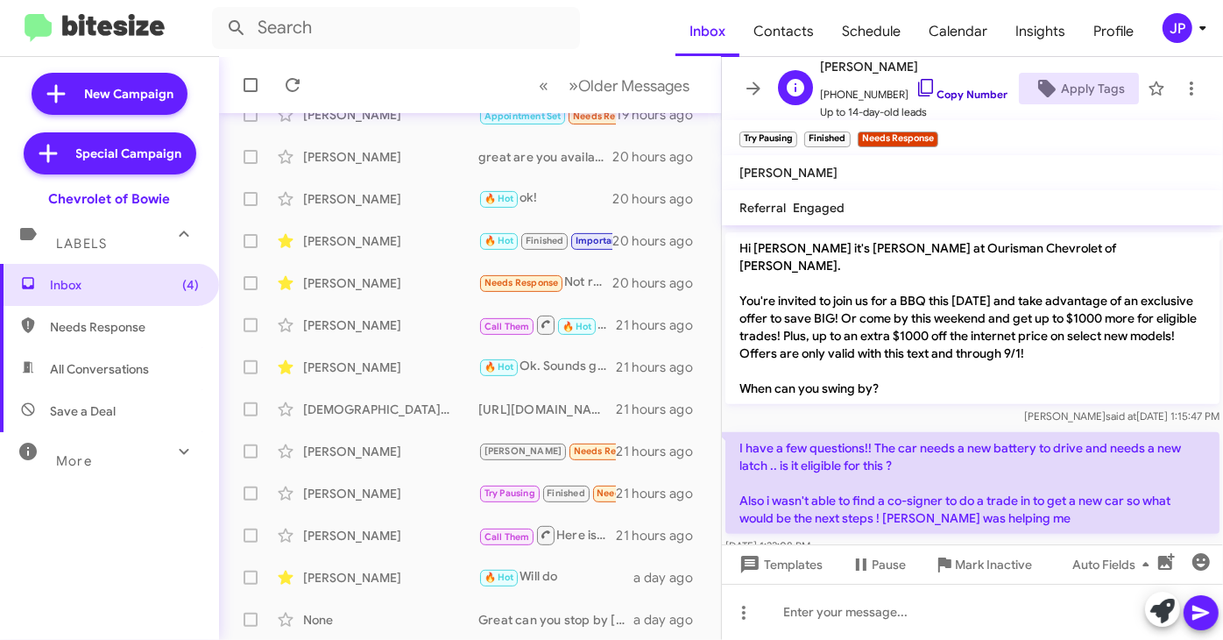
click at [965, 97] on link "Copy Number" at bounding box center [962, 94] width 92 height 13
click at [965, 100] on link "Copy Number" at bounding box center [962, 94] width 92 height 13
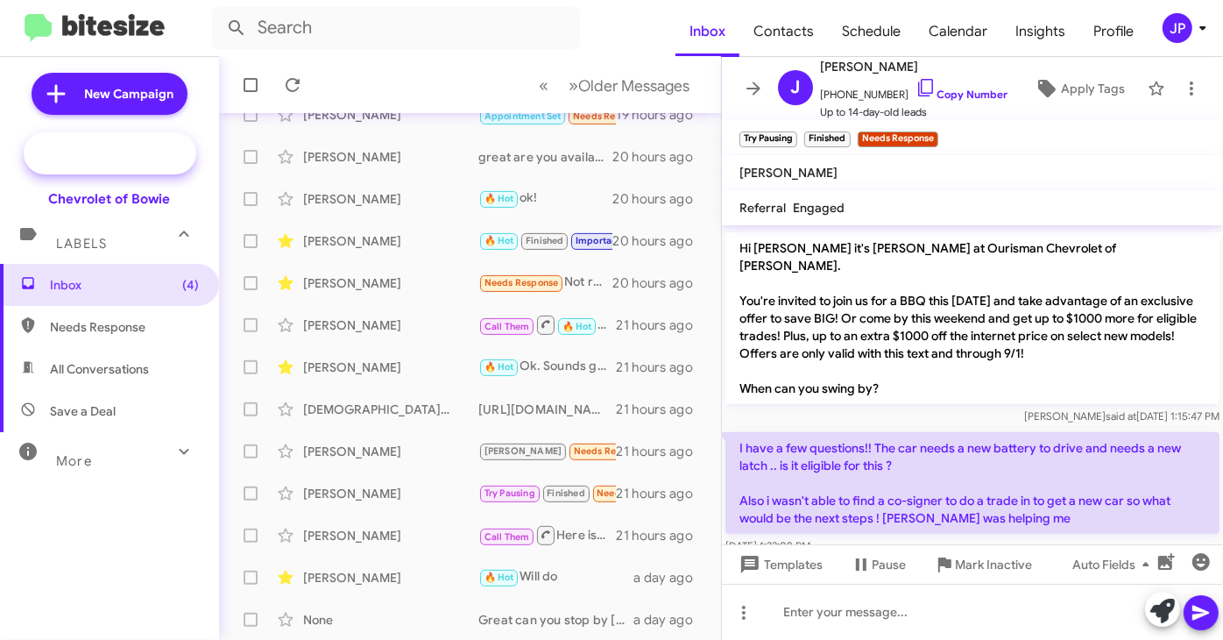
scroll to position [491, 0]
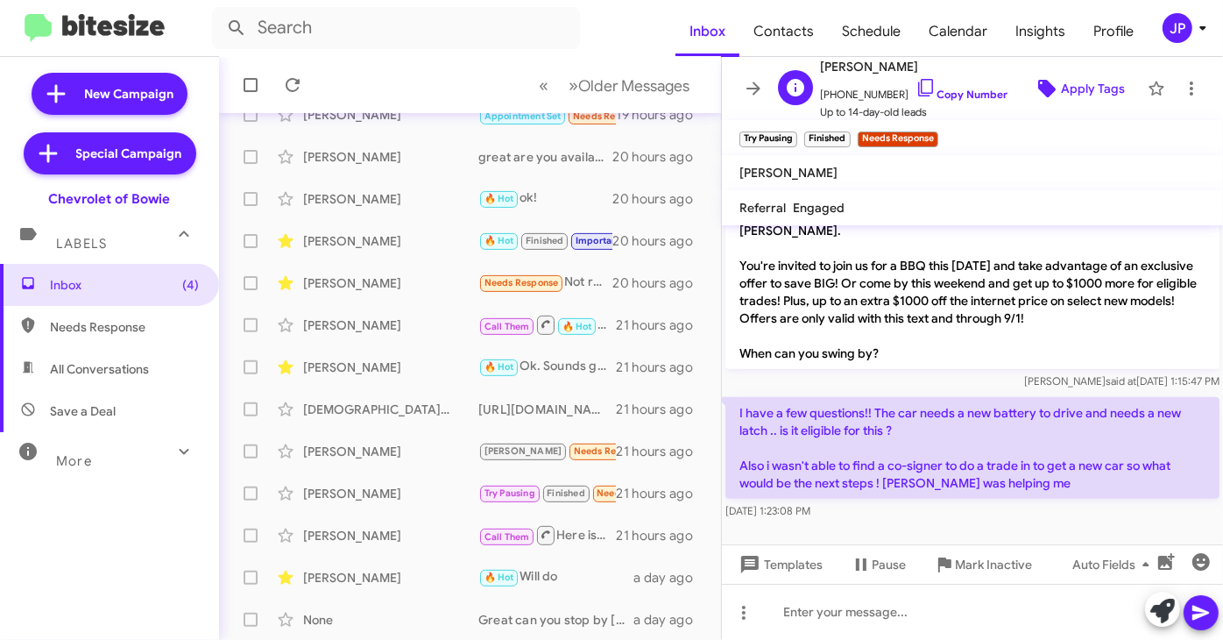
click at [1073, 88] on span "Apply Tags" at bounding box center [1093, 89] width 64 height 32
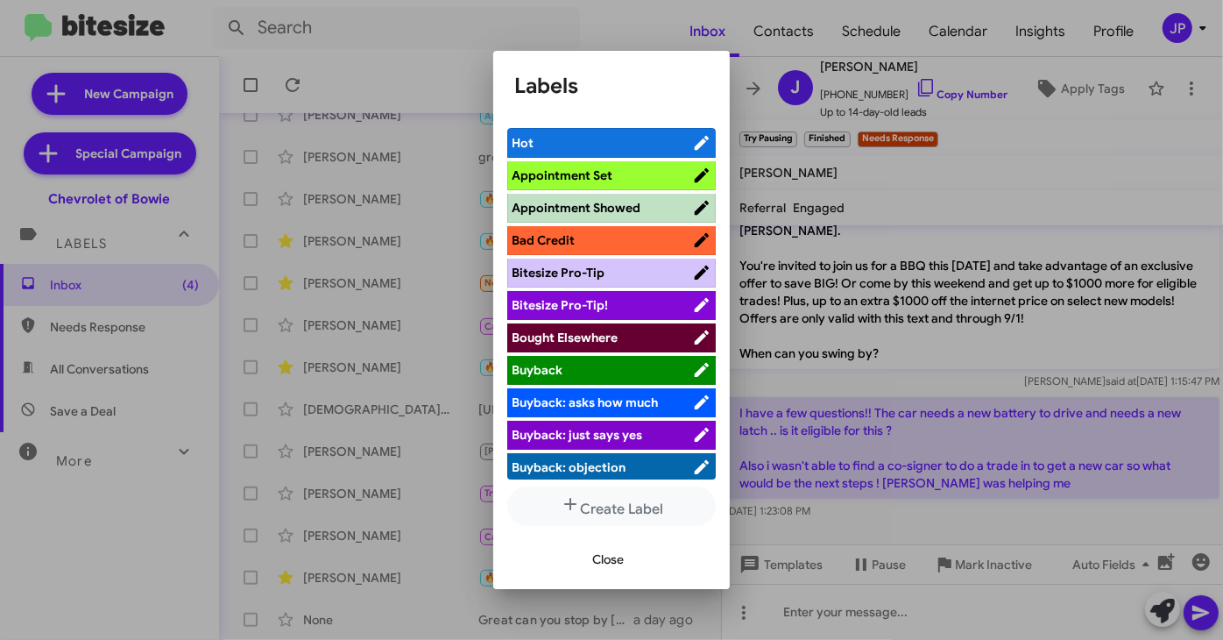
click at [676, 309] on span "Bitesize Pro-Tip!" at bounding box center [602, 305] width 180 height 18
click at [1078, 466] on div at bounding box center [611, 320] width 1223 height 640
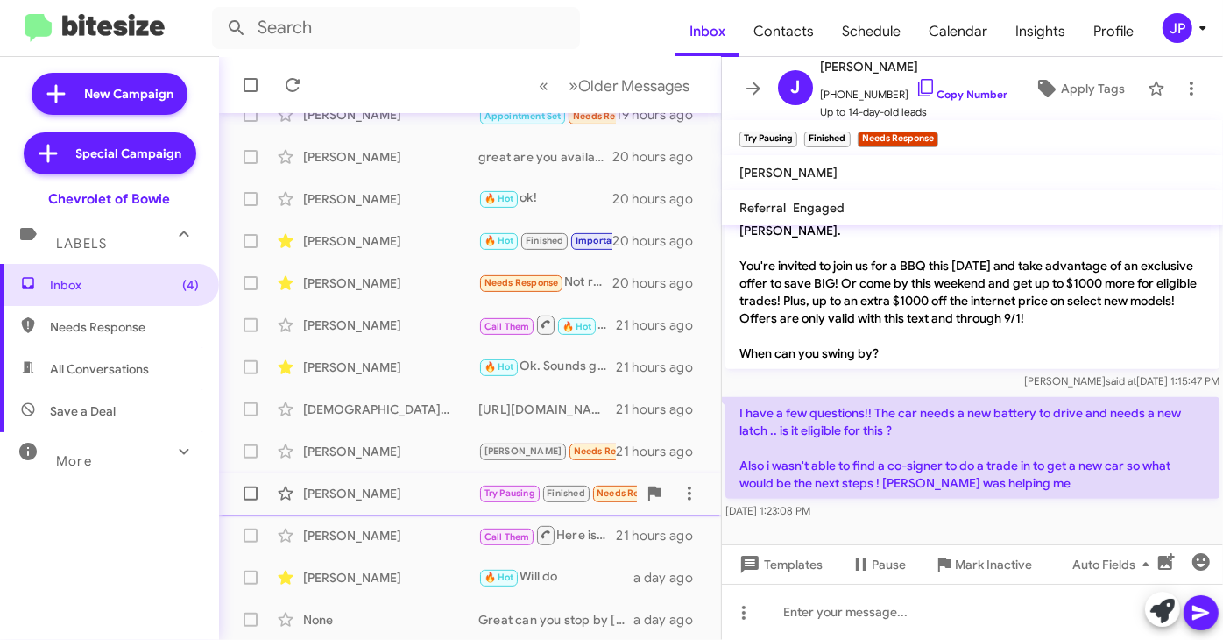
click at [253, 495] on span at bounding box center [251, 493] width 14 height 14
click at [251, 500] on input "checkbox" at bounding box center [250, 500] width 1 height 1
checkbox input "true"
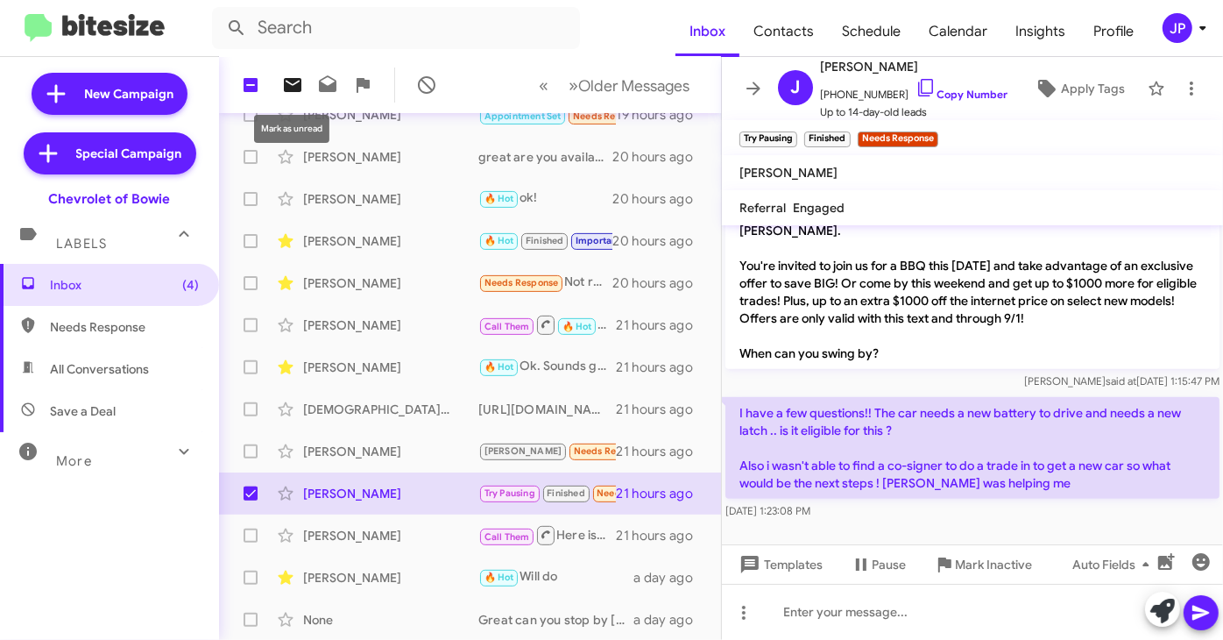
click at [293, 97] on button at bounding box center [292, 84] width 35 height 35
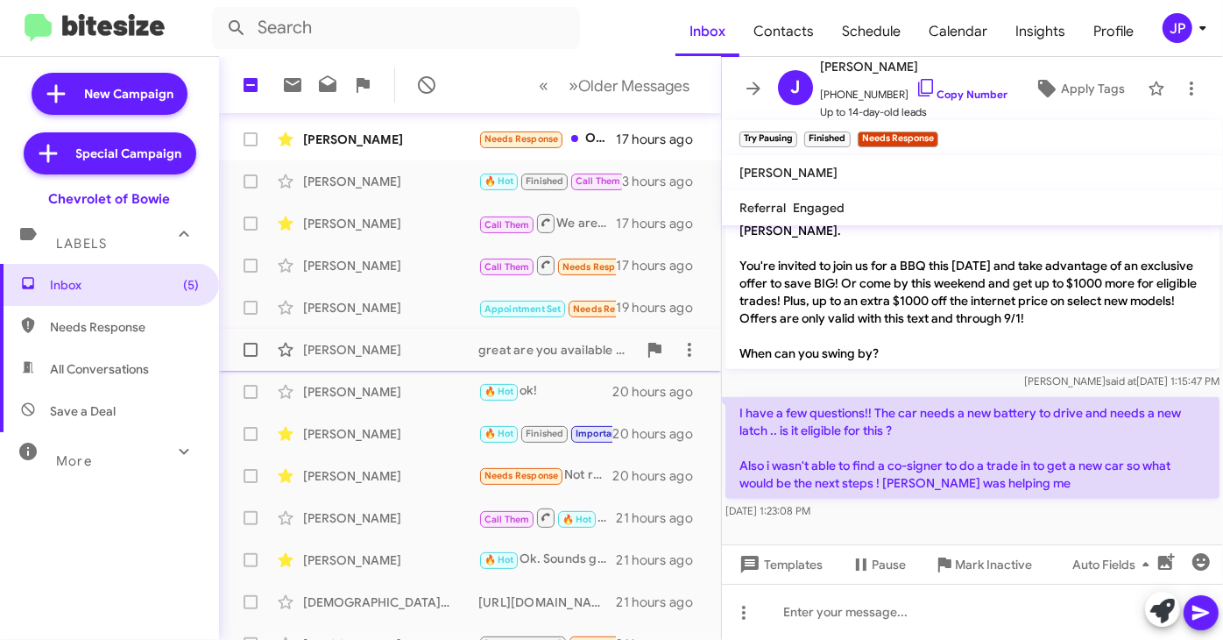
scroll to position [377, 0]
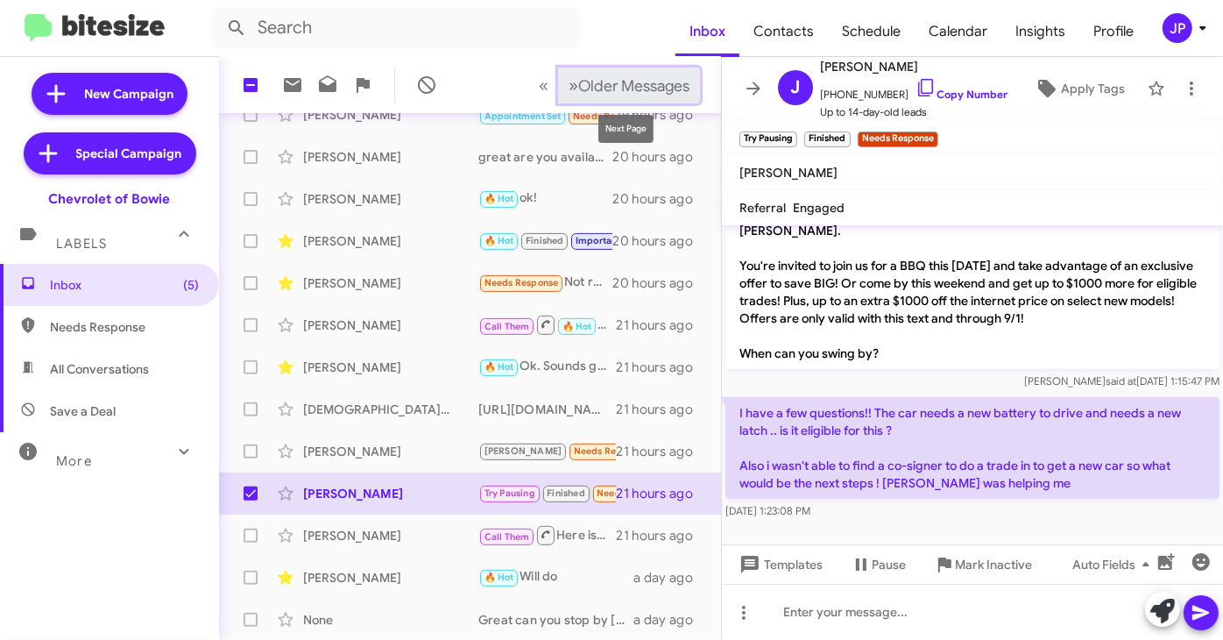
click at [627, 93] on span "Older Messages" at bounding box center [633, 85] width 111 height 19
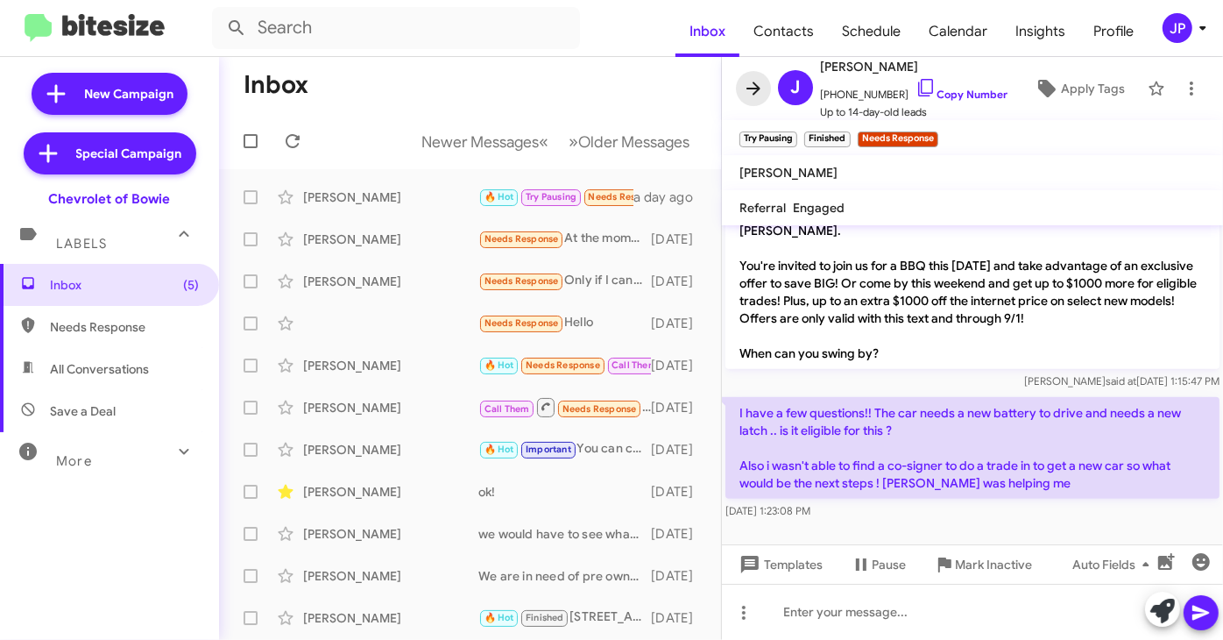
click at [758, 92] on icon at bounding box center [753, 88] width 21 height 21
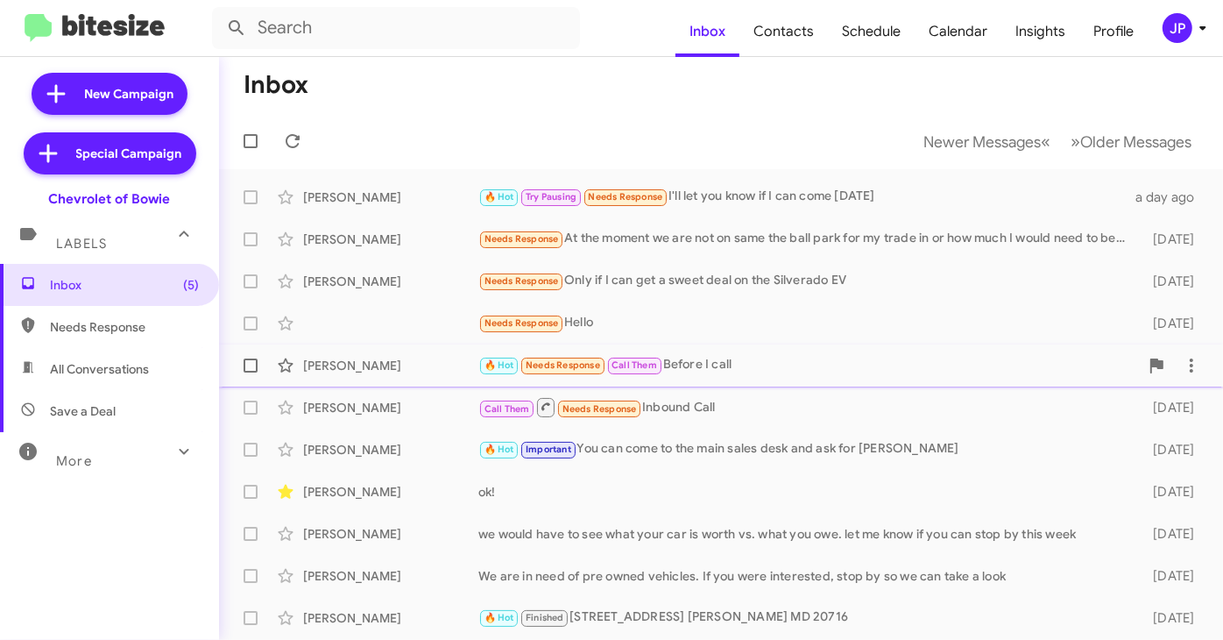
click at [796, 373] on div "🔥 Hot Needs Response Call Them Before I call" at bounding box center [808, 365] width 661 height 20
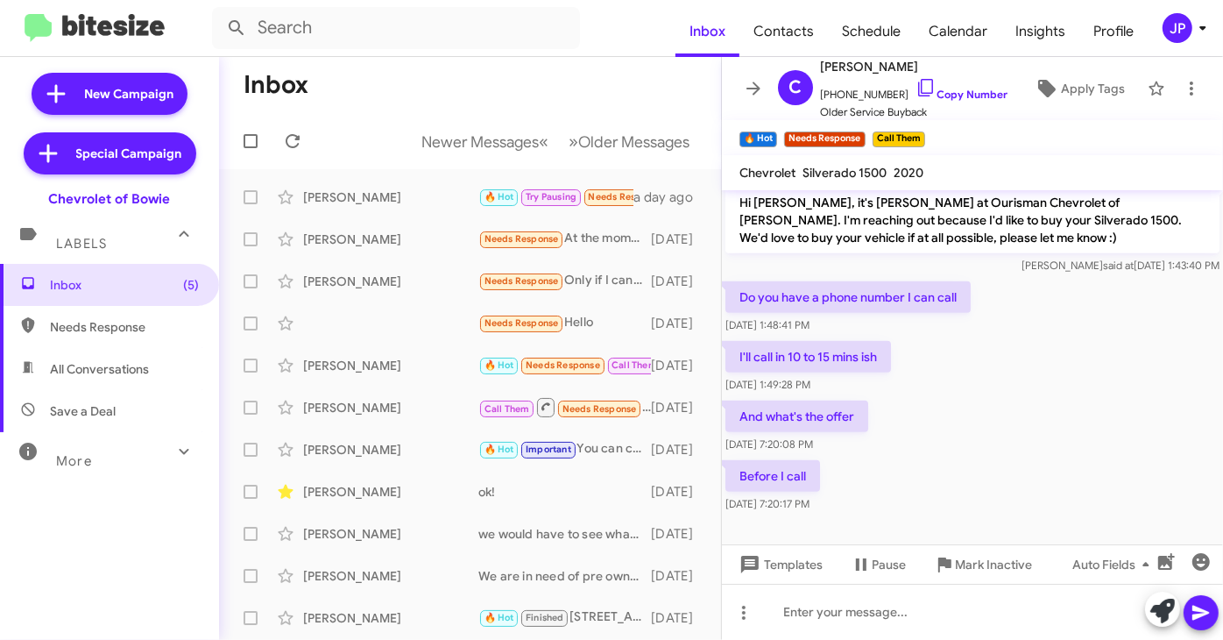
scroll to position [1499, 0]
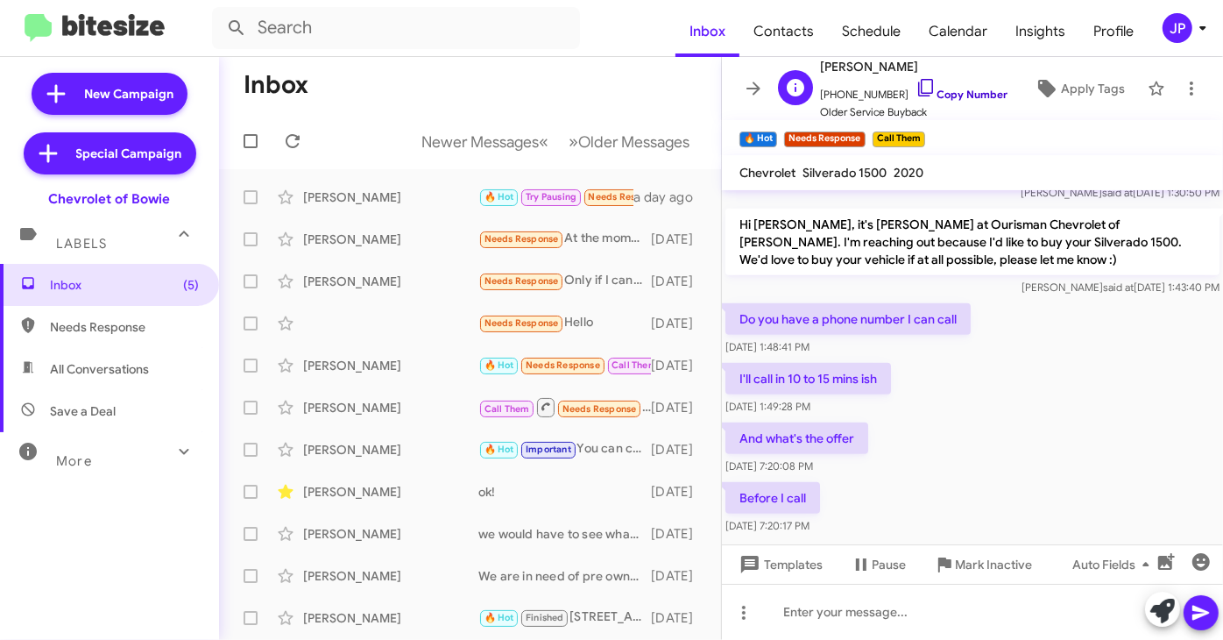
click at [957, 97] on link "Copy Number" at bounding box center [962, 94] width 92 height 13
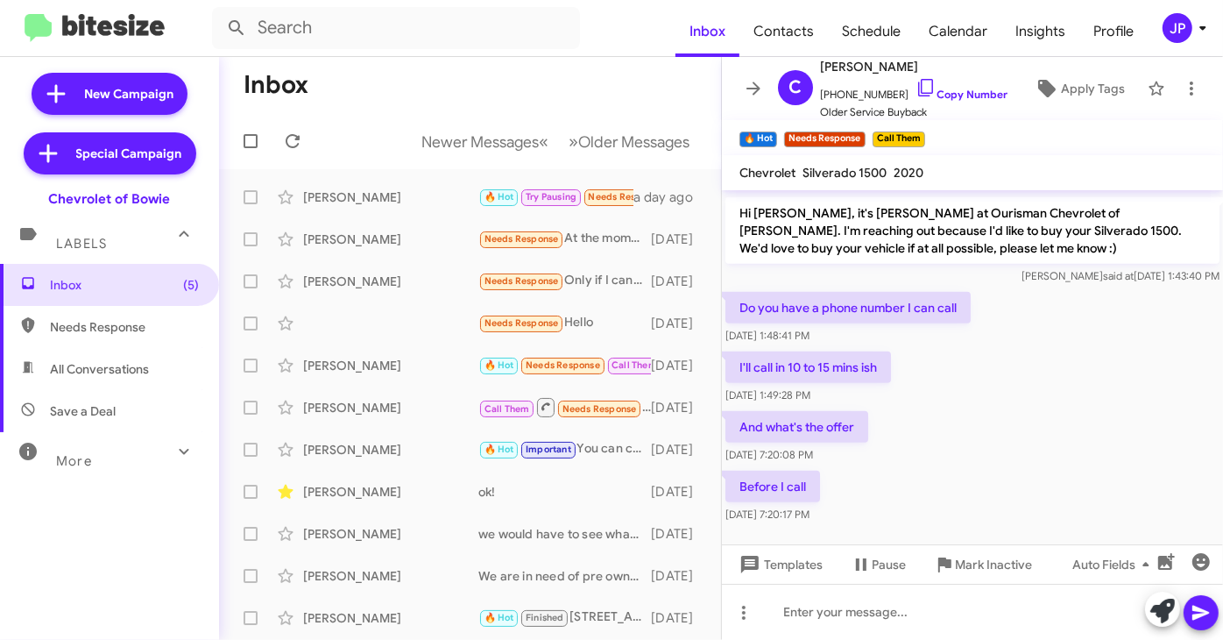
scroll to position [1512, 0]
click at [1075, 100] on span "Apply Tags" at bounding box center [1093, 89] width 64 height 32
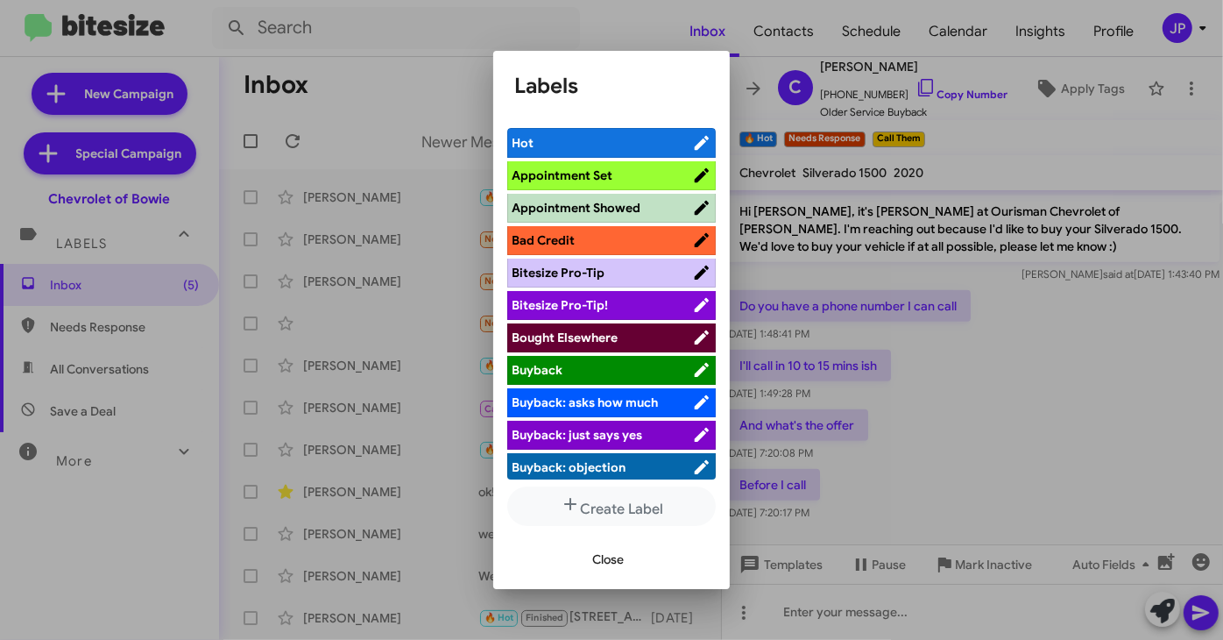
click at [661, 301] on span "Bitesize Pro-Tip!" at bounding box center [602, 305] width 180 height 18
click at [1008, 430] on div at bounding box center [611, 320] width 1223 height 640
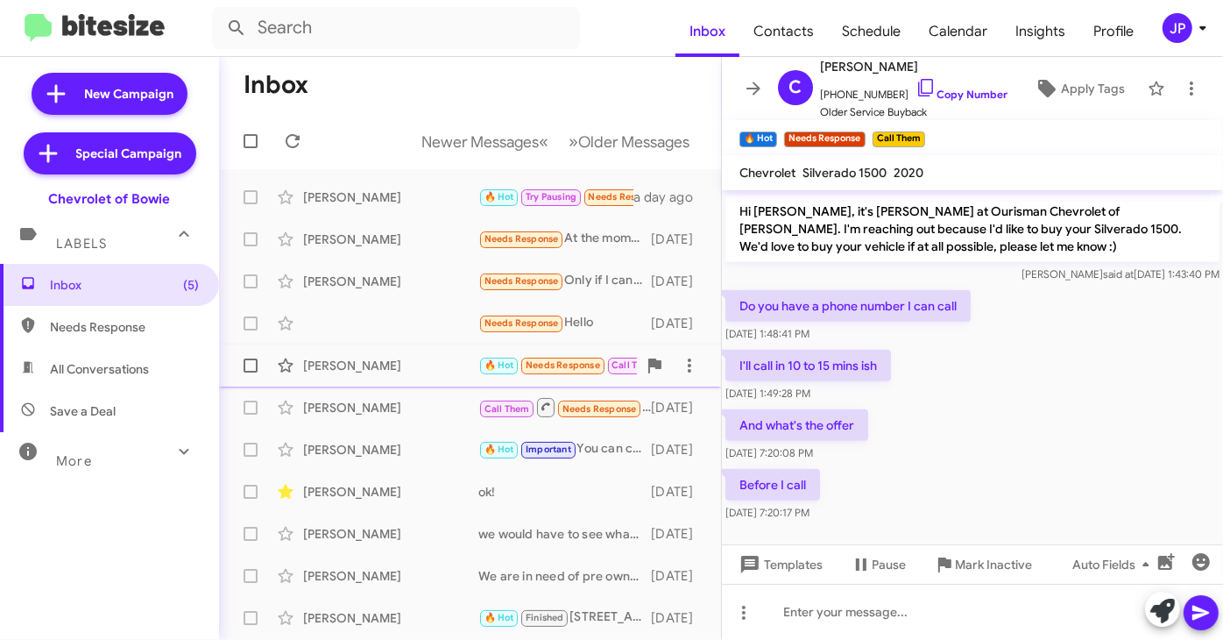
click at [249, 362] on span at bounding box center [251, 365] width 14 height 14
click at [250, 372] on input "checkbox" at bounding box center [250, 372] width 1 height 1
checkbox input "true"
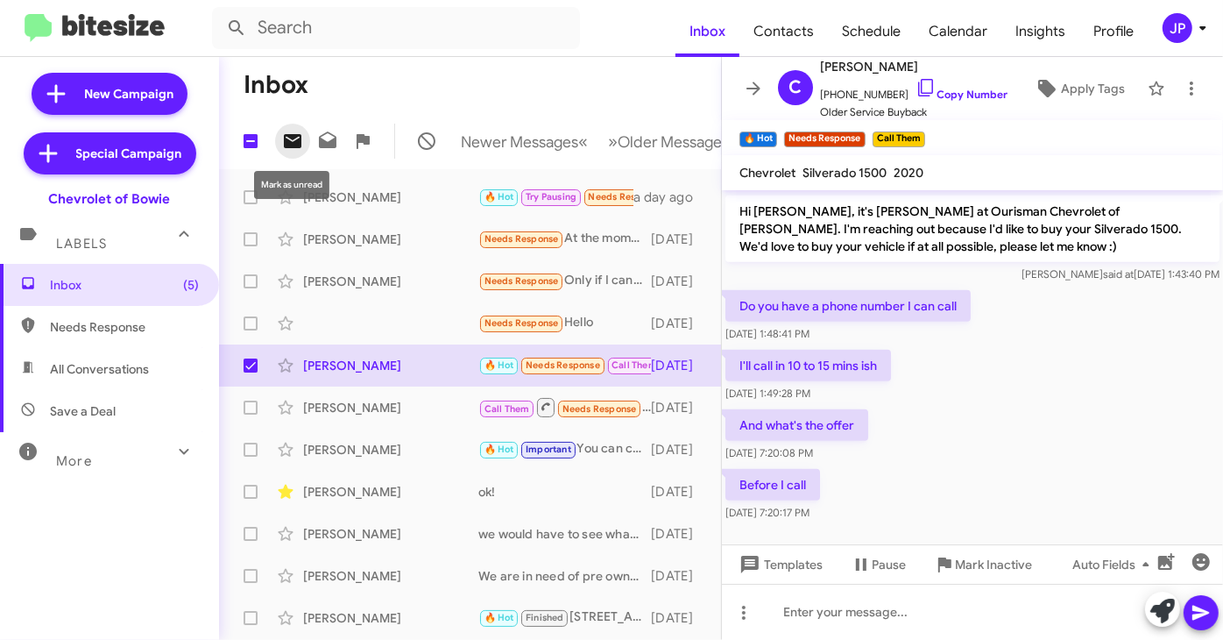
click at [301, 143] on icon at bounding box center [293, 141] width 18 height 14
click at [754, 86] on icon at bounding box center [753, 88] width 21 height 21
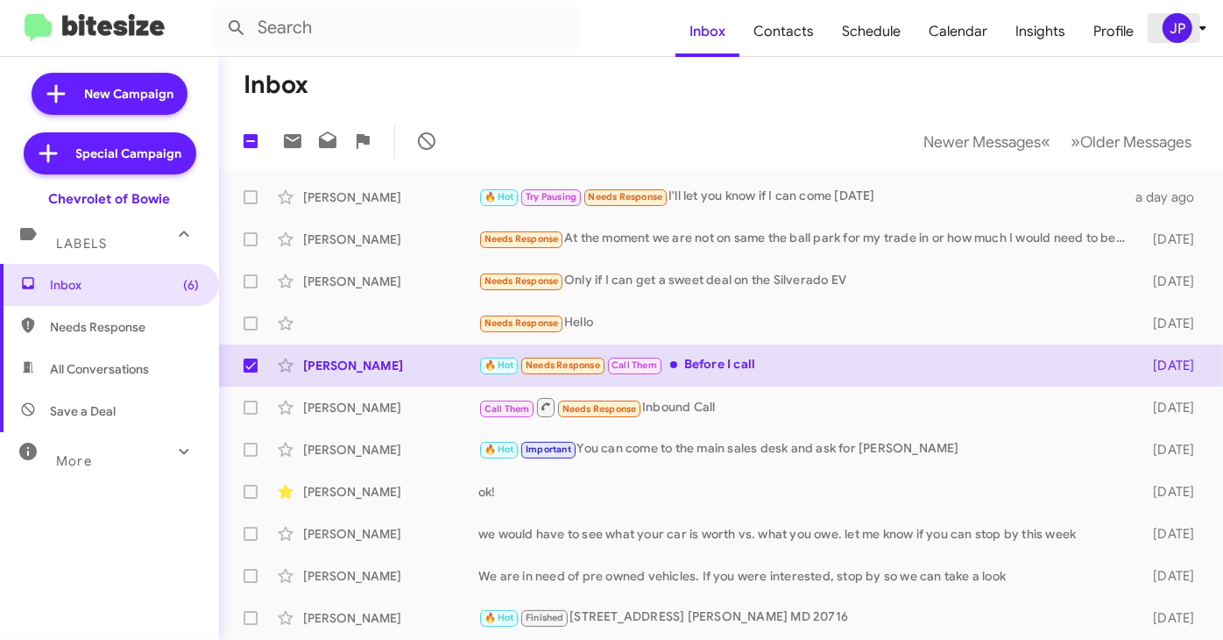
click at [1170, 32] on div "JP" at bounding box center [1178, 28] width 30 height 30
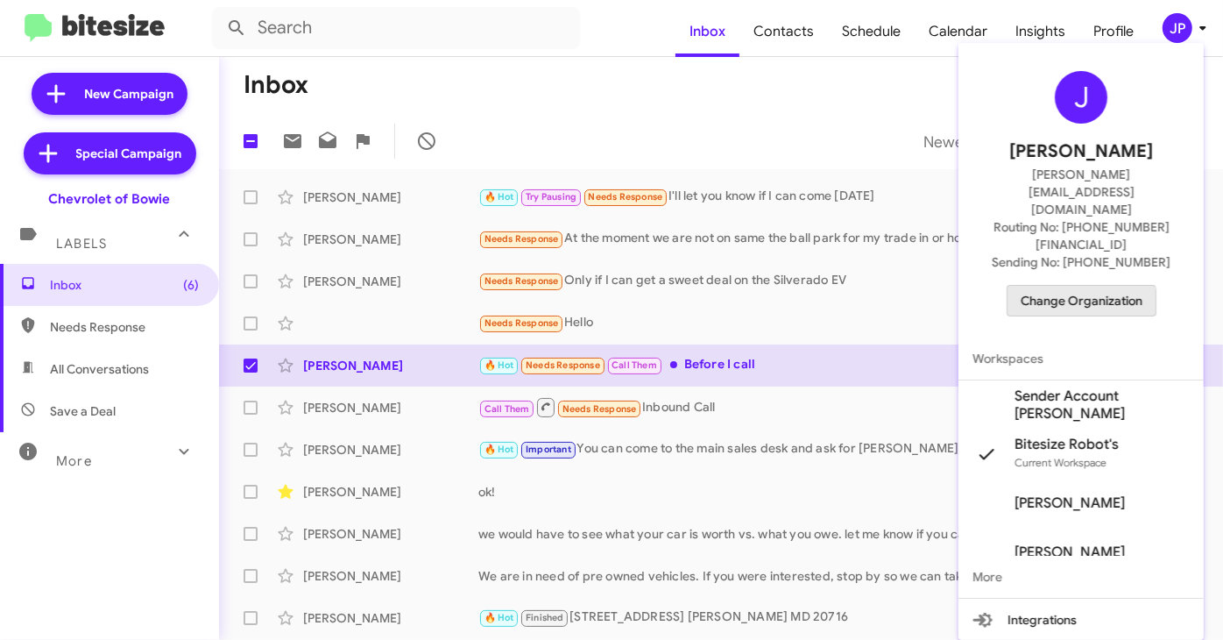
click at [1061, 286] on span "Change Organization" at bounding box center [1082, 301] width 122 height 30
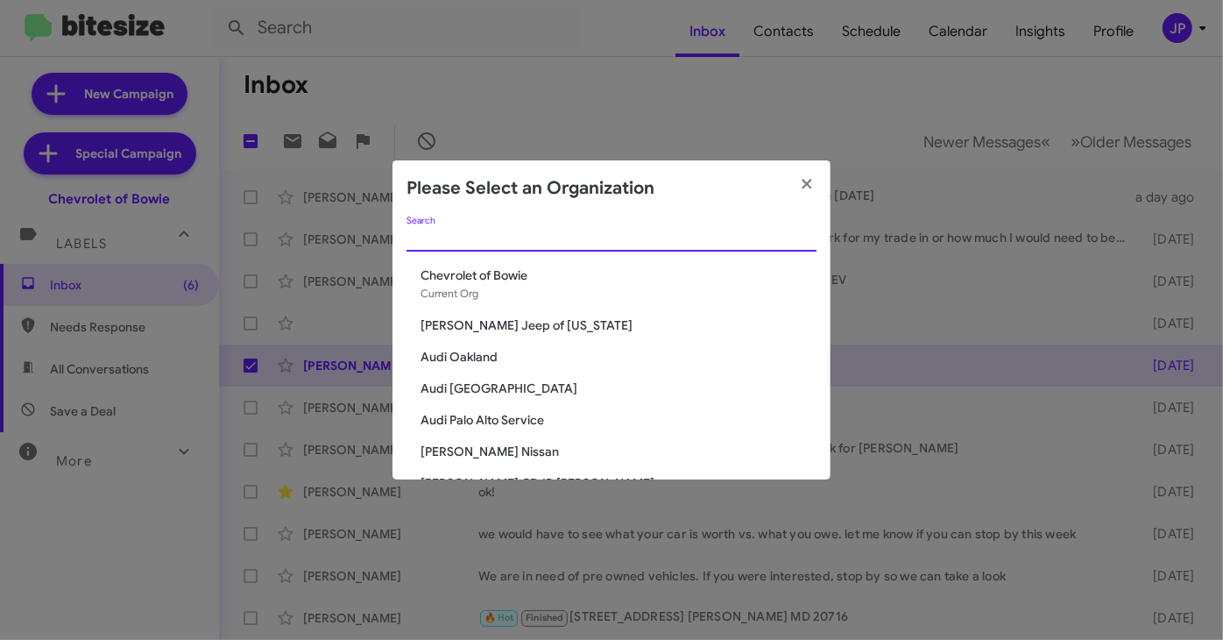
click at [719, 237] on input "Search" at bounding box center [612, 238] width 410 height 14
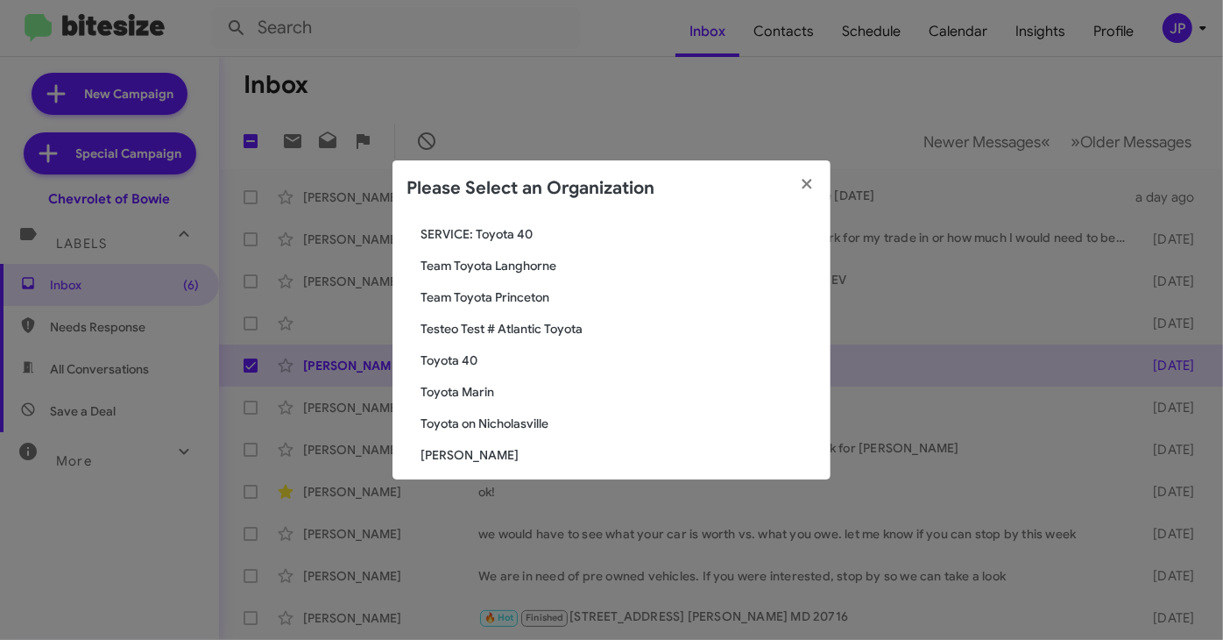
scroll to position [147, 0]
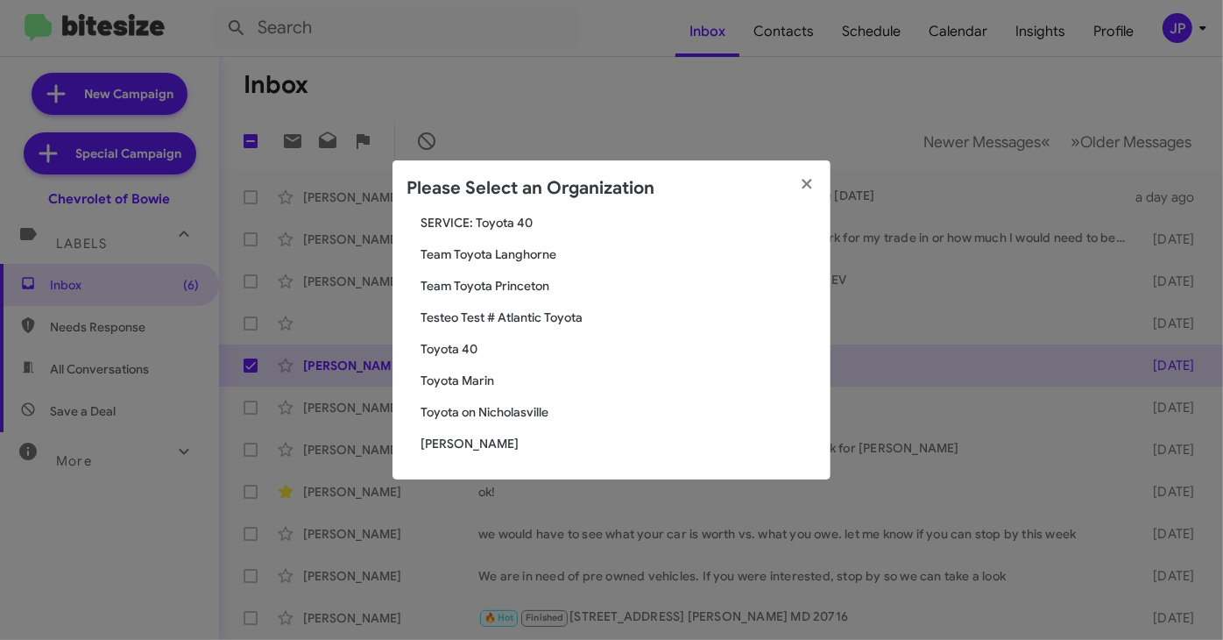
type input "Toyo"
click at [465, 355] on span "Toyota 40" at bounding box center [619, 349] width 396 height 18
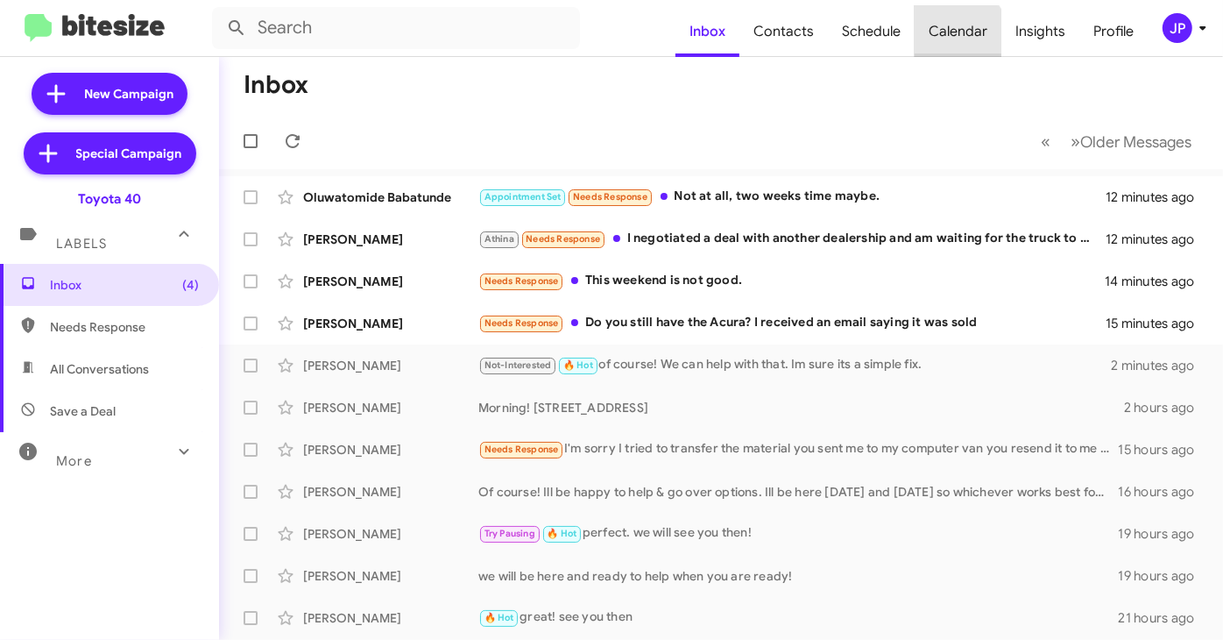
click at [959, 35] on span "Calendar" at bounding box center [958, 31] width 87 height 51
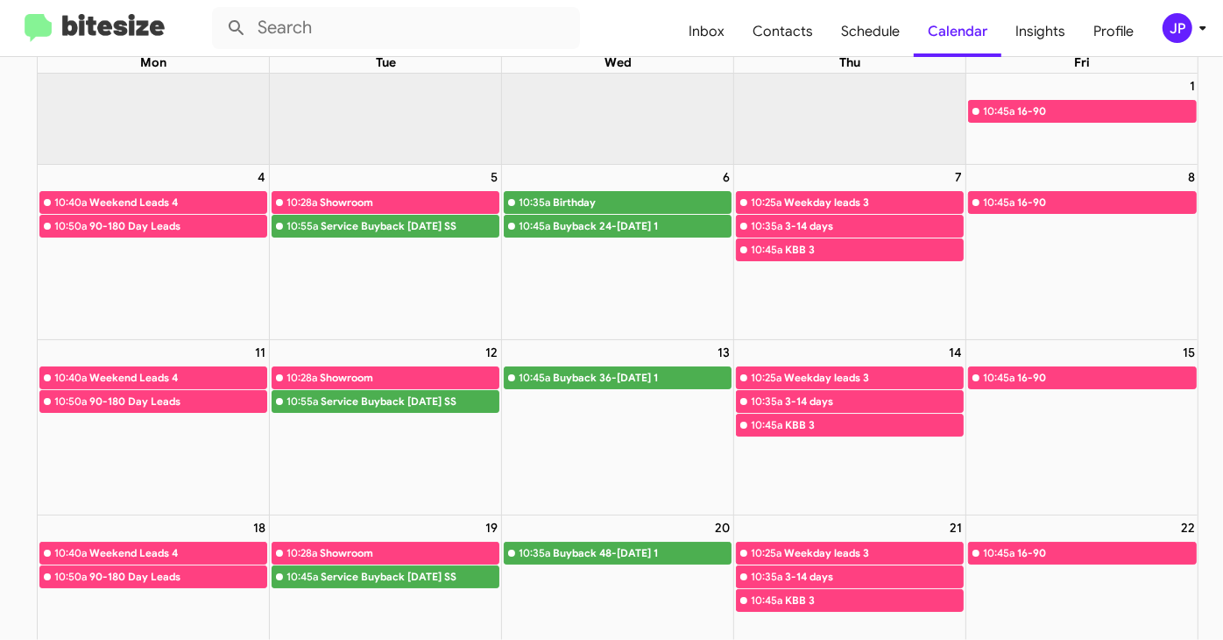
scroll to position [85, 0]
